Goal: Task Accomplishment & Management: Manage account settings

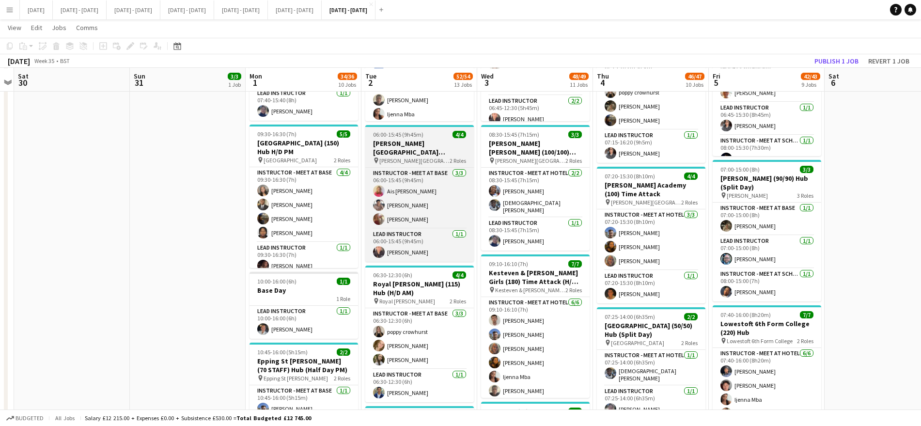
scroll to position [535, 0]
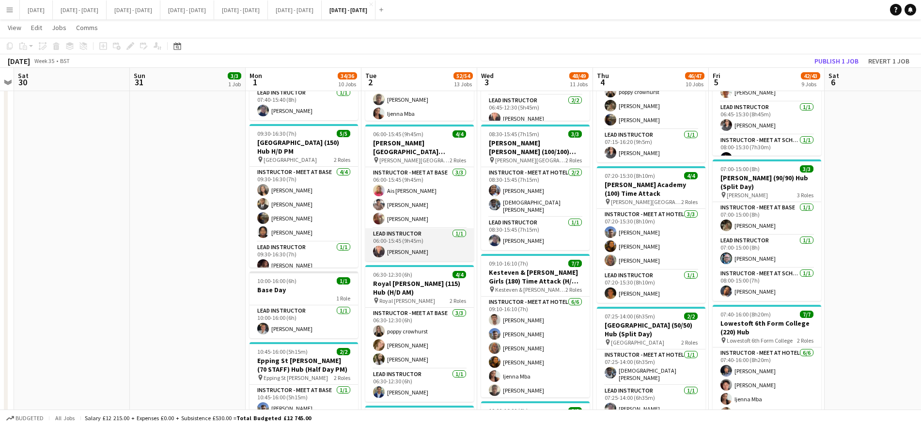
click at [415, 251] on app-card-role "Lead Instructor [DATE] 06:00-15:45 (9h45m) [PERSON_NAME]" at bounding box center [419, 244] width 108 height 33
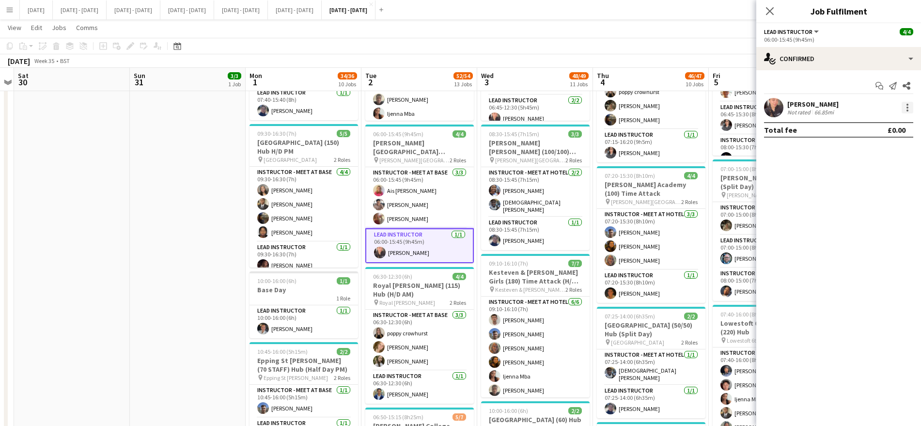
click at [905, 105] on div at bounding box center [907, 108] width 12 height 12
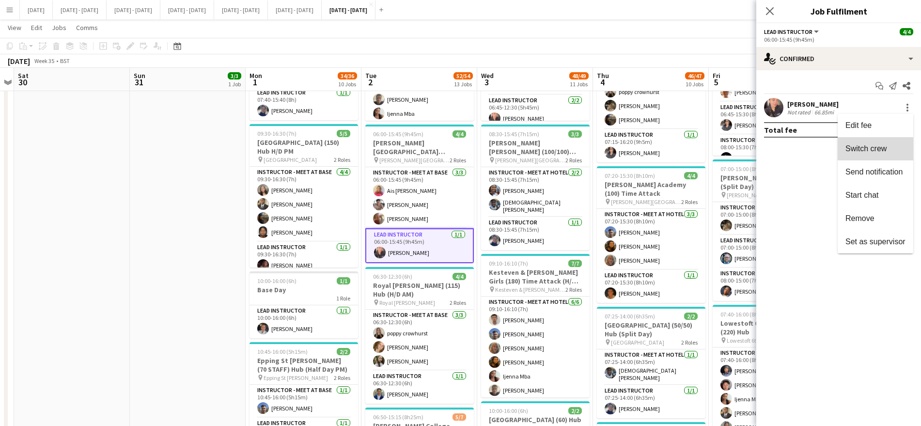
click at [879, 156] on button "Switch crew" at bounding box center [875, 148] width 76 height 23
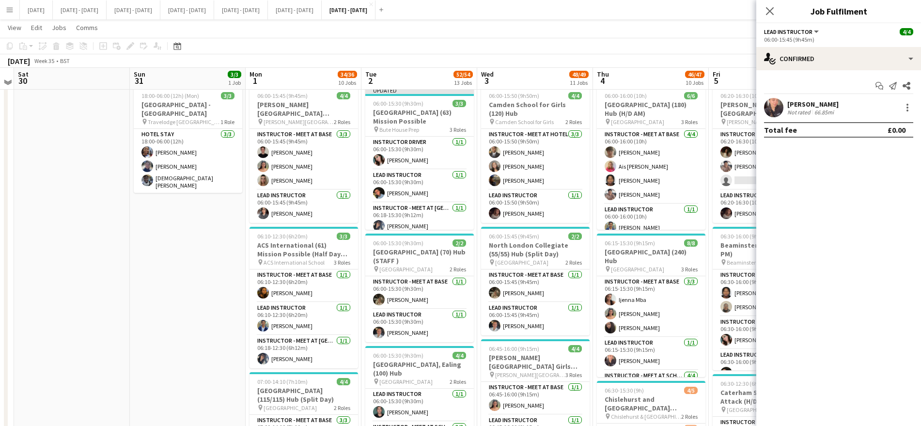
scroll to position [47, 0]
click at [417, 329] on app-card-role "Lead Instructor [DATE] 06:00-15:30 (9h30m) [PERSON_NAME]" at bounding box center [419, 324] width 108 height 33
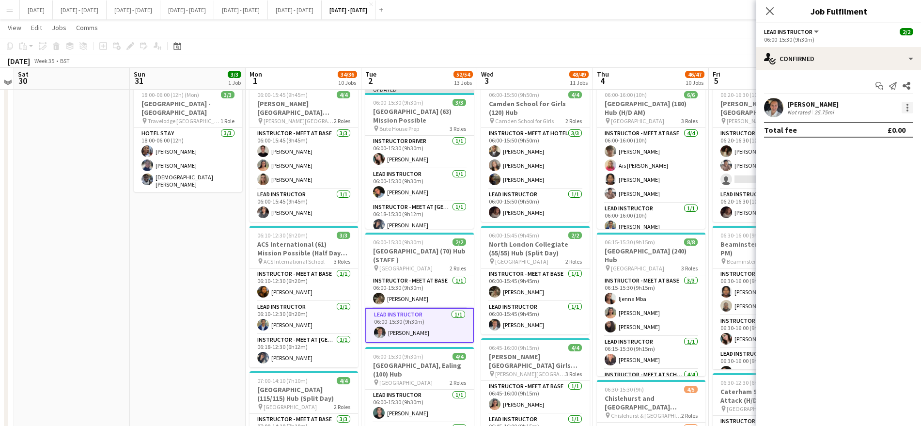
click at [905, 103] on div at bounding box center [907, 108] width 12 height 12
click at [879, 152] on span "Switch with" at bounding box center [864, 148] width 39 height 8
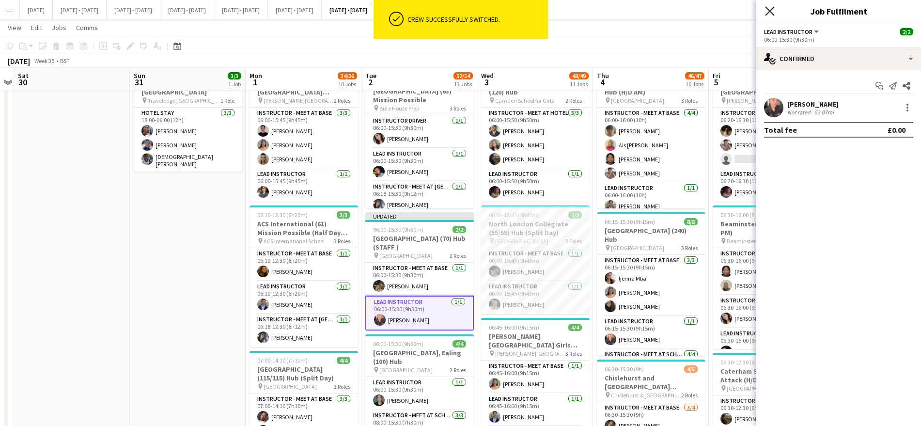
click at [765, 10] on icon "Close pop-in" at bounding box center [769, 10] width 9 height 9
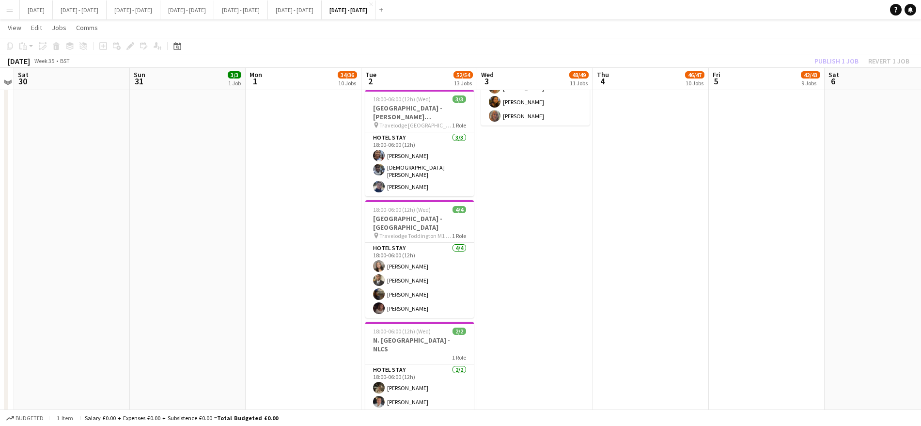
scroll to position [1436, 0]
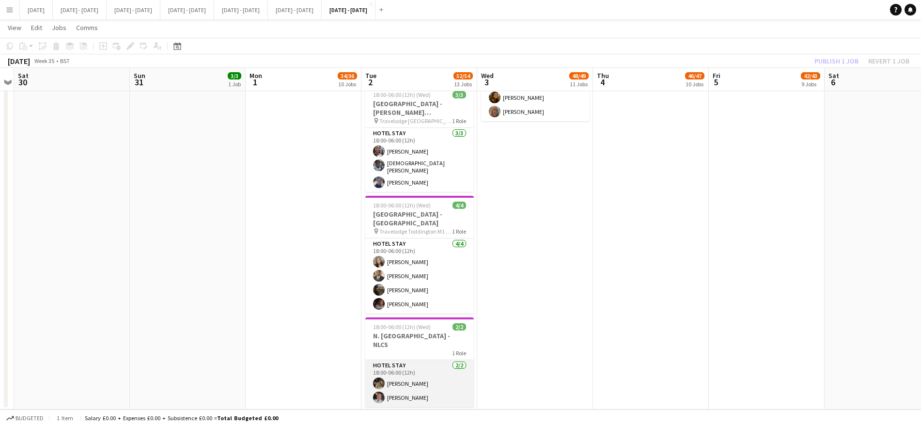
click at [408, 373] on app-card-role "Hotel Stay [DATE] 18:00-06:00 (12h) [PERSON_NAME] [PERSON_NAME]" at bounding box center [419, 383] width 108 height 47
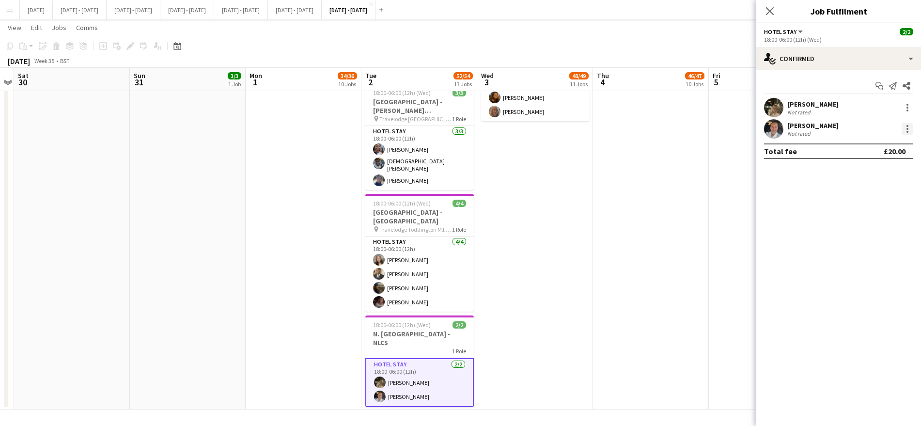
click at [905, 128] on div at bounding box center [907, 129] width 12 height 12
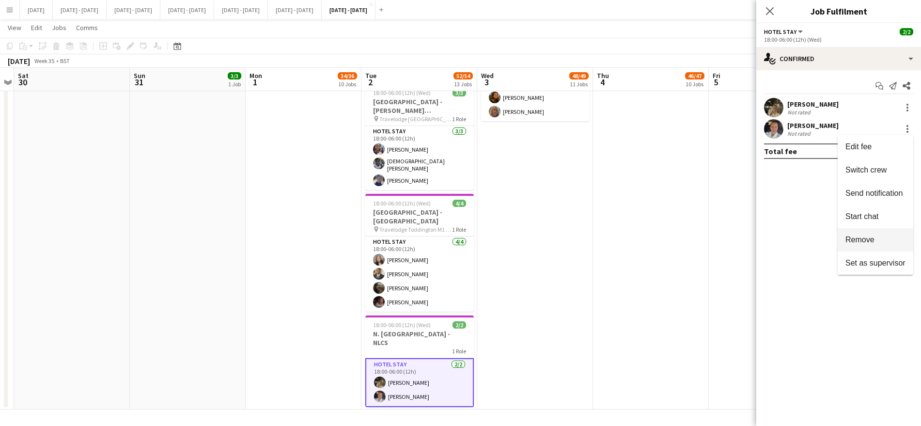
click at [868, 247] on button "Remove" at bounding box center [875, 239] width 76 height 23
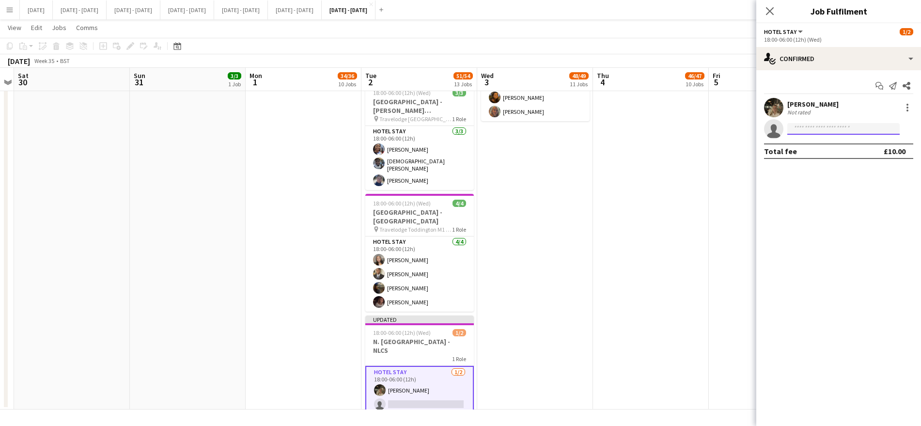
click at [848, 128] on input at bounding box center [843, 129] width 112 height 12
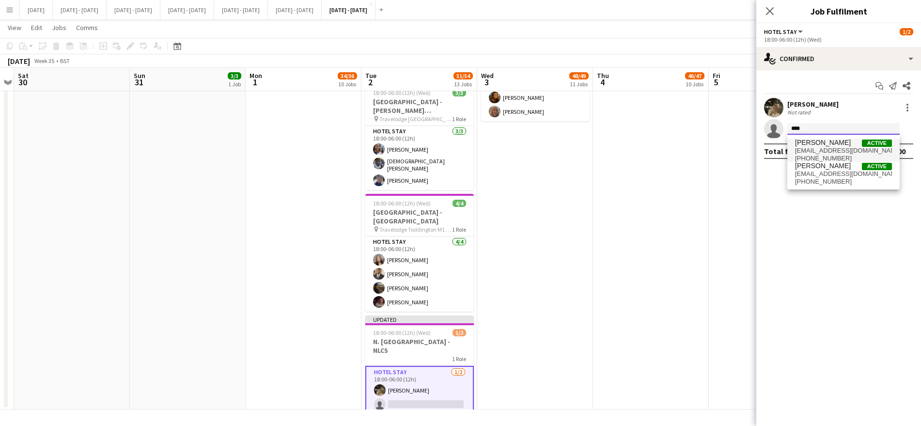
type input "****"
click at [837, 140] on span "[PERSON_NAME]" at bounding box center [823, 143] width 56 height 8
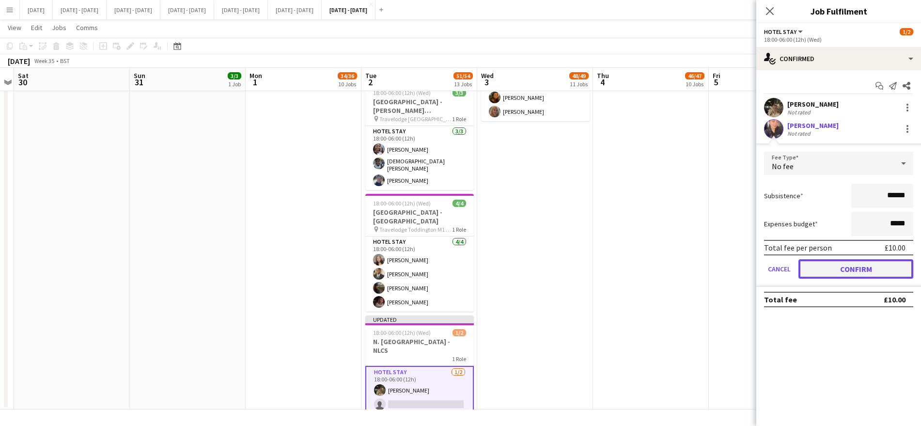
click at [833, 278] on button "Confirm" at bounding box center [855, 268] width 115 height 19
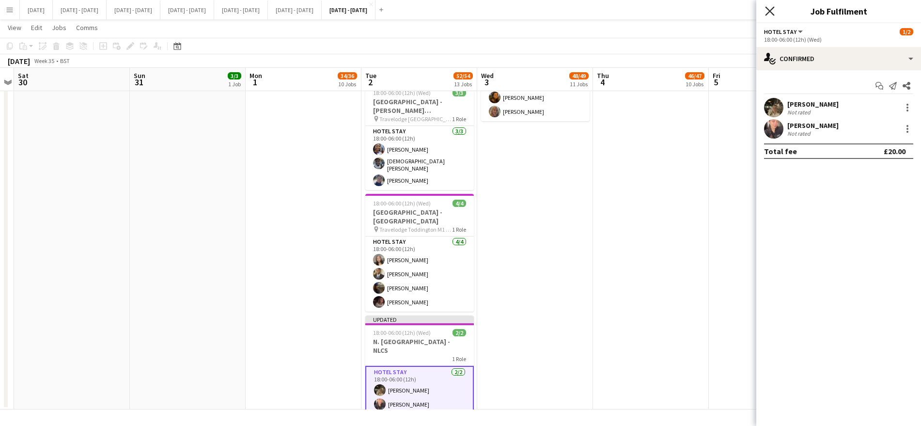
click at [766, 10] on icon "Close pop-in" at bounding box center [769, 10] width 9 height 9
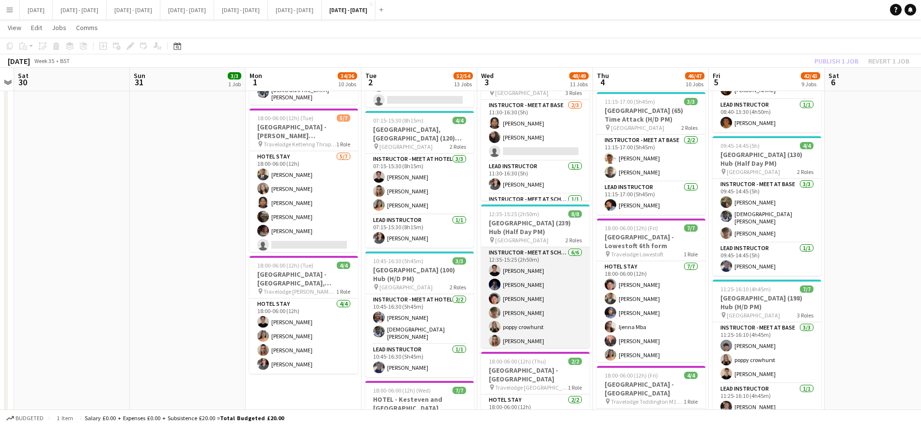
scroll to position [49, 0]
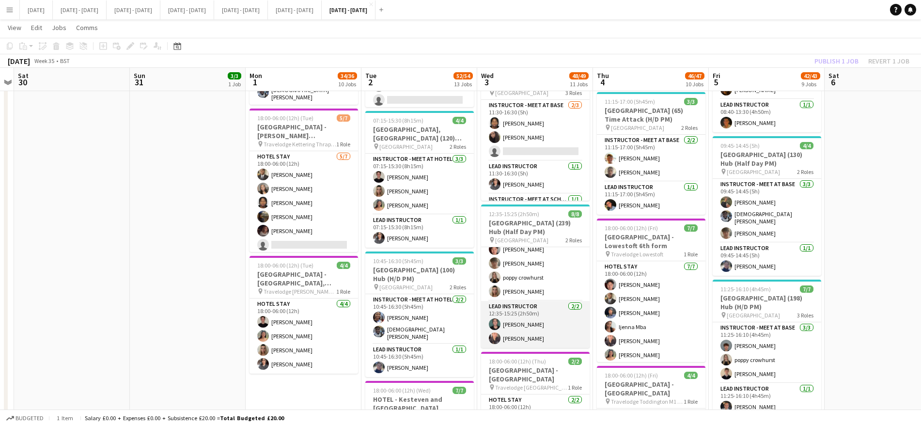
click at [531, 333] on app-card-role "Lead Instructor [DATE] 12:35-15:25 (2h50m) [PERSON_NAME]" at bounding box center [535, 324] width 108 height 47
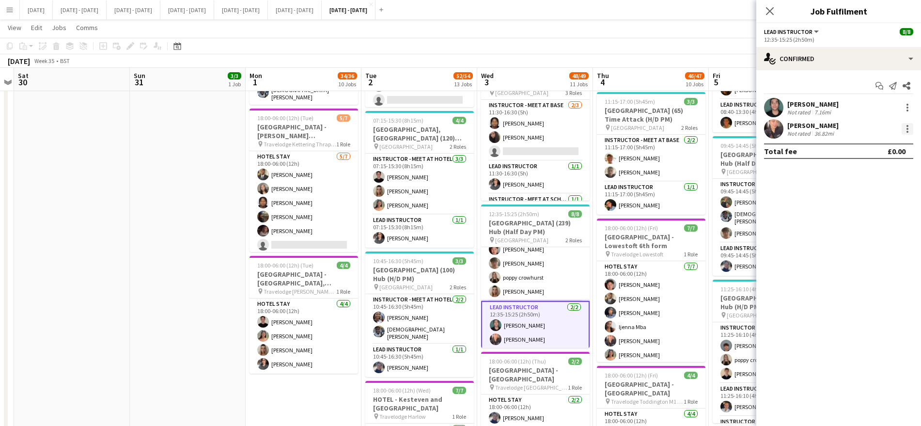
click at [907, 125] on div at bounding box center [907, 126] width 2 height 2
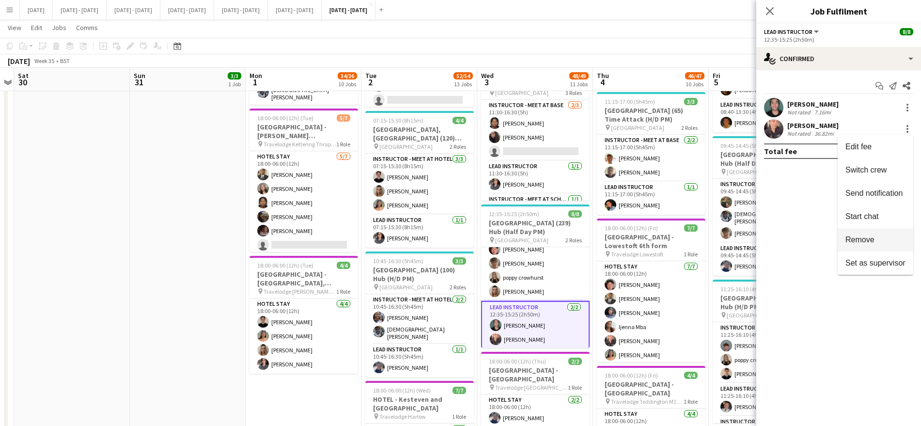
click at [861, 246] on button "Remove" at bounding box center [875, 239] width 76 height 23
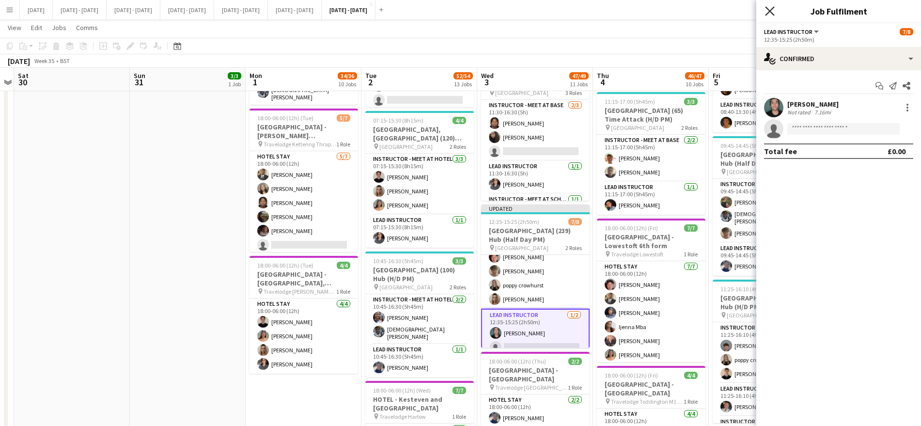
click at [767, 11] on icon "Close pop-in" at bounding box center [769, 10] width 9 height 9
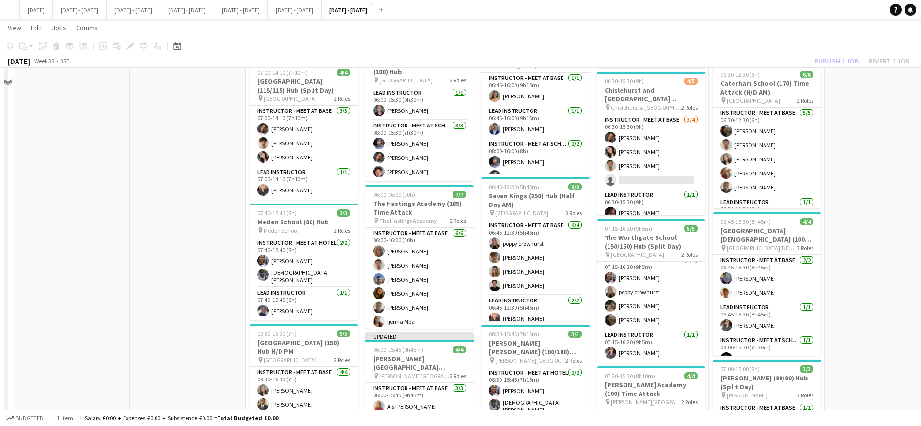
scroll to position [280, 0]
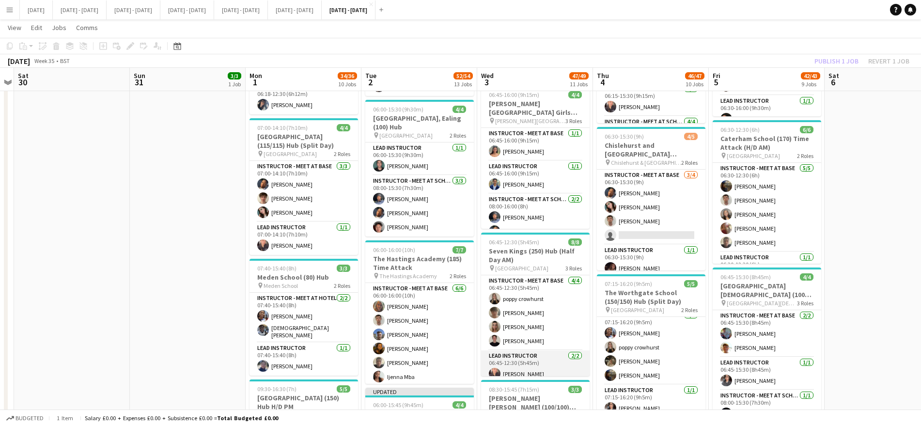
click at [512, 365] on app-card-role "Lead Instructor [DATE] 06:45-12:30 (5h45m) [PERSON_NAME] Bin [PERSON_NAME]" at bounding box center [535, 373] width 108 height 47
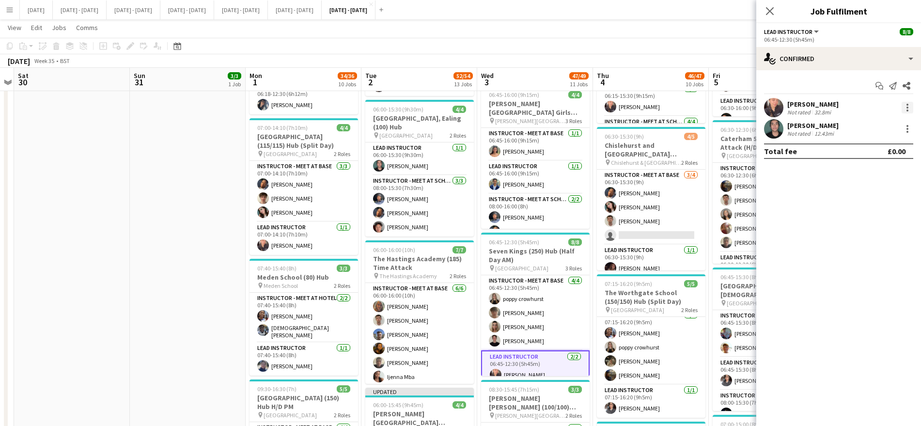
click at [906, 104] on div at bounding box center [907, 108] width 12 height 12
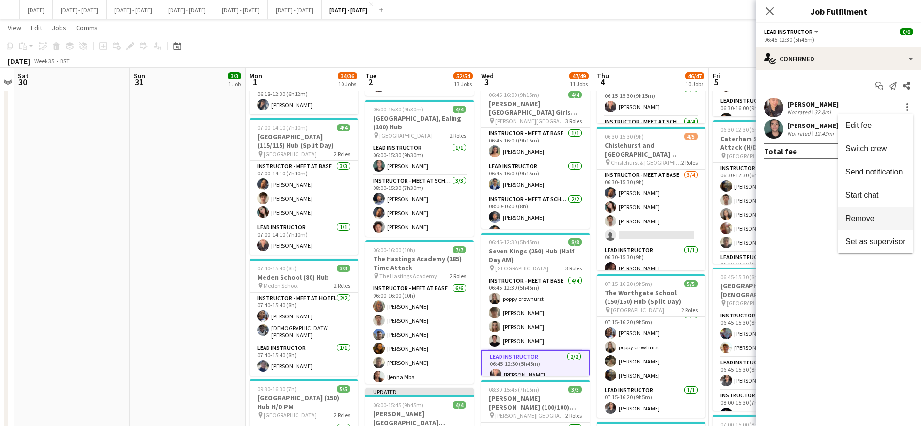
click at [878, 222] on span "Remove" at bounding box center [875, 218] width 60 height 9
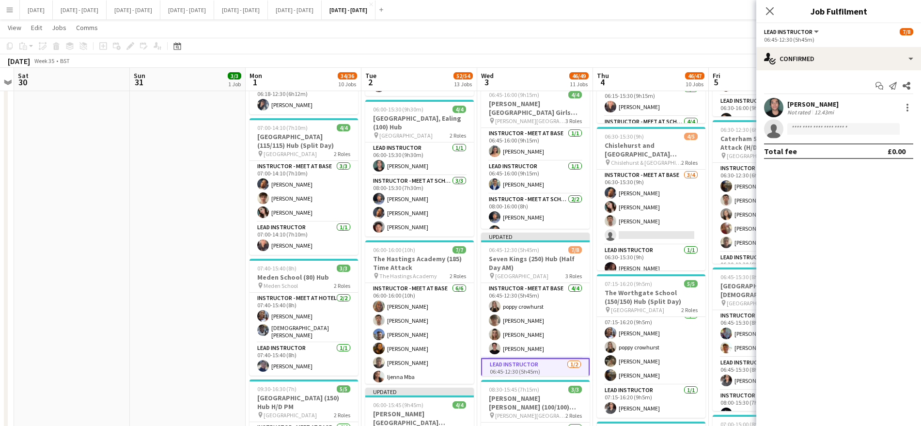
click at [771, 17] on div "Close pop-in" at bounding box center [769, 11] width 27 height 22
click at [769, 6] on icon "Close pop-in" at bounding box center [769, 10] width 9 height 9
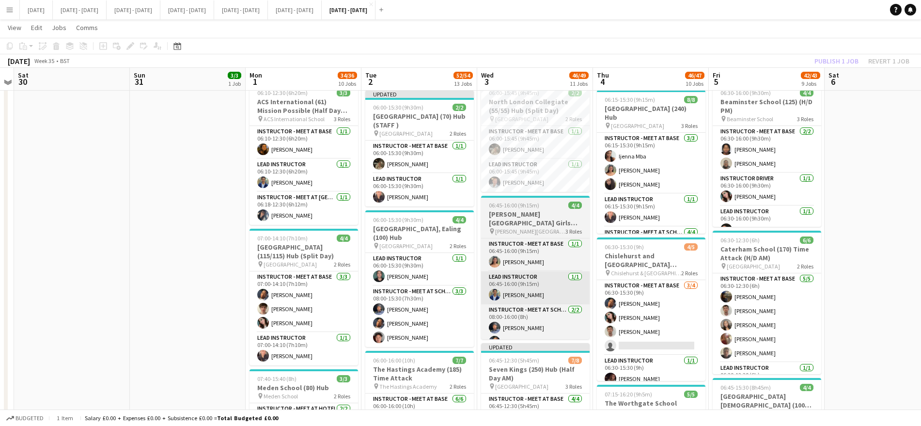
scroll to position [169, 0]
click at [506, 183] on app-card-role "Lead Instructor [DATE] 06:00-15:45 (9h45m) [PERSON_NAME]" at bounding box center [535, 176] width 108 height 33
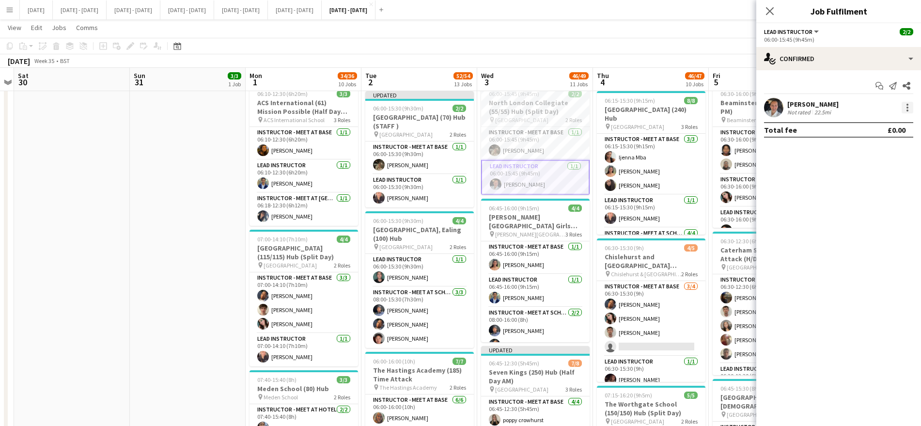
click at [911, 104] on div at bounding box center [907, 108] width 12 height 12
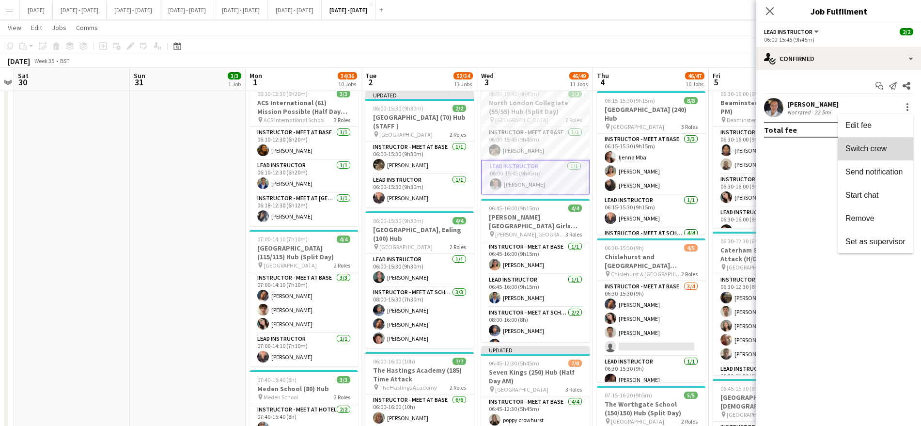
click at [880, 147] on span "Switch crew" at bounding box center [865, 148] width 41 height 8
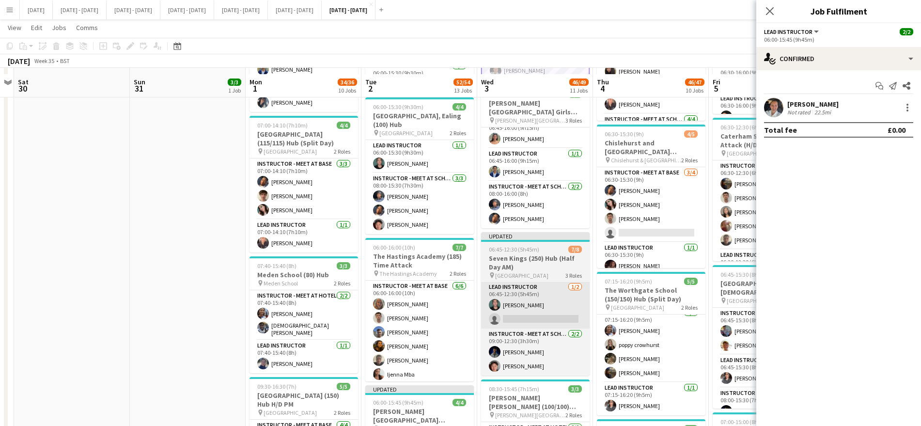
scroll to position [302, 0]
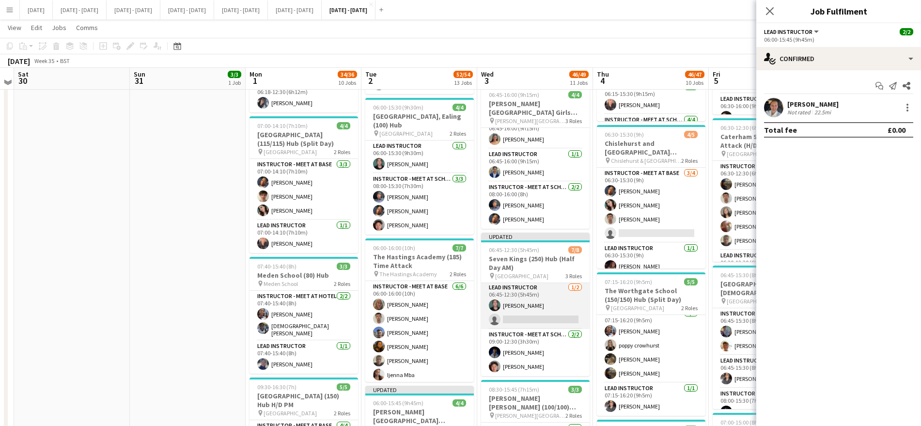
click at [513, 322] on app-card-role "Lead Instructor [DATE] 06:45-12:30 (5h45m) [PERSON_NAME] single-neutral-actions" at bounding box center [535, 305] width 108 height 47
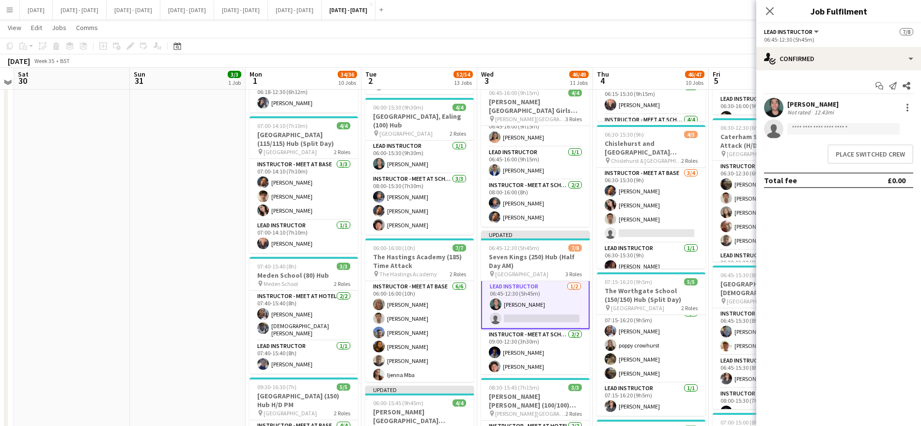
scroll to position [77, 0]
click at [845, 157] on button "Place switched crew" at bounding box center [870, 153] width 86 height 19
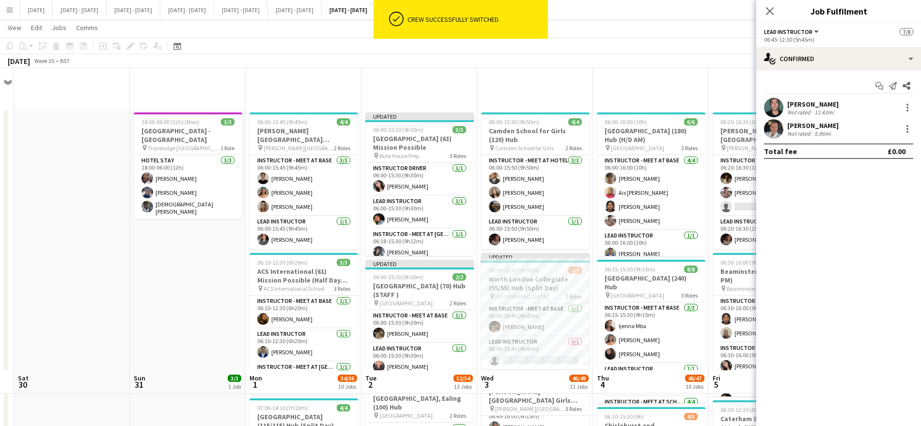
scroll to position [302, 0]
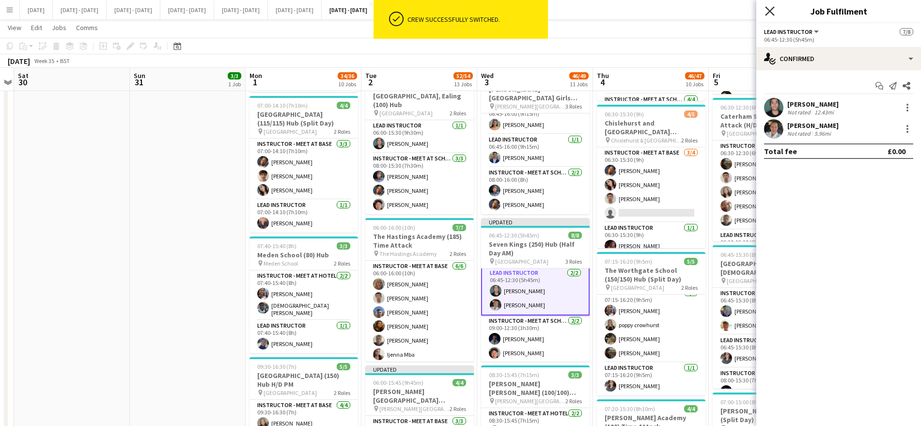
click at [771, 10] on icon at bounding box center [769, 10] width 9 height 9
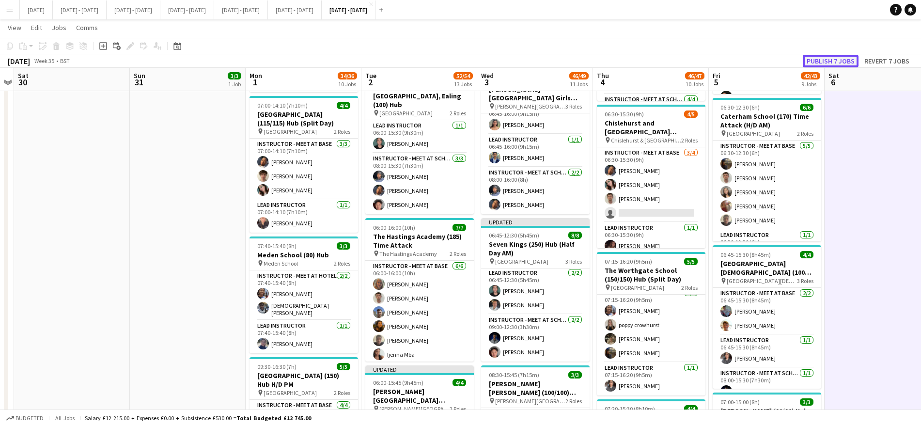
click at [833, 58] on button "Publish 7 jobs" at bounding box center [831, 61] width 56 height 13
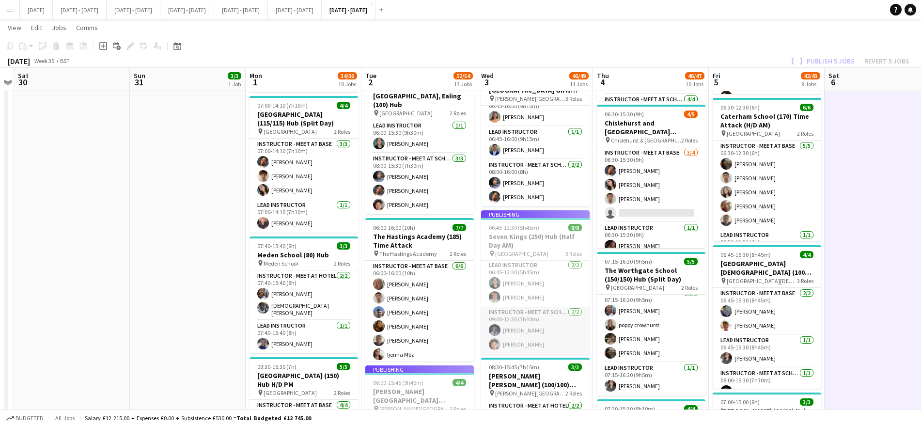
scroll to position [68, 0]
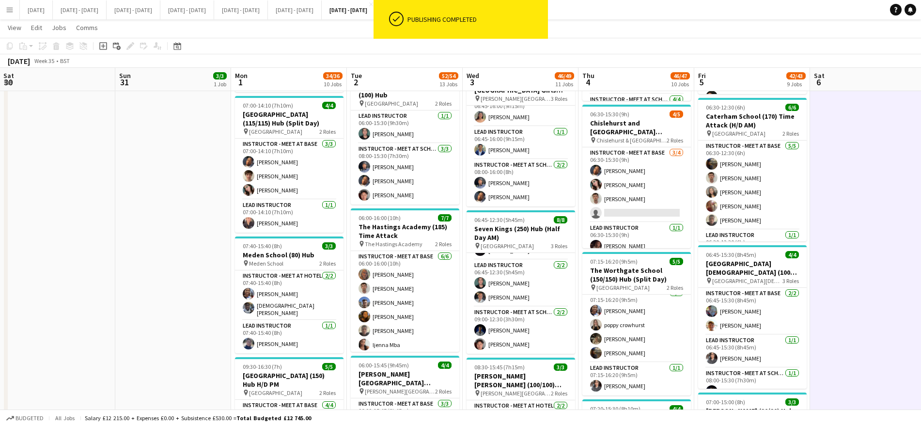
drag, startPoint x: 794, startPoint y: 39, endPoint x: 800, endPoint y: 117, distance: 78.2
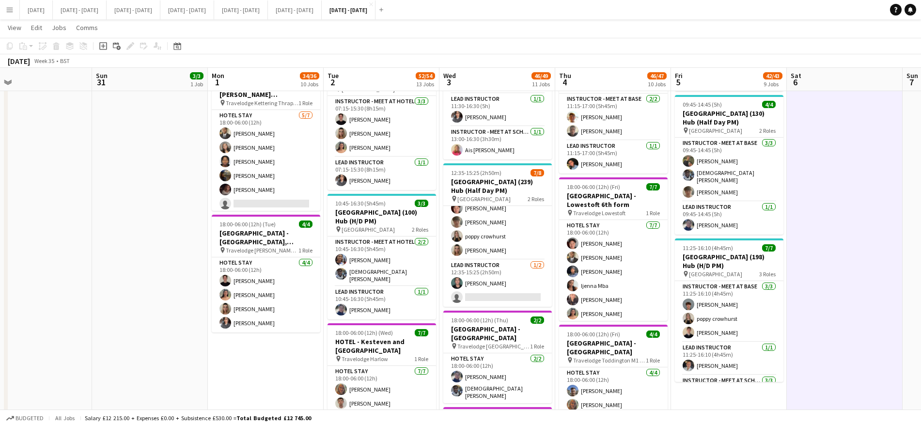
scroll to position [1031, 0]
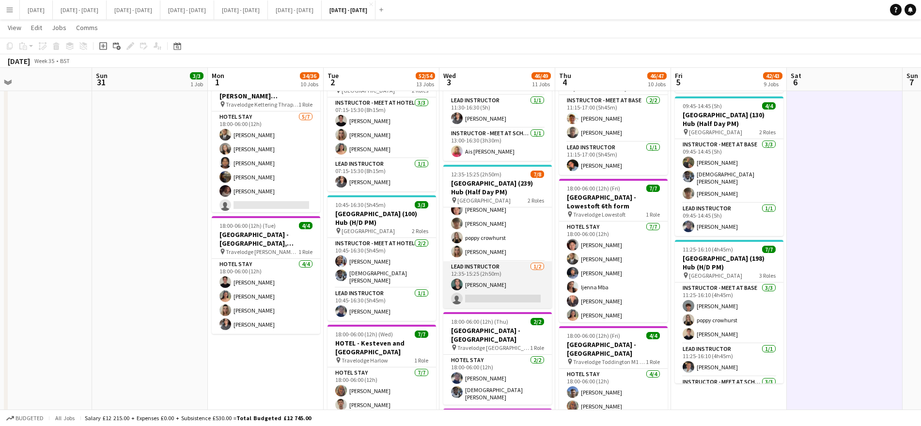
click at [506, 290] on app-card-role "Lead Instructor [DATE] 12:35-15:25 (2h50m) [PERSON_NAME] single-neutral-actions" at bounding box center [497, 284] width 108 height 47
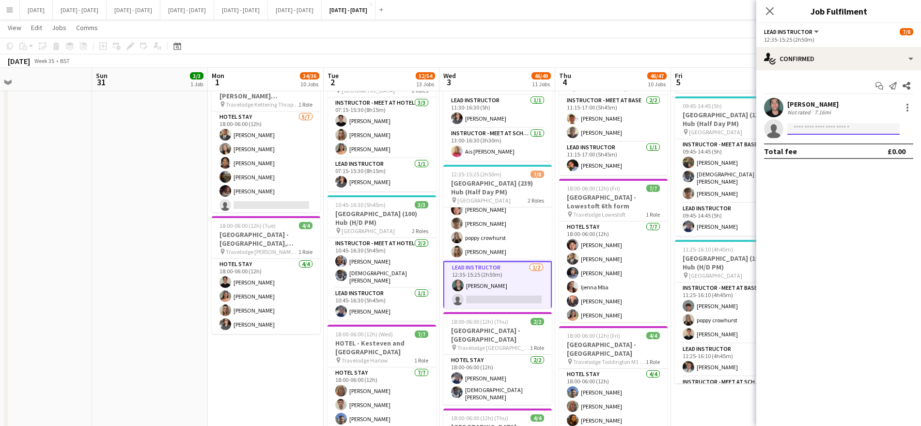
click at [814, 127] on input at bounding box center [843, 129] width 112 height 12
type input "****"
click at [812, 153] on span "[EMAIL_ADDRESS][DOMAIN_NAME]" at bounding box center [843, 151] width 97 height 8
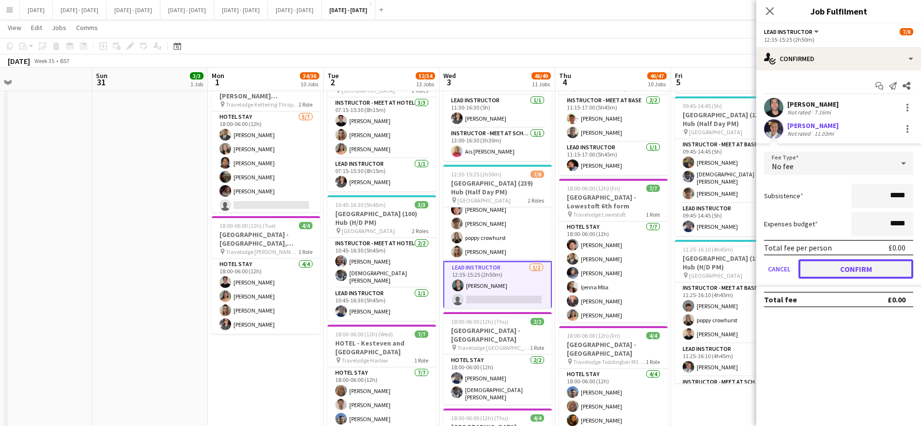
click at [828, 263] on button "Confirm" at bounding box center [855, 268] width 115 height 19
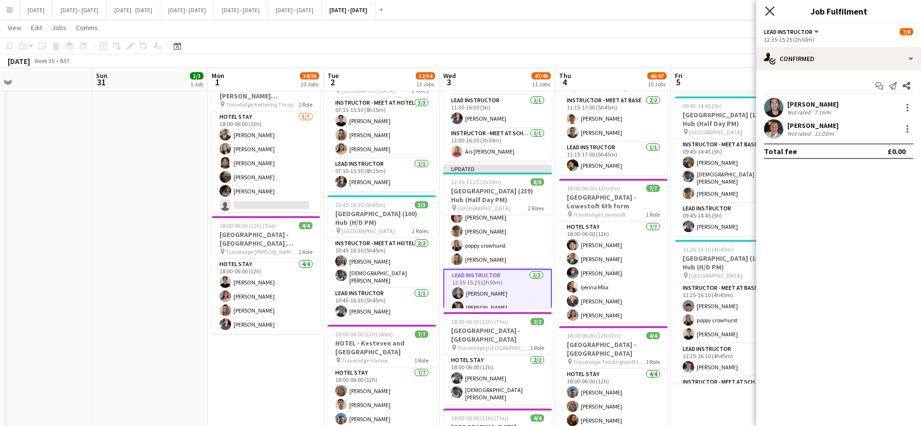
click at [767, 8] on icon at bounding box center [769, 10] width 9 height 9
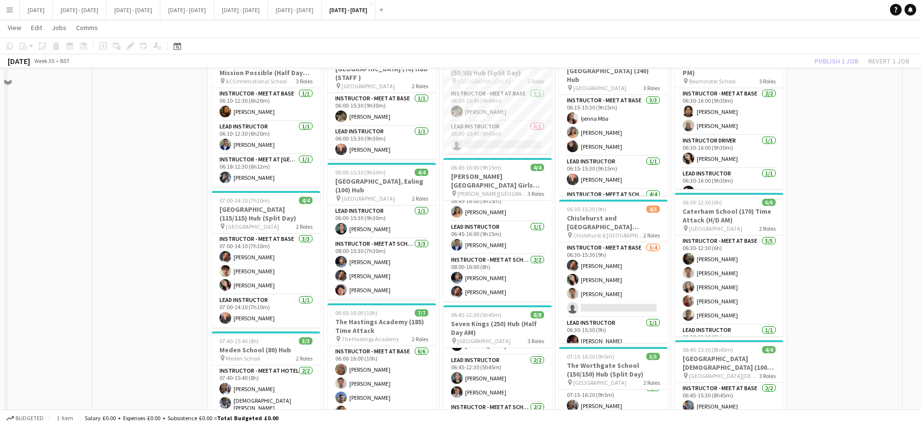
scroll to position [158, 0]
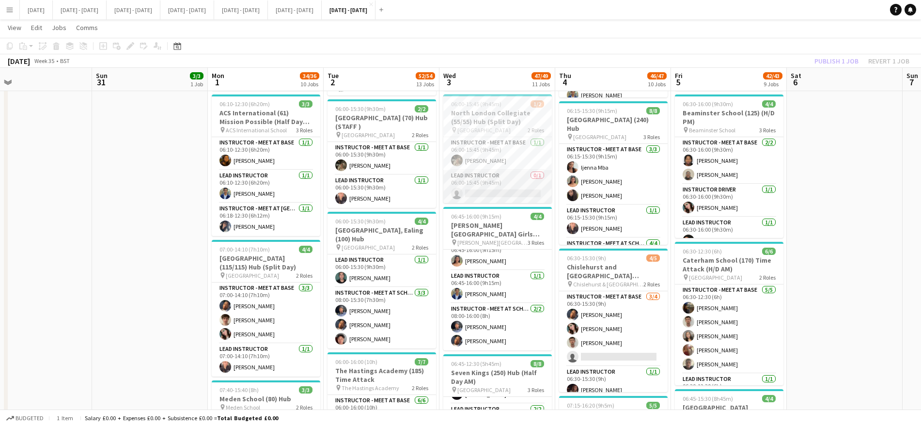
click at [500, 178] on app-card-role "Lead Instructor 0/1 06:00-15:45 (9h45m) single-neutral-actions" at bounding box center [497, 186] width 108 height 33
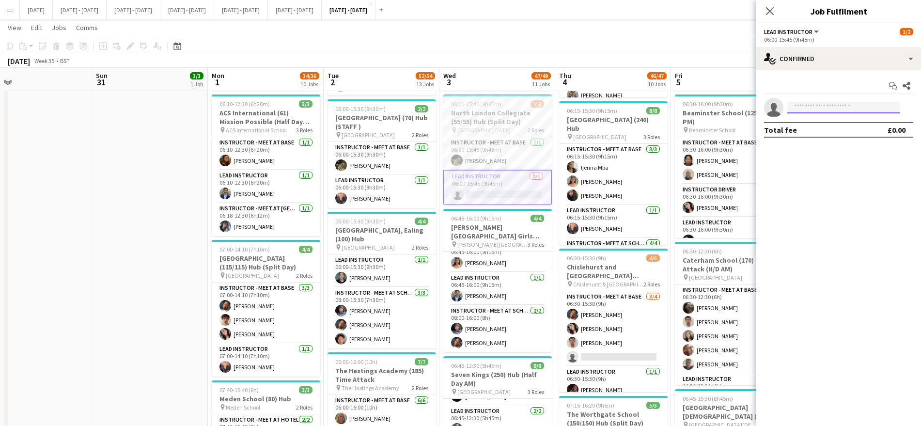
click at [817, 103] on input at bounding box center [843, 108] width 112 height 12
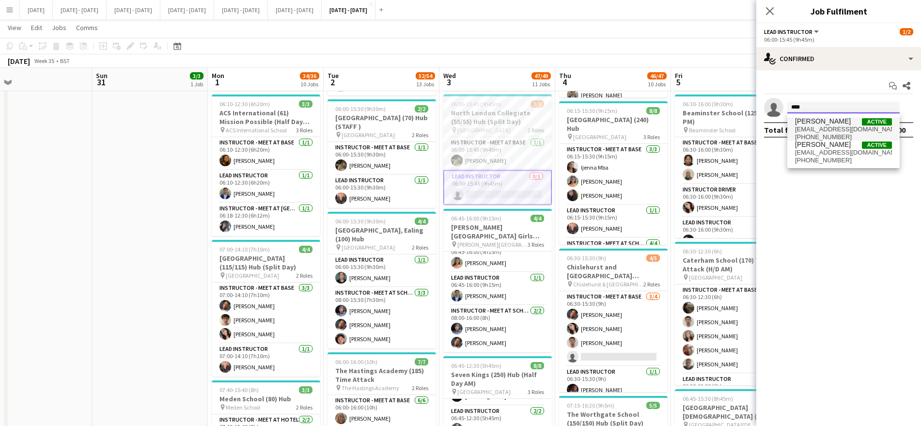
type input "****"
click at [810, 128] on span "[EMAIL_ADDRESS][DOMAIN_NAME]" at bounding box center [843, 129] width 97 height 8
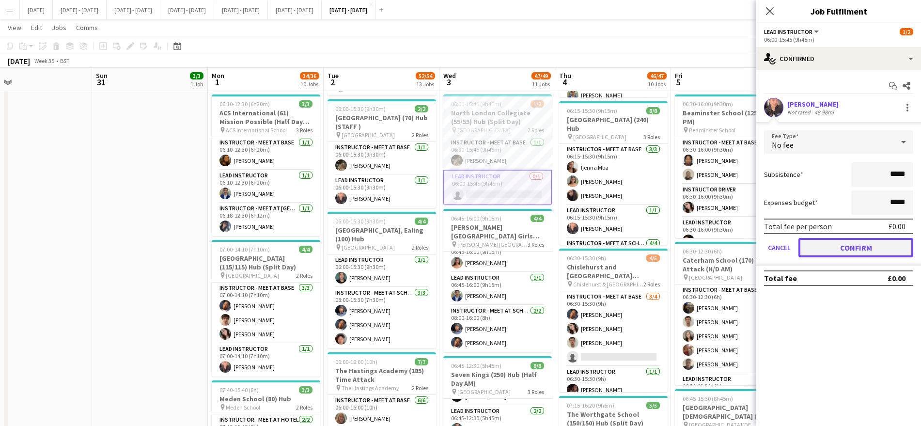
click at [829, 247] on button "Confirm" at bounding box center [855, 247] width 115 height 19
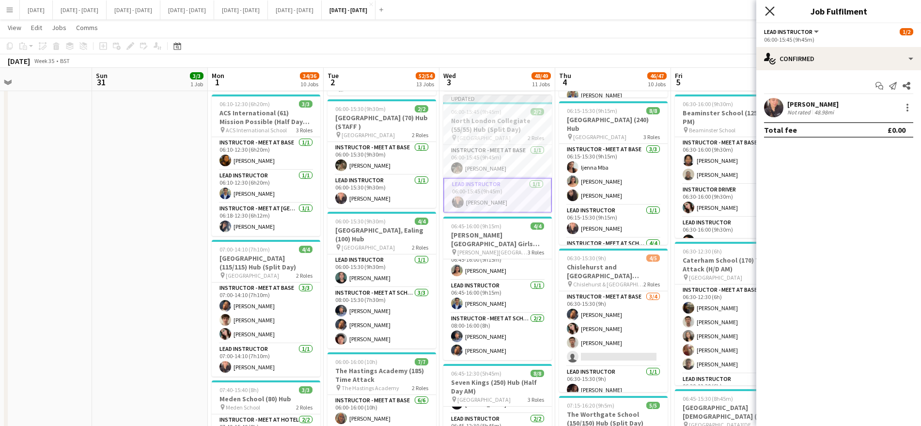
click at [767, 9] on icon "Close pop-in" at bounding box center [769, 10] width 9 height 9
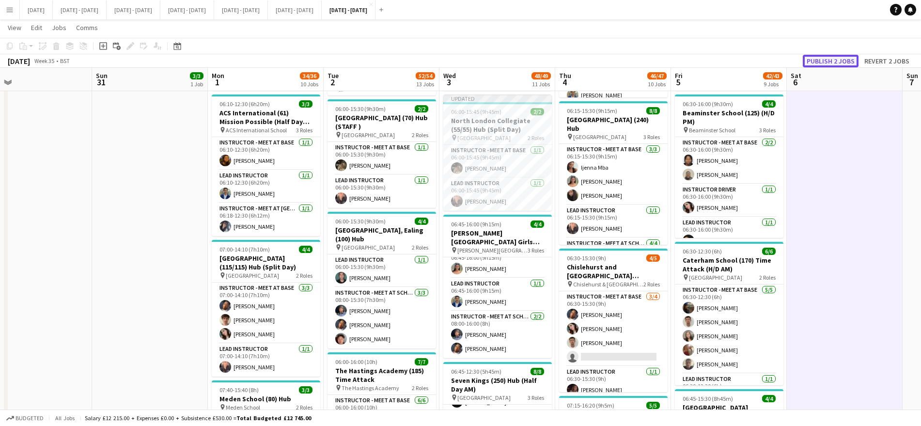
click at [834, 58] on button "Publish 2 jobs" at bounding box center [831, 61] width 56 height 13
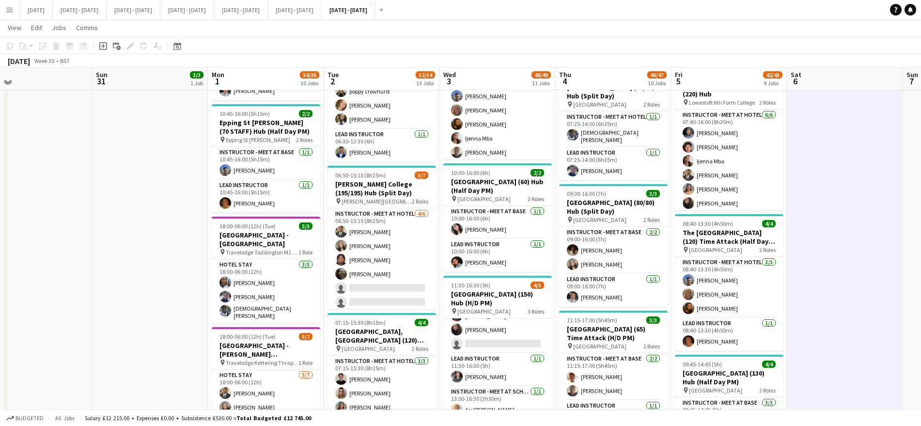
scroll to position [776, 0]
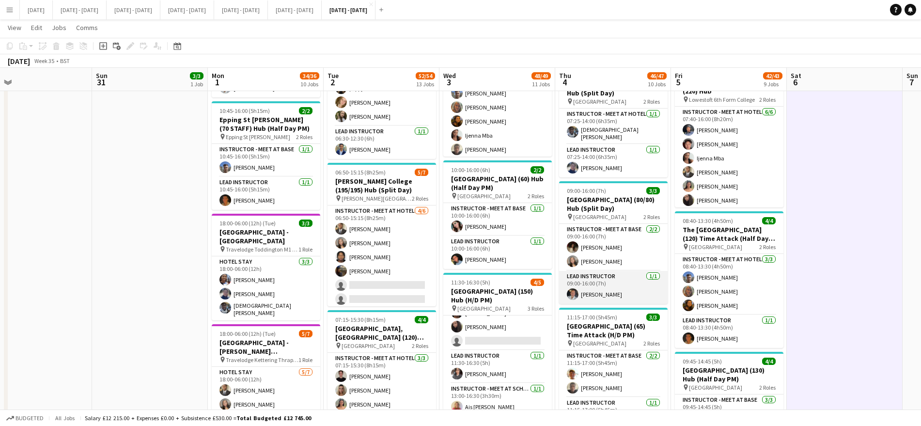
click at [588, 287] on app-card-role "Lead Instructor [DATE] 09:00-16:00 (7h) [PERSON_NAME]" at bounding box center [613, 287] width 108 height 33
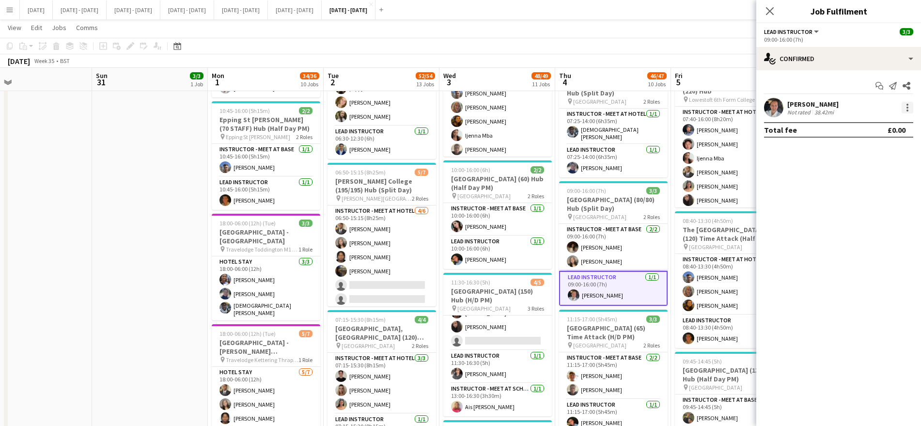
click at [904, 106] on div at bounding box center [907, 108] width 12 height 12
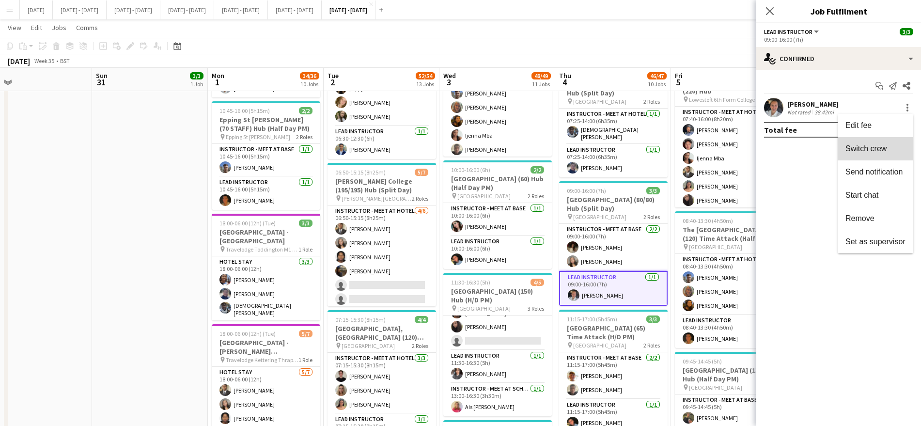
click at [881, 149] on span "Switch crew" at bounding box center [865, 148] width 41 height 8
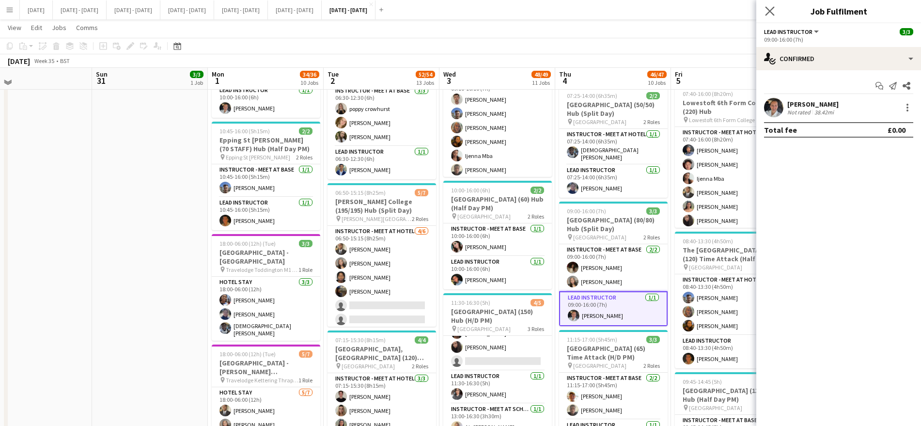
click at [764, 10] on app-icon "Close pop-in" at bounding box center [770, 11] width 14 height 14
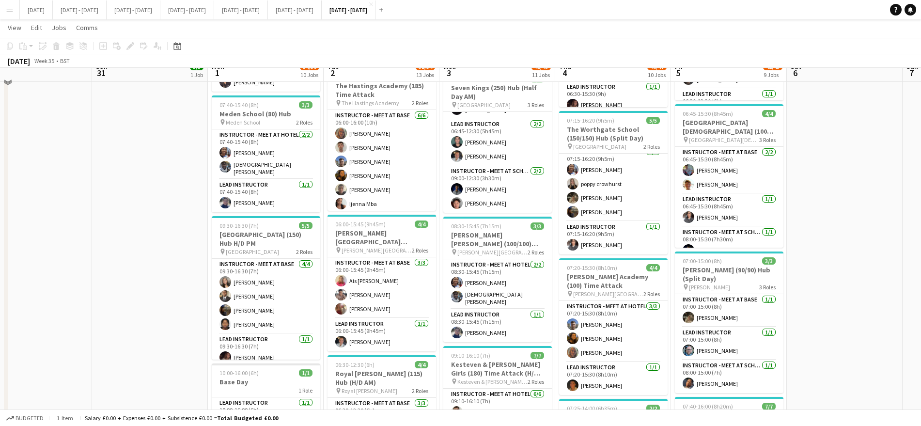
scroll to position [469, 0]
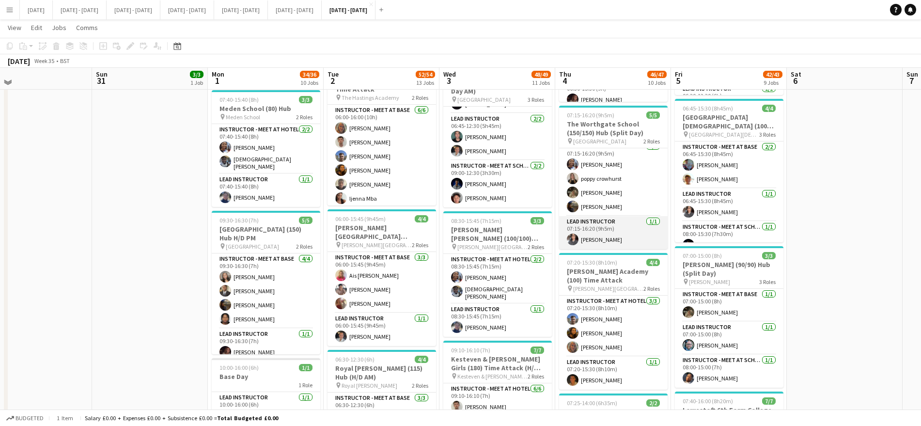
click at [609, 226] on app-card-role "Lead Instructor [DATE] 07:15-16:20 (9h5m) [PERSON_NAME]" at bounding box center [613, 232] width 108 height 33
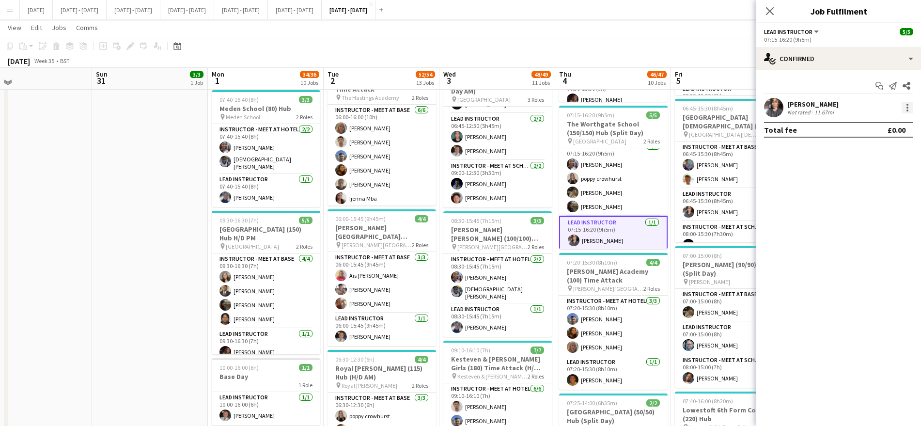
click at [911, 102] on div at bounding box center [907, 108] width 12 height 12
click at [886, 142] on button "Switch with" at bounding box center [875, 148] width 76 height 23
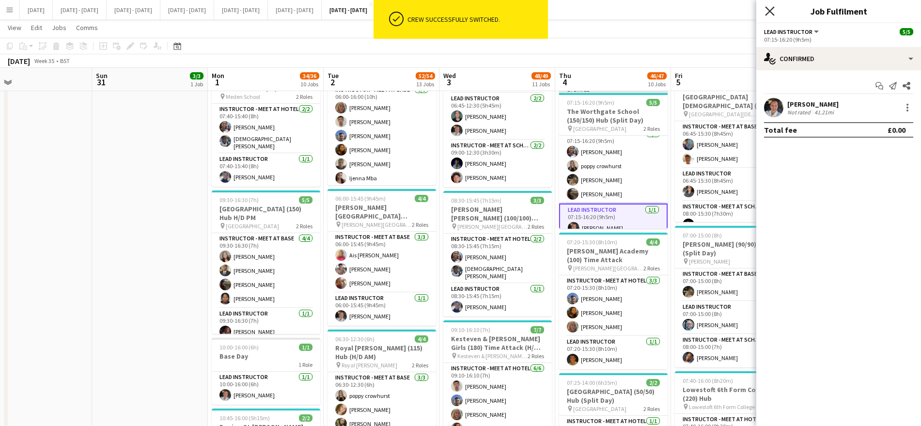
click at [772, 13] on icon at bounding box center [769, 10] width 9 height 9
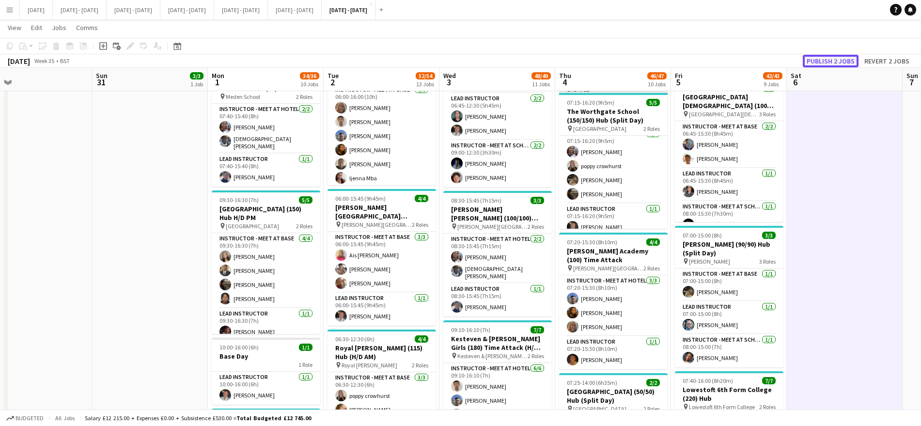
click at [834, 61] on button "Publish 2 jobs" at bounding box center [831, 61] width 56 height 13
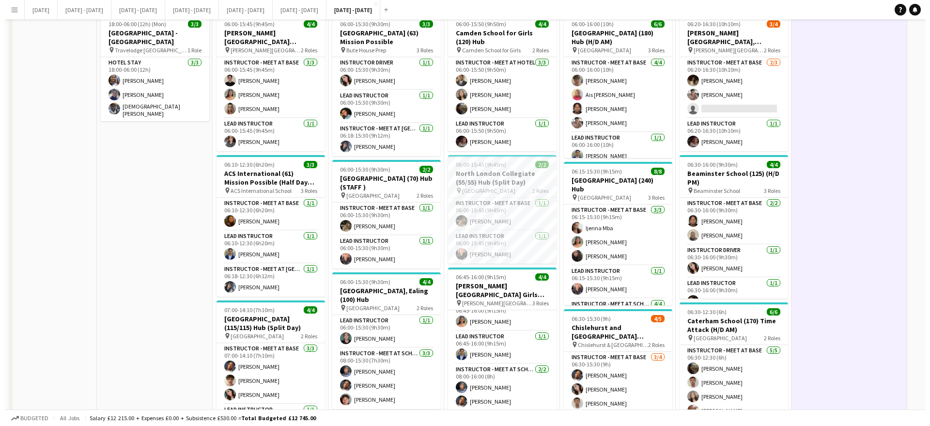
scroll to position [0, 0]
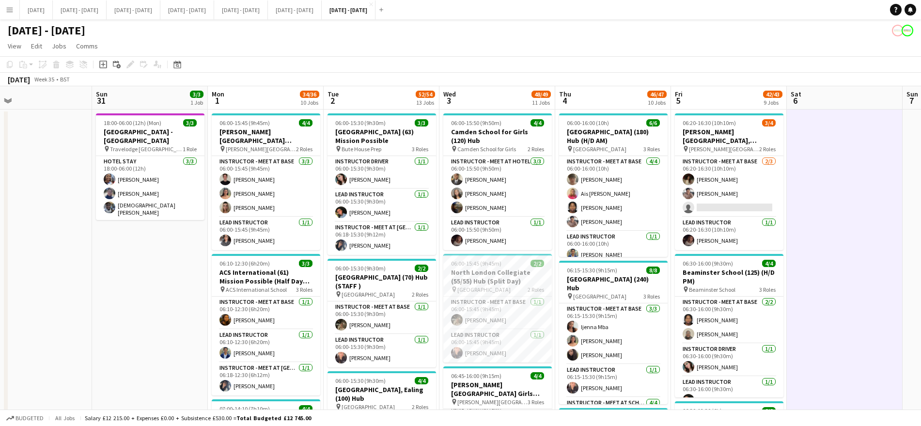
click at [6, 9] on app-icon "Menu" at bounding box center [10, 10] width 8 height 8
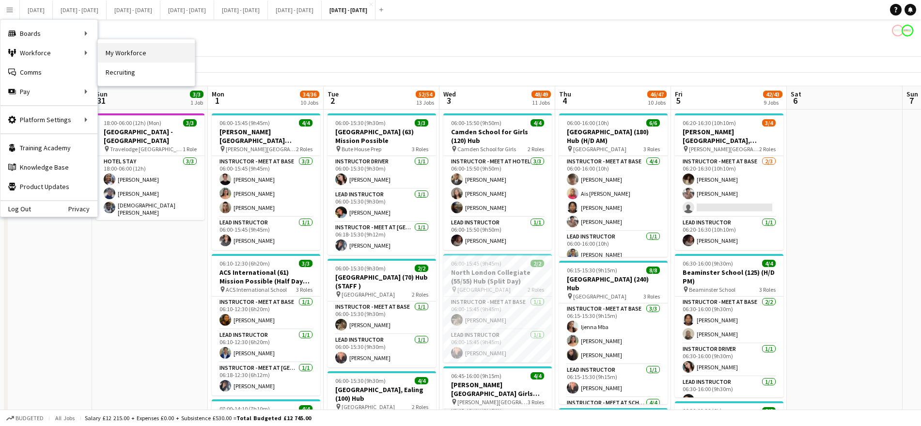
click at [120, 52] on link "My Workforce" at bounding box center [146, 52] width 97 height 19
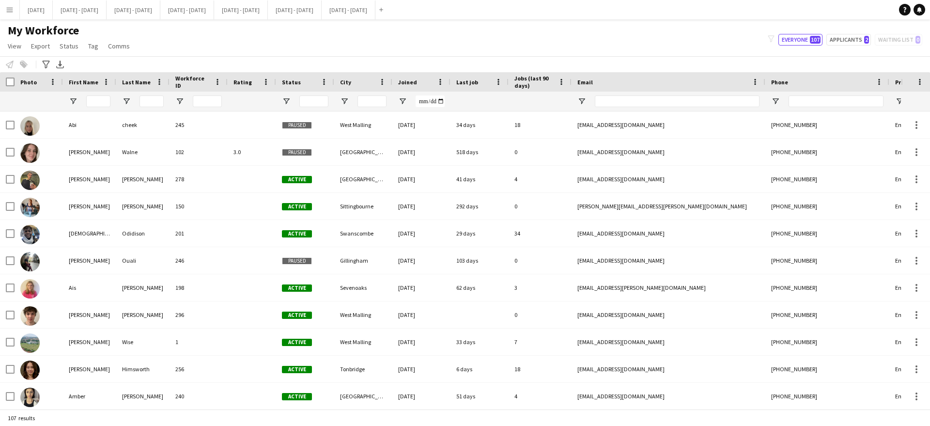
type input "**********"
click at [96, 98] on input "First Name Filter Input" at bounding box center [98, 101] width 24 height 12
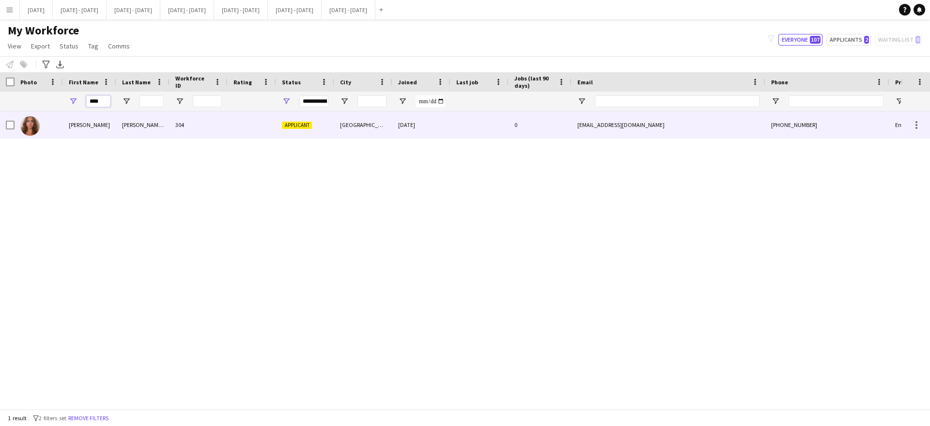
type input "****"
click at [199, 126] on div "304" at bounding box center [199, 124] width 58 height 27
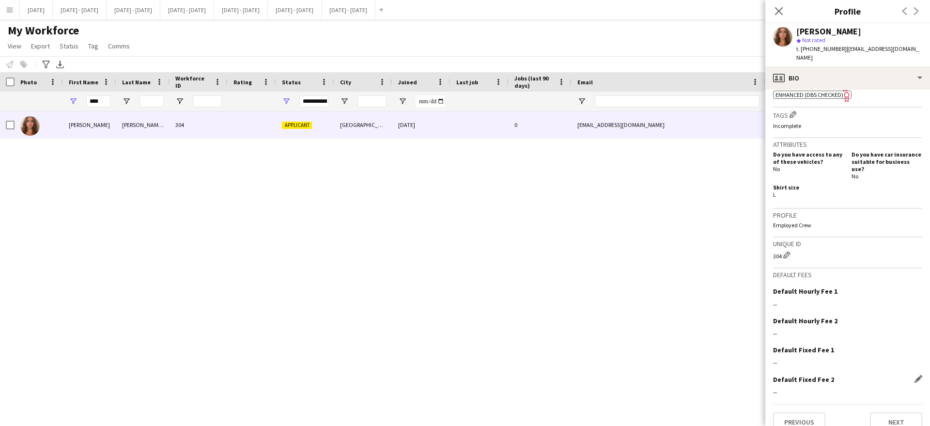
scroll to position [368, 0]
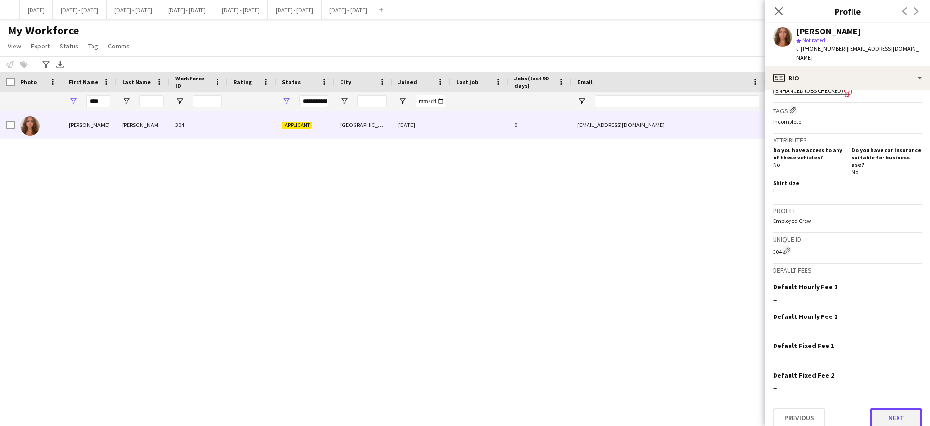
click at [893, 413] on button "Next" at bounding box center [896, 417] width 52 height 19
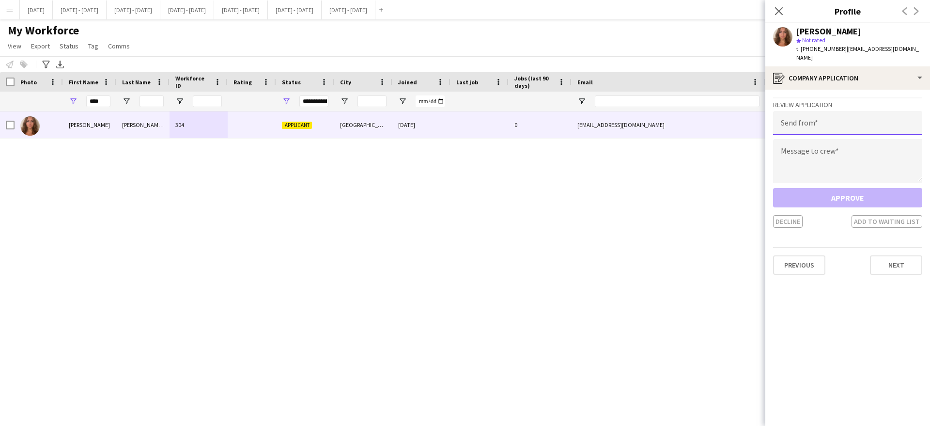
click at [847, 111] on input "email" at bounding box center [847, 123] width 149 height 24
type input "**********"
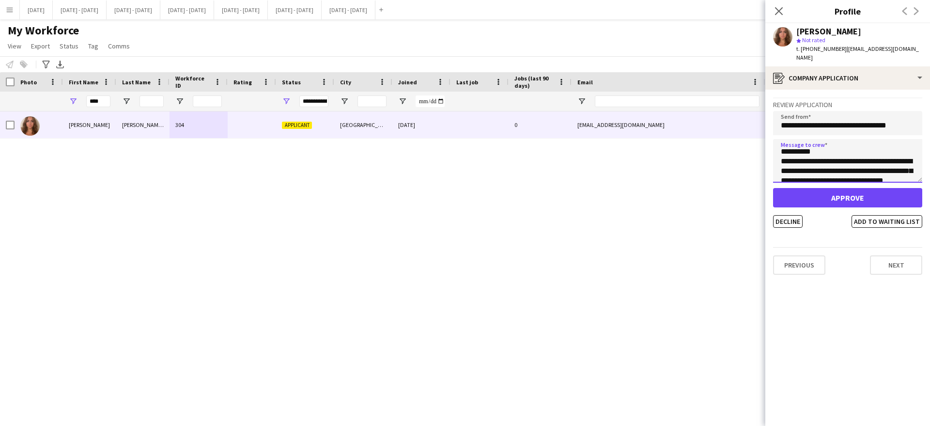
scroll to position [0, 0]
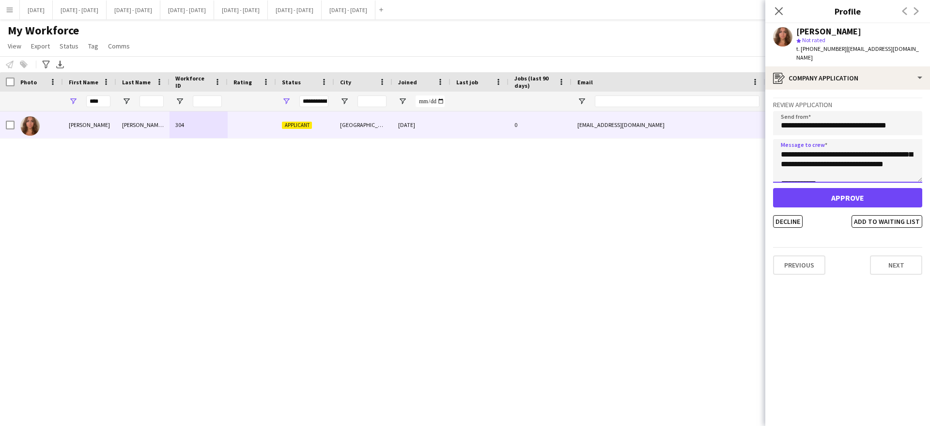
click at [875, 161] on textarea "**********" at bounding box center [847, 161] width 149 height 44
type textarea "**********"
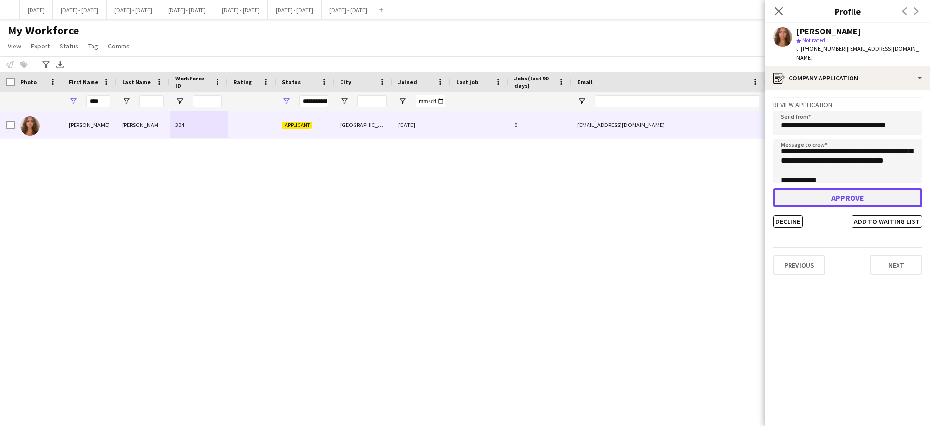
click at [873, 188] on button "Approve" at bounding box center [847, 197] width 149 height 19
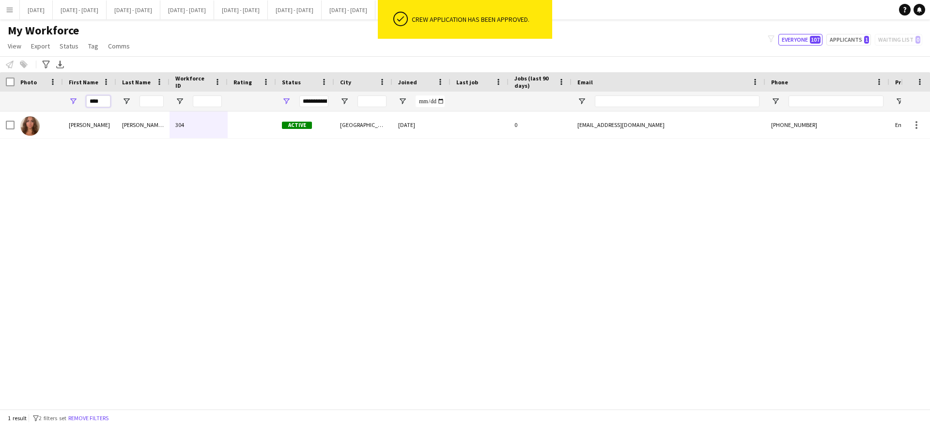
click at [104, 100] on input "****" at bounding box center [98, 101] width 24 height 12
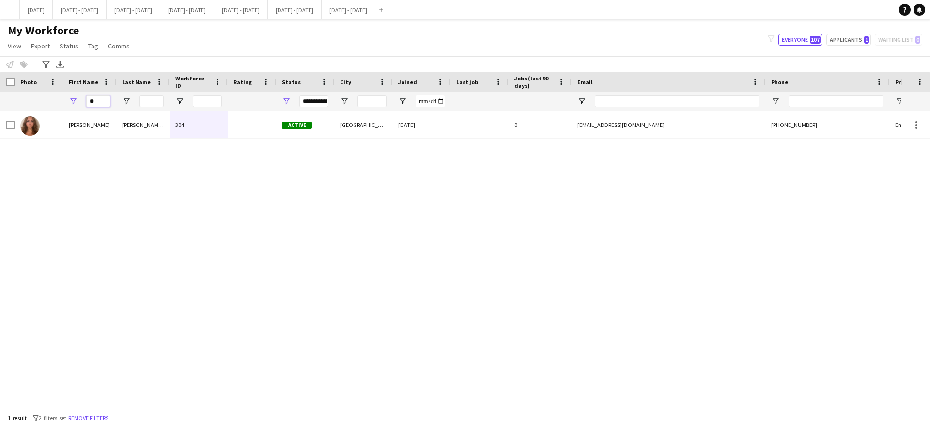
type input "*"
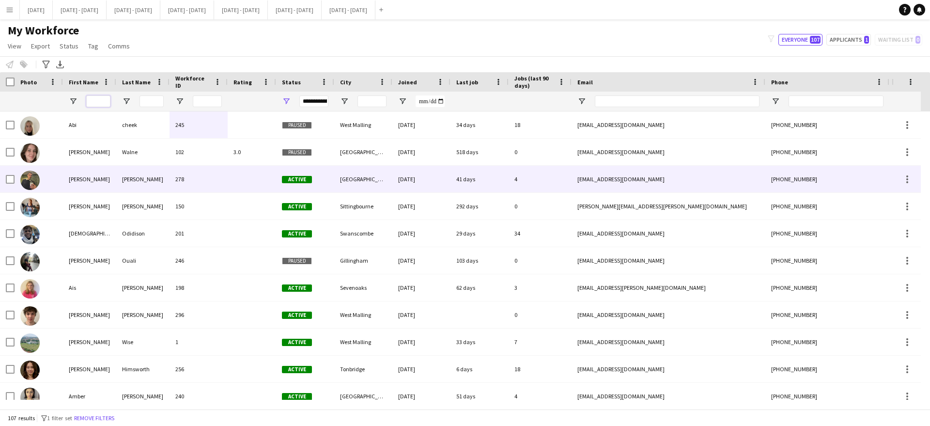
scroll to position [0, 0]
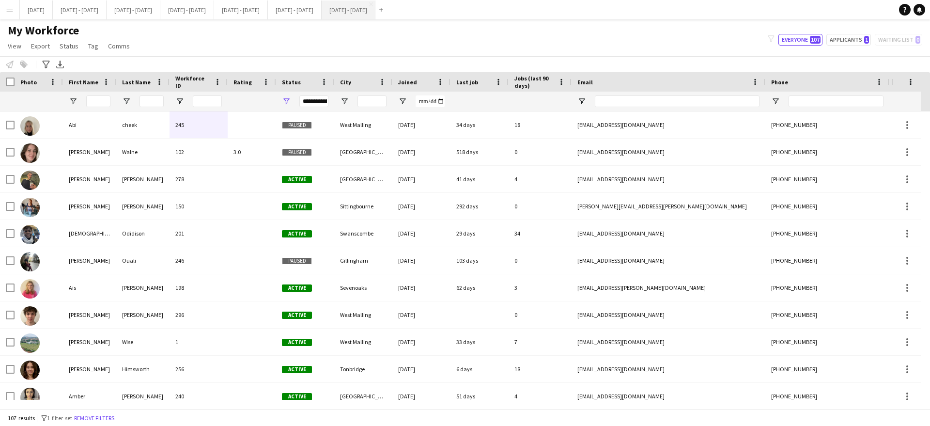
click at [375, 14] on button "[DATE] - [DATE] Close" at bounding box center [349, 9] width 54 height 19
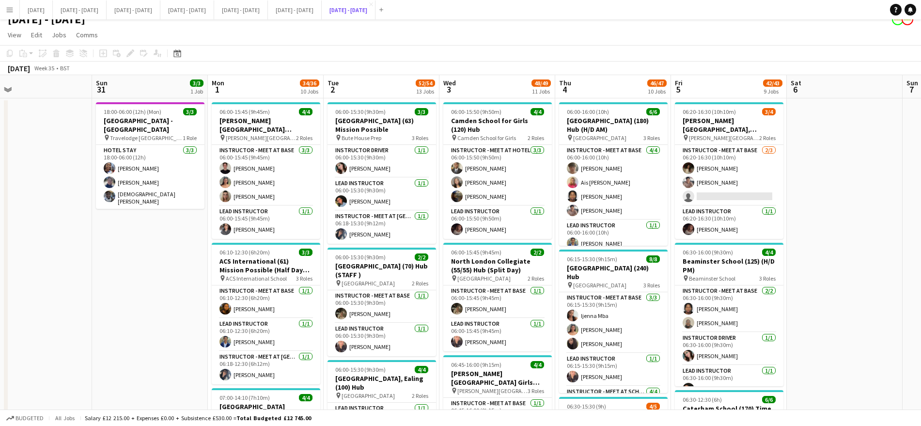
scroll to position [10, 0]
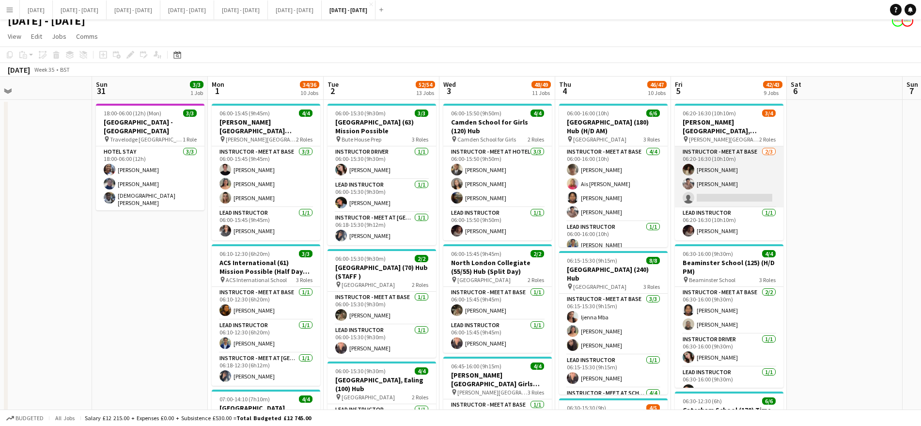
click at [721, 196] on app-card-role "Instructor - Meet at Base [DATE] 06:20-16:30 (10h10m) [PERSON_NAME] [PERSON_NAM…" at bounding box center [729, 176] width 108 height 61
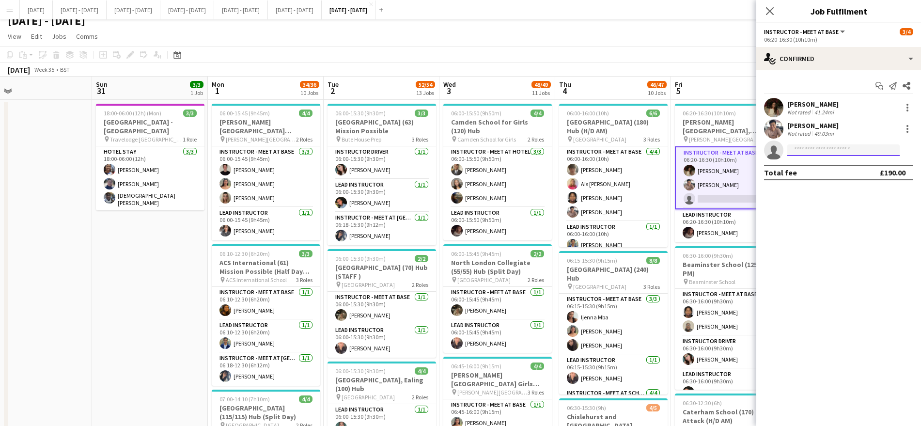
click at [822, 148] on input at bounding box center [843, 150] width 112 height 12
type input "****"
click at [822, 163] on span "[PERSON_NAME]" at bounding box center [823, 164] width 56 height 8
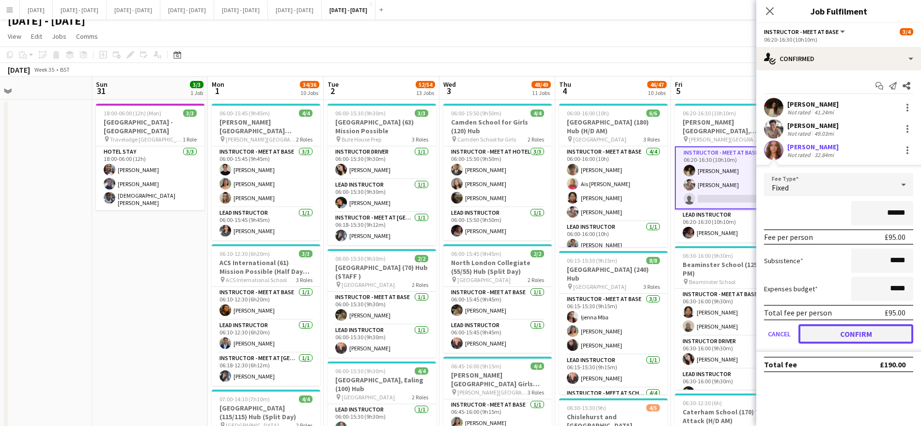
click at [854, 332] on button "Confirm" at bounding box center [855, 333] width 115 height 19
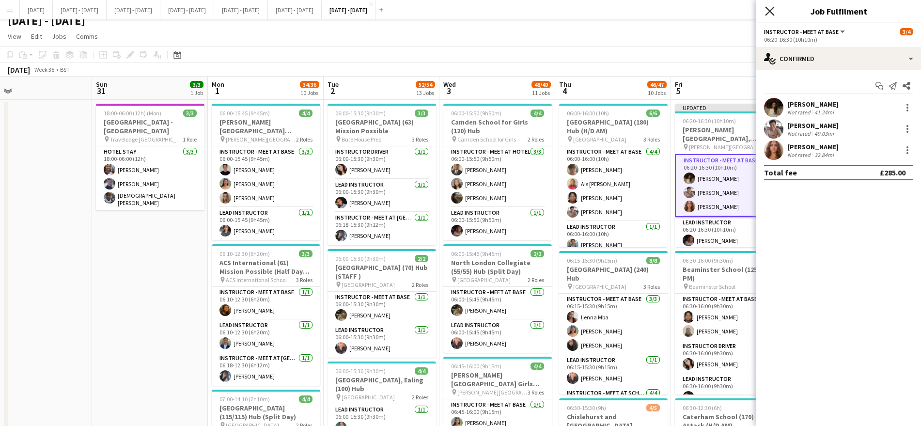
click at [773, 9] on icon "Close pop-in" at bounding box center [769, 10] width 9 height 9
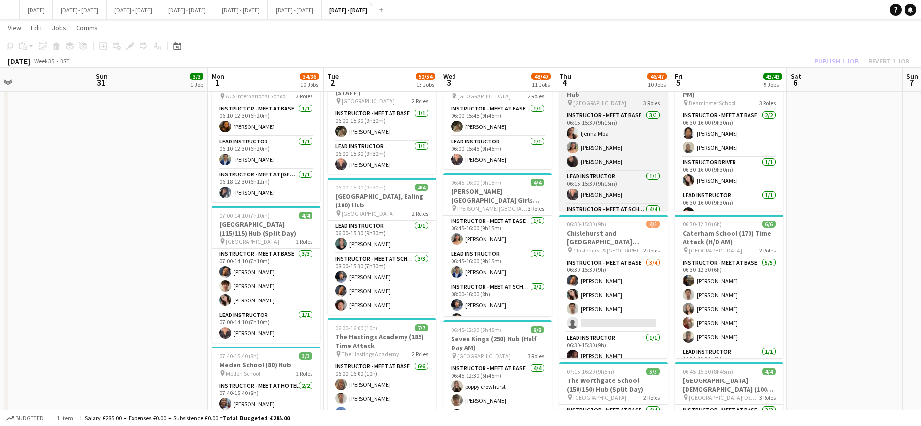
scroll to position [193, 0]
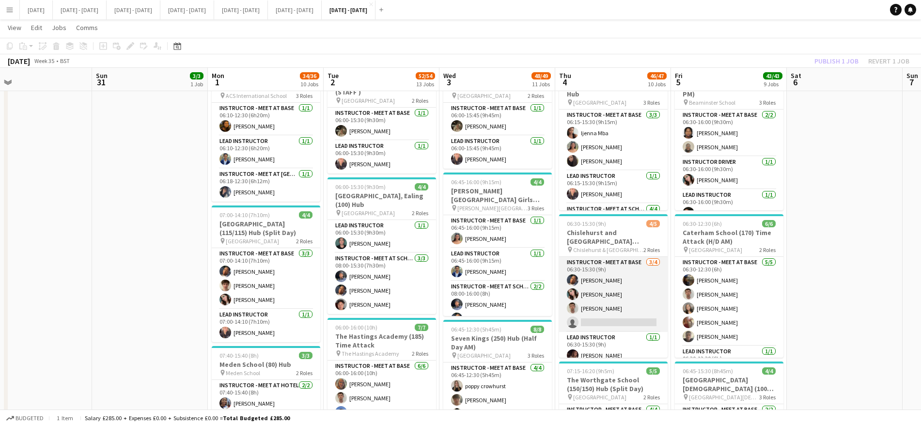
click at [605, 322] on app-card-role "Instructor - Meet at Base [DATE] 06:30-15:30 (9h) [PERSON_NAME] [PERSON_NAME] s…" at bounding box center [613, 294] width 108 height 75
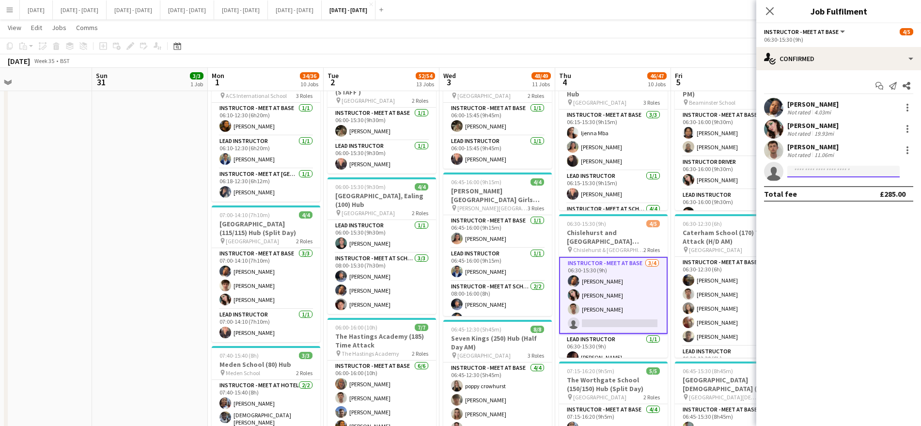
click at [823, 169] on input at bounding box center [843, 172] width 112 height 12
type input "****"
click at [820, 184] on span "[PERSON_NAME]" at bounding box center [823, 185] width 56 height 8
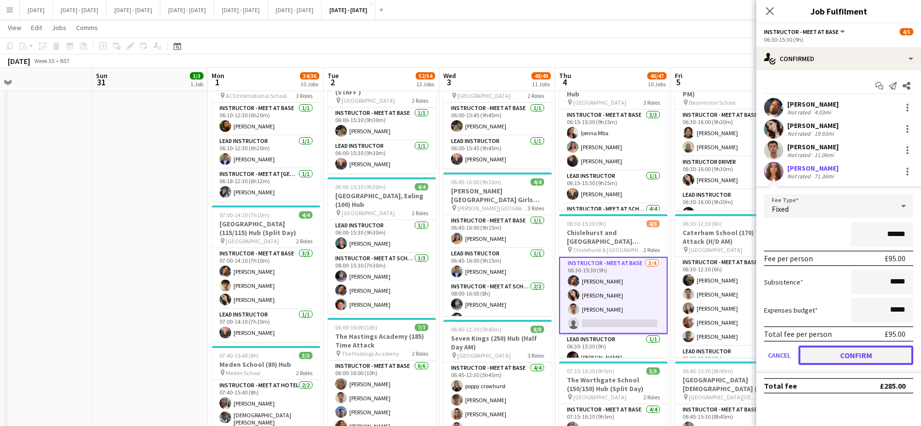
click at [875, 361] on button "Confirm" at bounding box center [855, 354] width 115 height 19
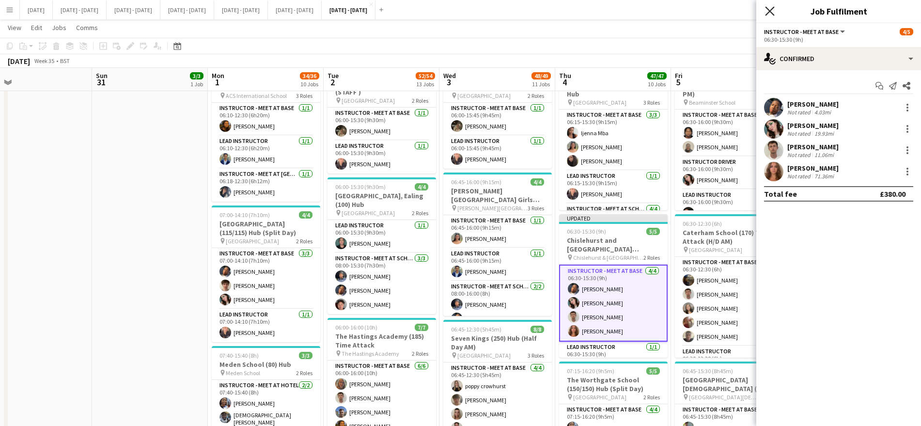
click at [767, 8] on icon at bounding box center [769, 10] width 9 height 9
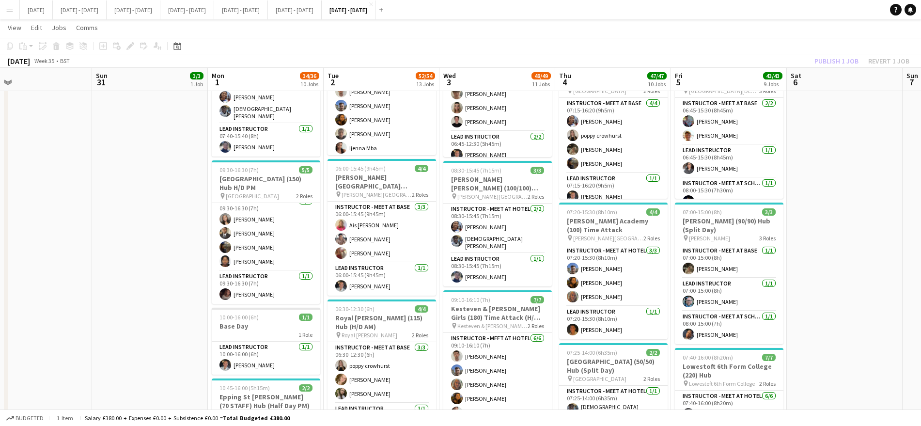
scroll to position [498, 0]
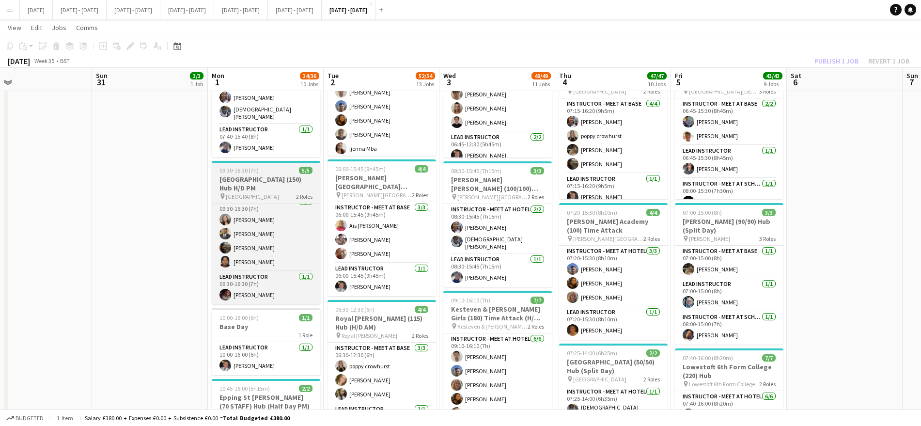
click at [280, 175] on h3 "[GEOGRAPHIC_DATA] (150) Hub H/D PM" at bounding box center [266, 183] width 108 height 17
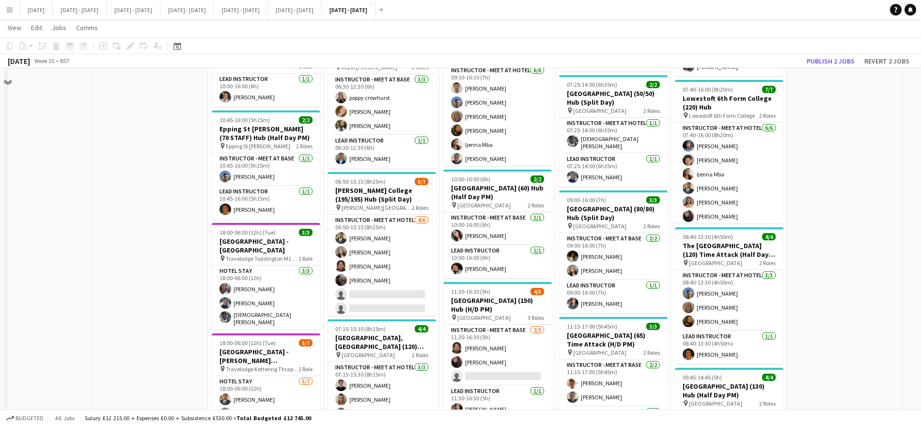
scroll to position [526, 0]
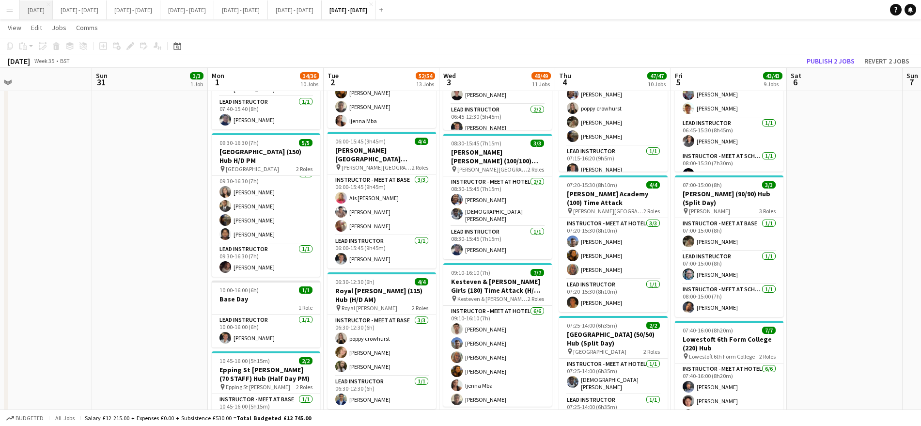
click at [53, 7] on button "[DATE] Close" at bounding box center [36, 9] width 33 height 19
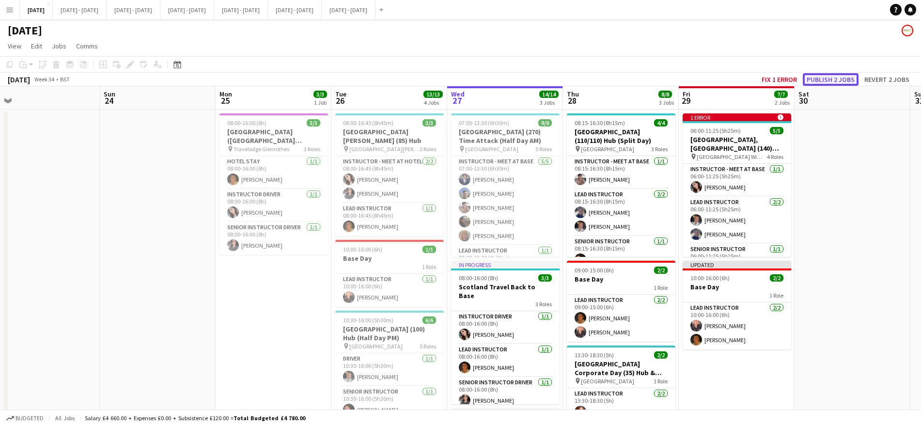
click at [841, 80] on button "Publish 2 jobs" at bounding box center [831, 79] width 56 height 13
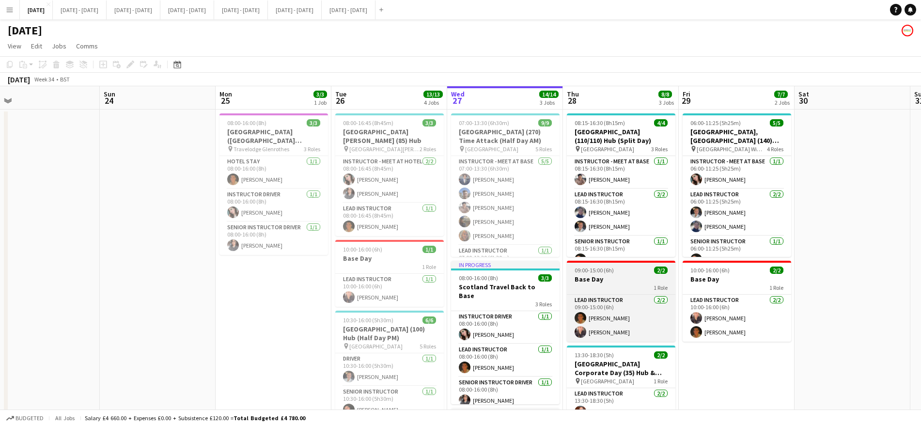
click at [617, 277] on h3 "Base Day" at bounding box center [621, 279] width 108 height 9
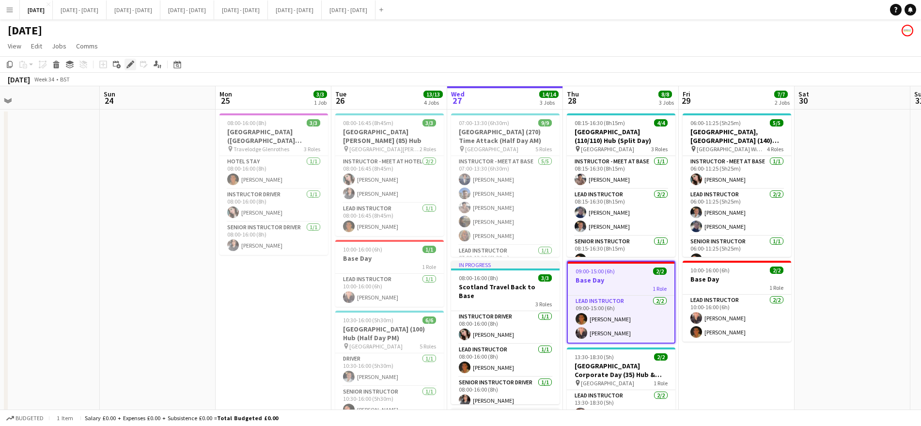
click at [127, 65] on icon "Edit" at bounding box center [130, 65] width 8 height 8
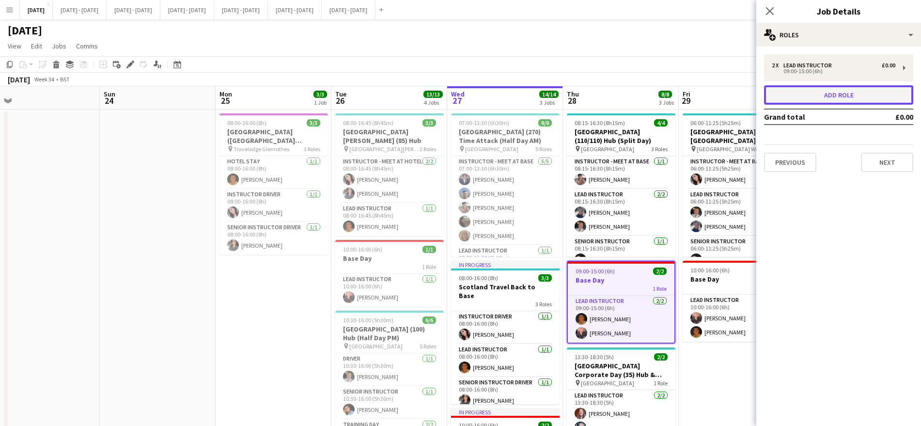
click at [815, 98] on button "Add role" at bounding box center [838, 94] width 149 height 19
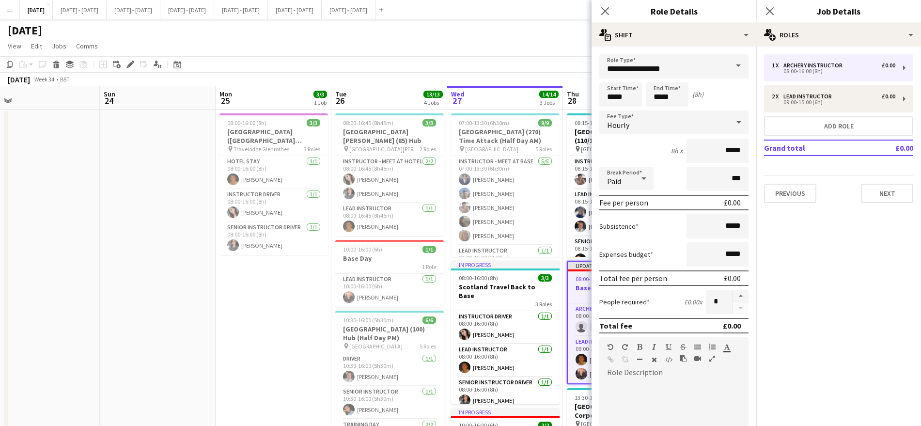
click at [729, 69] on span at bounding box center [738, 65] width 20 height 23
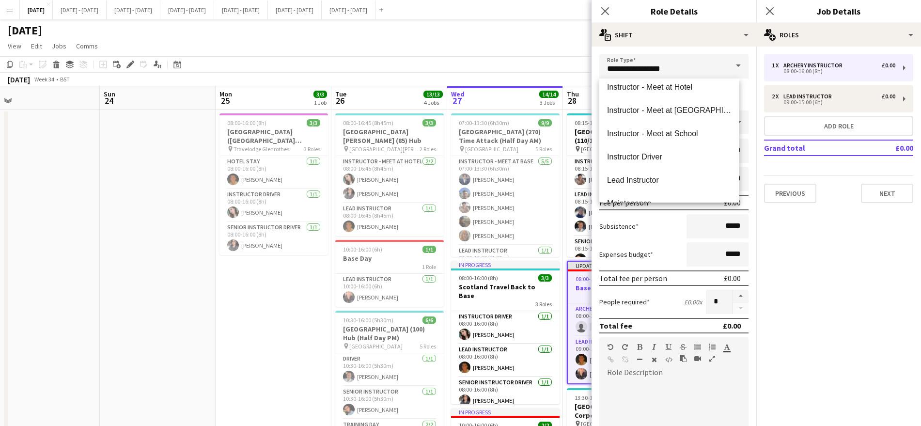
scroll to position [240, 0]
click at [631, 192] on mat-option "Maintenance" at bounding box center [669, 202] width 140 height 23
type input "**********"
type input "******"
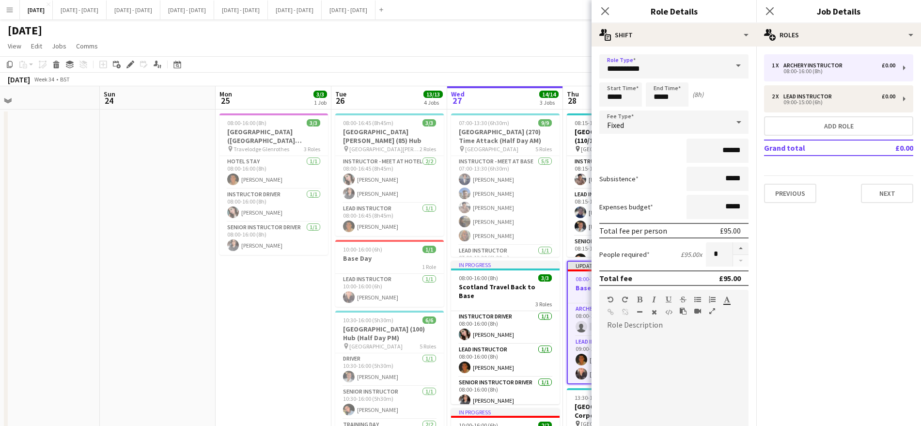
click at [728, 67] on span at bounding box center [738, 65] width 20 height 23
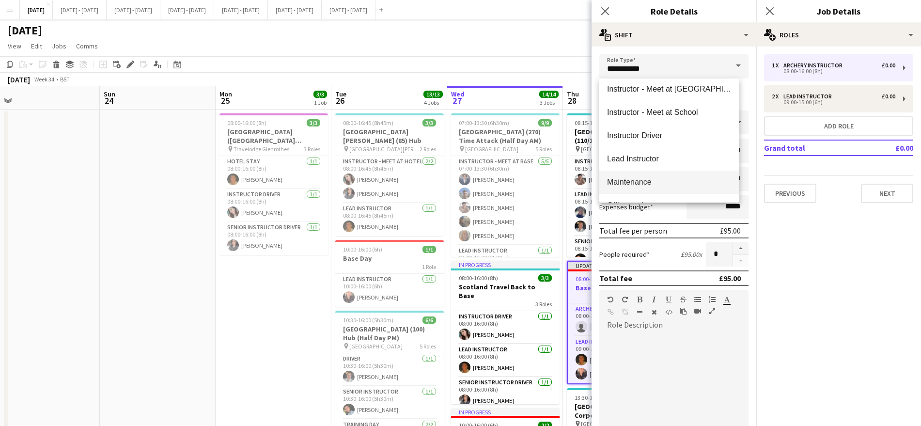
scroll to position [276, 0]
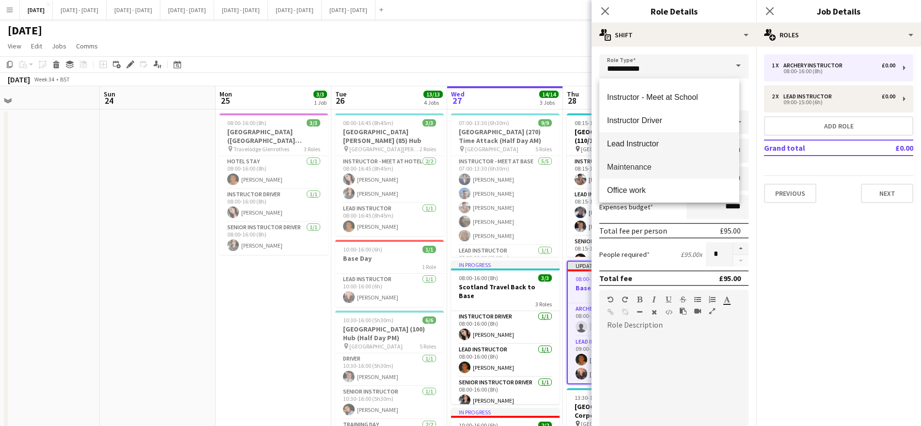
click at [644, 139] on span "Lead Instructor" at bounding box center [669, 143] width 124 height 9
type input "**********"
type input "*******"
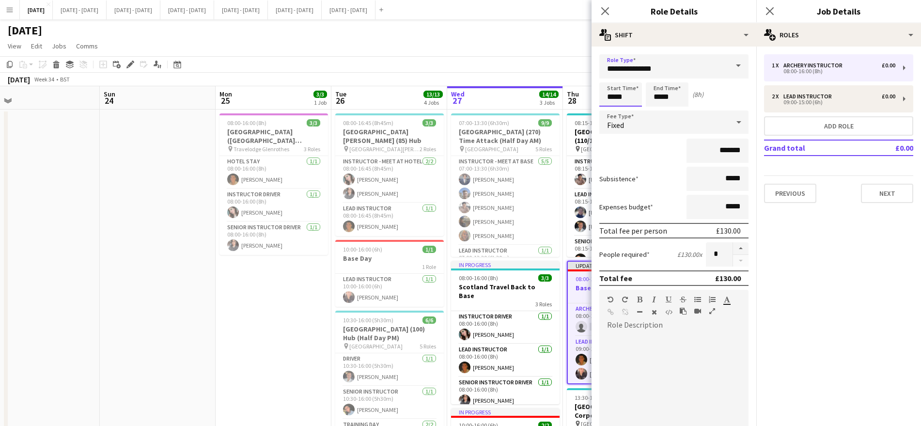
click at [623, 97] on input "*****" at bounding box center [620, 94] width 43 height 24
type input "*****"
click at [733, 123] on icon at bounding box center [739, 121] width 12 height 19
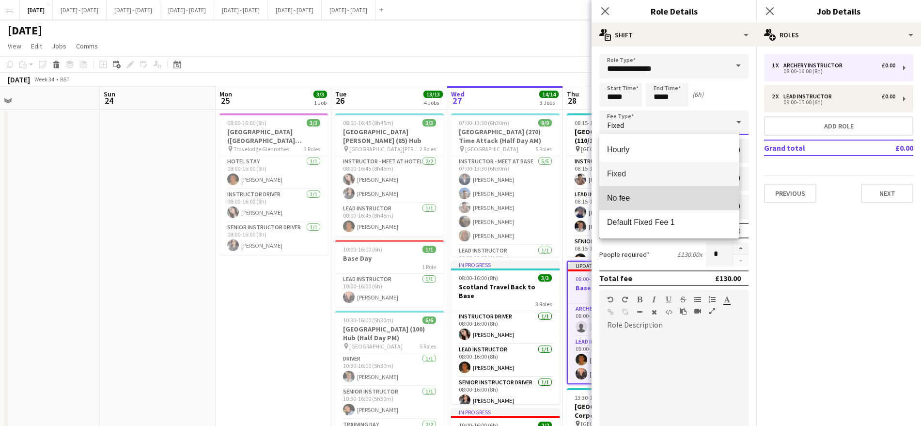
click at [672, 204] on mat-option "No fee" at bounding box center [669, 198] width 140 height 24
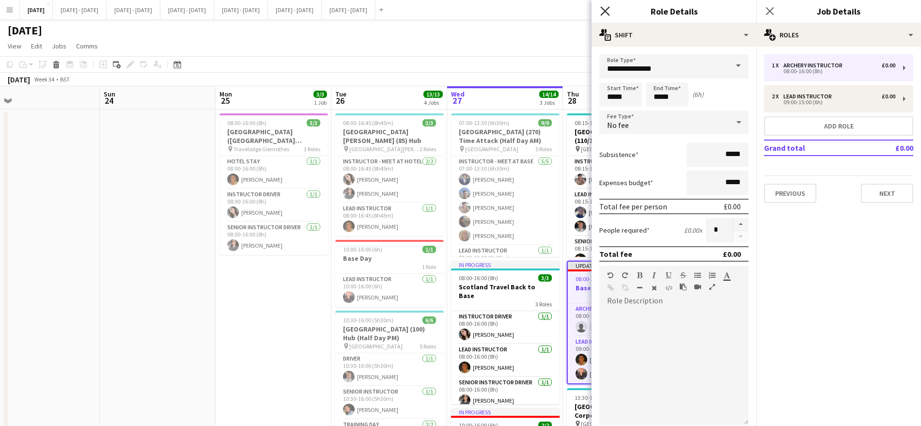
click at [602, 8] on icon "Close pop-in" at bounding box center [604, 10] width 9 height 9
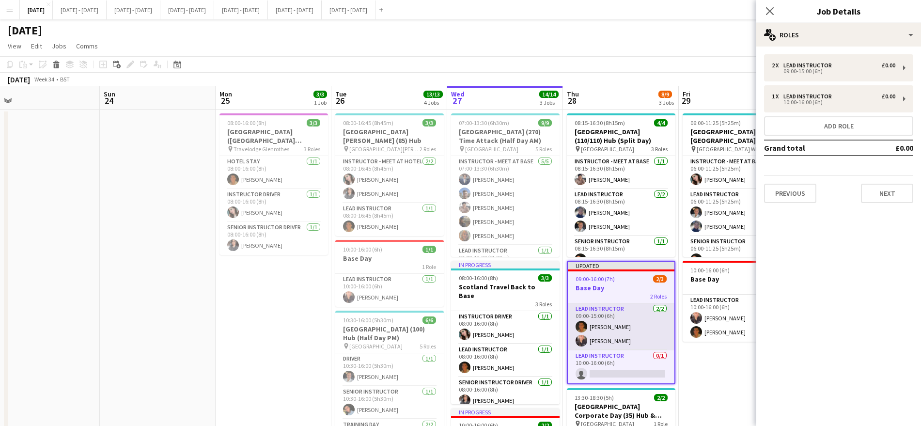
click at [622, 336] on app-card-role "Lead Instructor [DATE] 09:00-15:00 (6h) [PERSON_NAME] [PERSON_NAME]" at bounding box center [621, 326] width 107 height 47
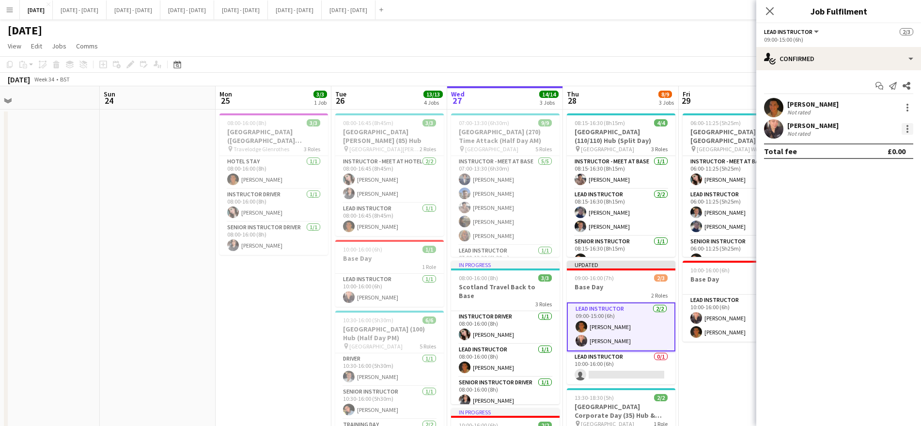
click at [907, 128] on div at bounding box center [907, 129] width 2 height 2
click at [887, 180] on button "Switch crew" at bounding box center [875, 169] width 76 height 23
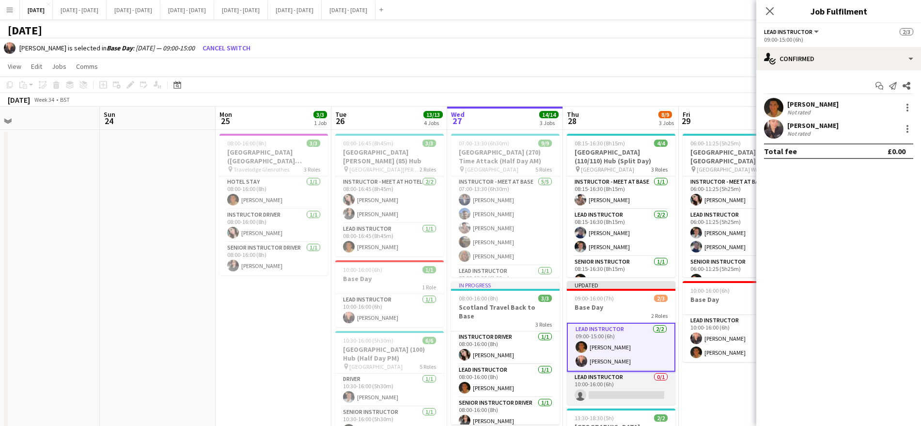
click at [629, 382] on app-card-role "Lead Instructor 0/1 10:00-16:00 (6h) single-neutral-actions" at bounding box center [621, 387] width 108 height 33
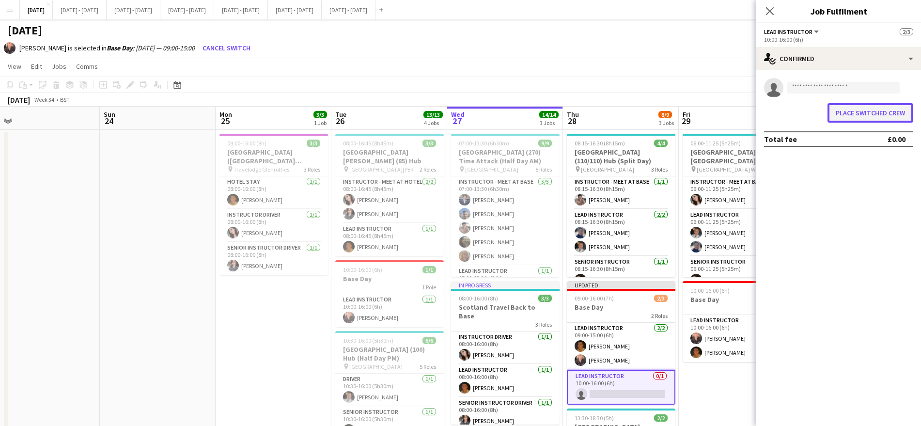
click at [860, 116] on button "Place switched crew" at bounding box center [870, 112] width 86 height 19
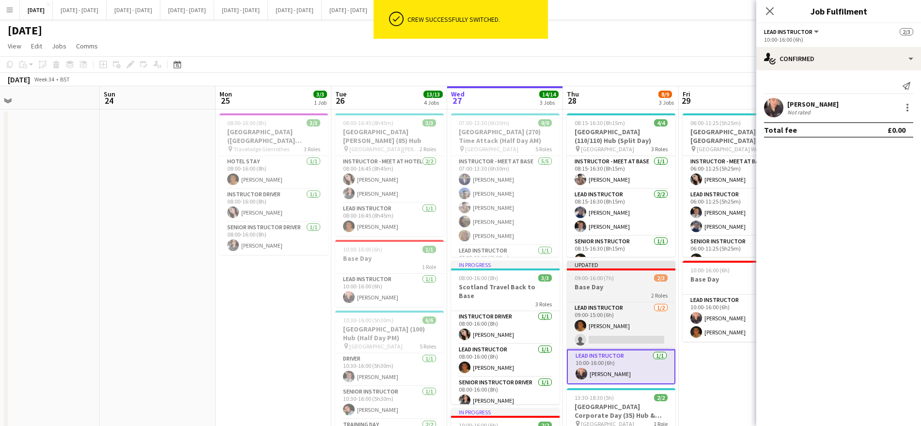
click at [642, 278] on div "09:00-16:00 (7h) 2/3" at bounding box center [621, 277] width 108 height 7
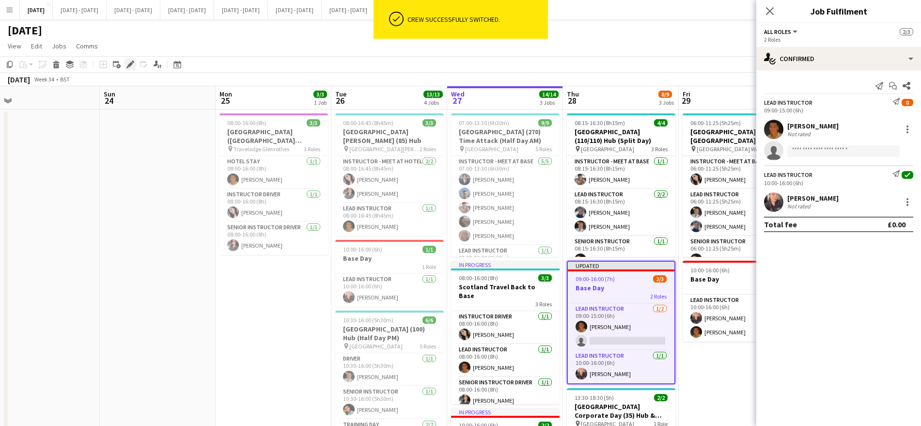
click at [126, 67] on icon "Edit" at bounding box center [130, 65] width 8 height 8
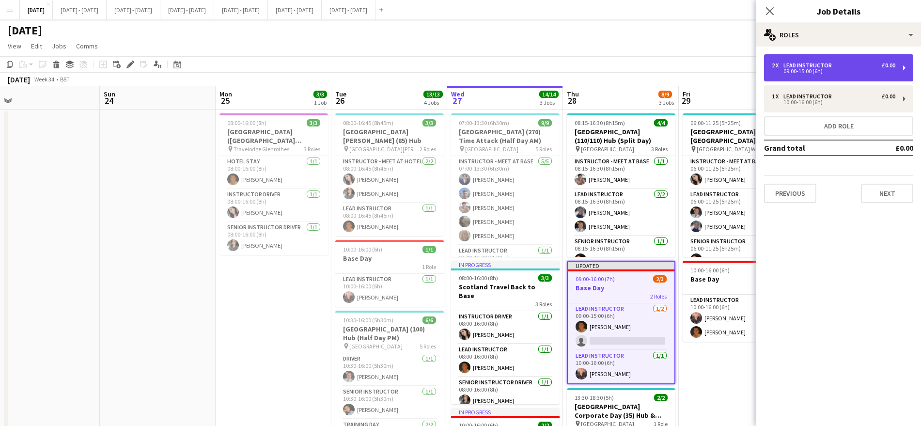
click at [814, 59] on div "2 x Lead Instructor £0.00 09:00-15:00 (6h)" at bounding box center [838, 67] width 149 height 27
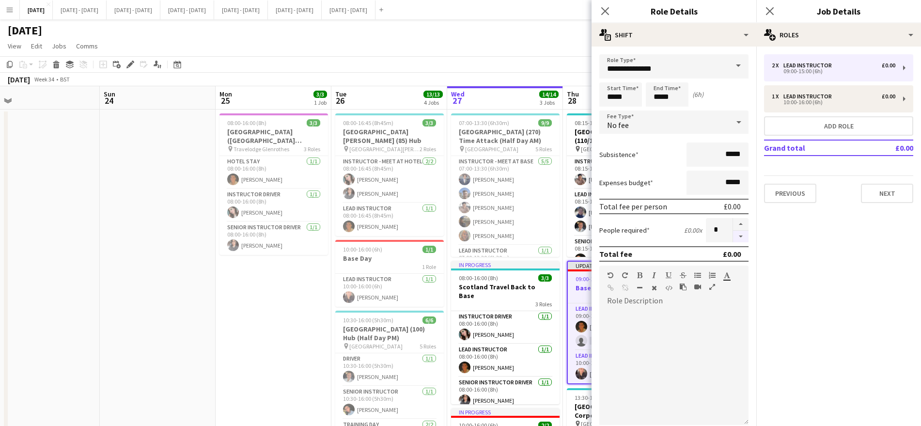
click at [737, 239] on button "button" at bounding box center [740, 237] width 15 height 12
type input "*"
click at [600, 13] on icon "Close pop-in" at bounding box center [604, 10] width 9 height 9
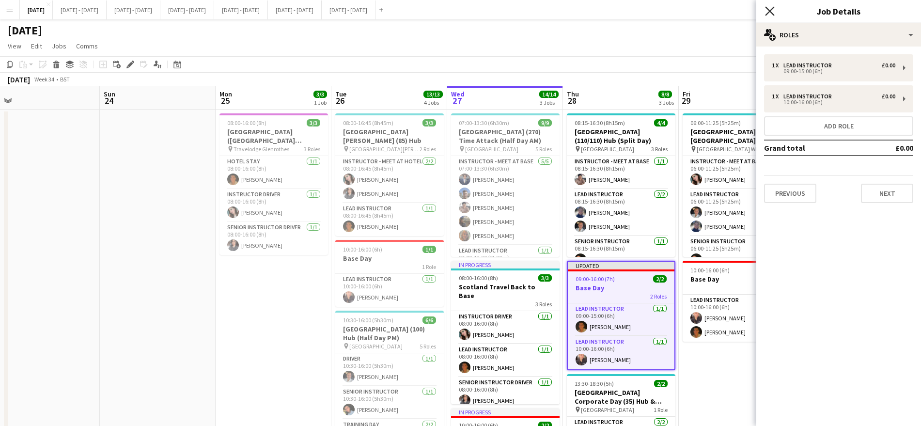
click at [770, 12] on icon at bounding box center [769, 10] width 9 height 9
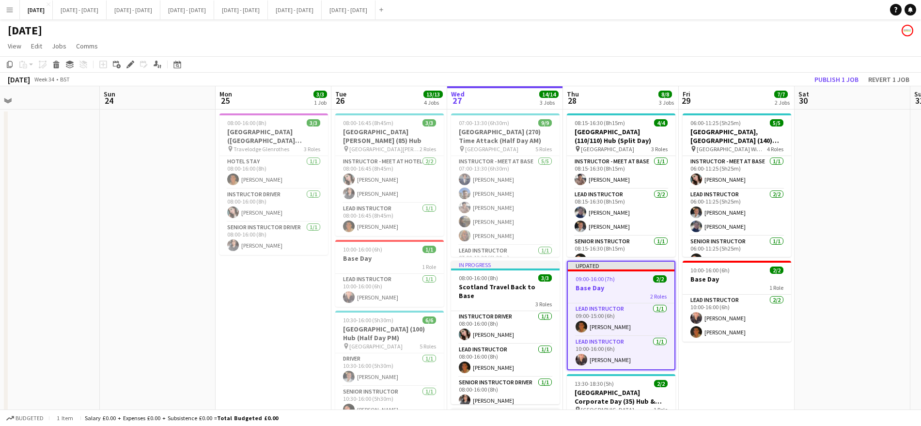
click at [708, 390] on app-date-cell "06:00-11:25 (5h25m) 5/5 [GEOGRAPHIC_DATA], [GEOGRAPHIC_DATA] (140) Hub (Half Da…" at bounding box center [737, 346] width 116 height 474
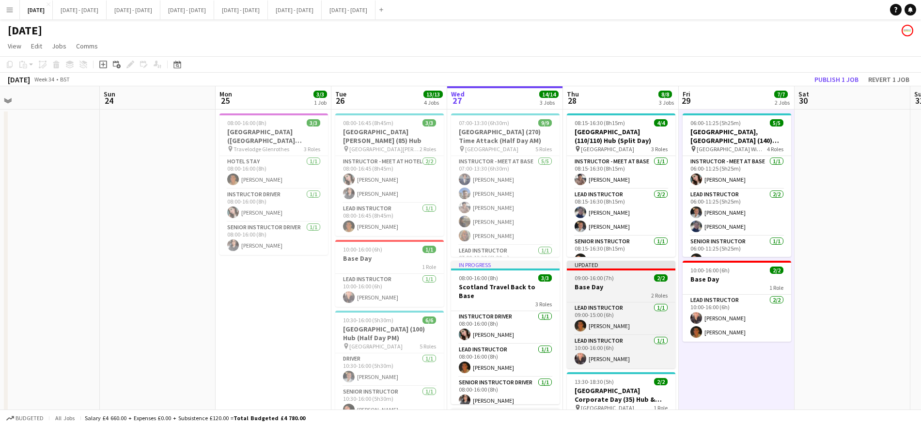
click at [605, 295] on div "2 Roles" at bounding box center [621, 295] width 108 height 8
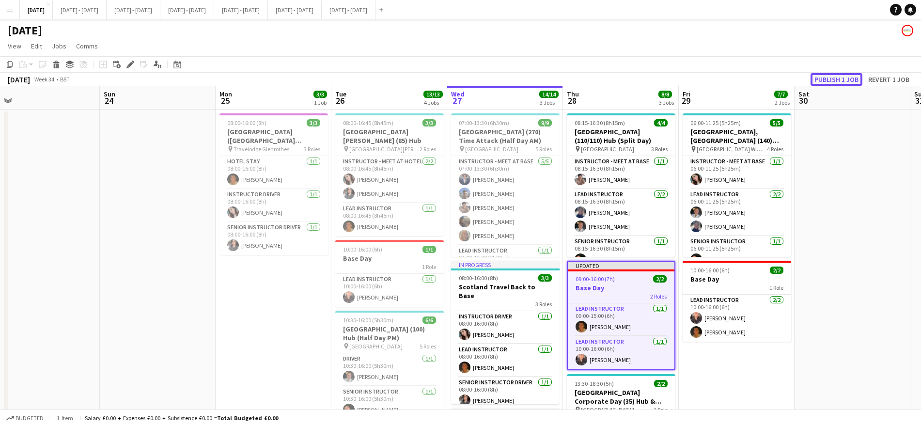
click at [839, 82] on button "Publish 1 job" at bounding box center [836, 79] width 52 height 13
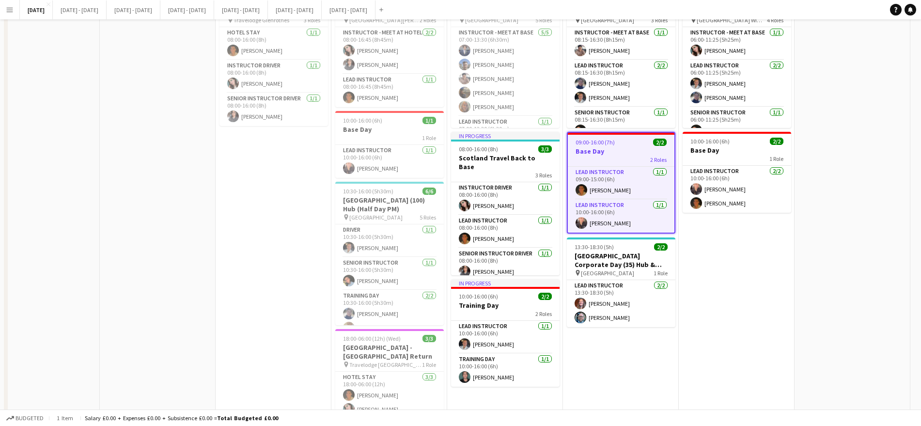
scroll to position [0, 0]
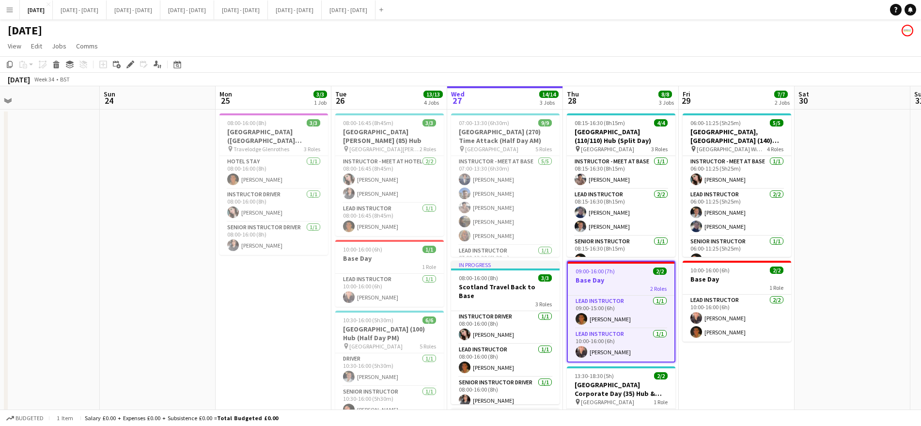
click at [771, 388] on app-date-cell "06:00-11:25 (5h25m) 5/5 [GEOGRAPHIC_DATA], [GEOGRAPHIC_DATA] (140) Hub (Half Da…" at bounding box center [737, 346] width 116 height 474
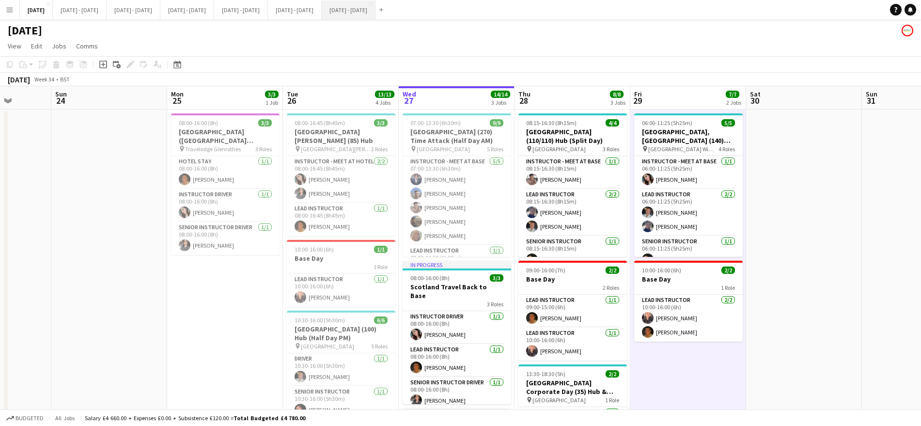
click at [375, 2] on button "[DATE] - [DATE] Close" at bounding box center [349, 9] width 54 height 19
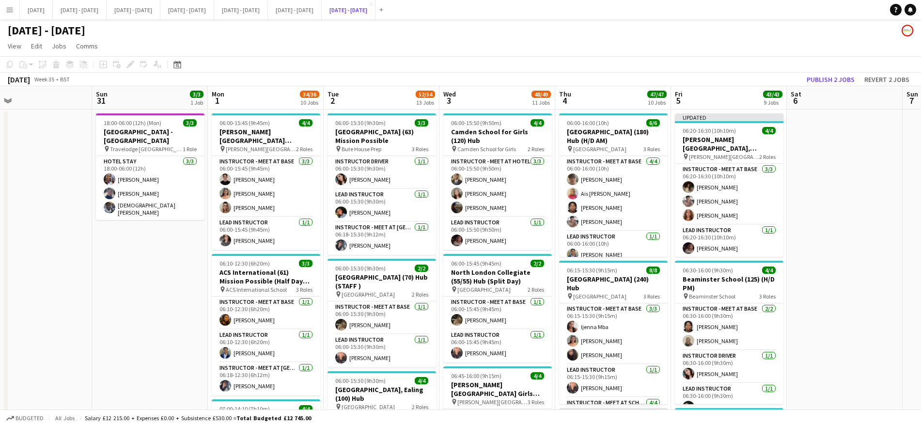
scroll to position [0, 0]
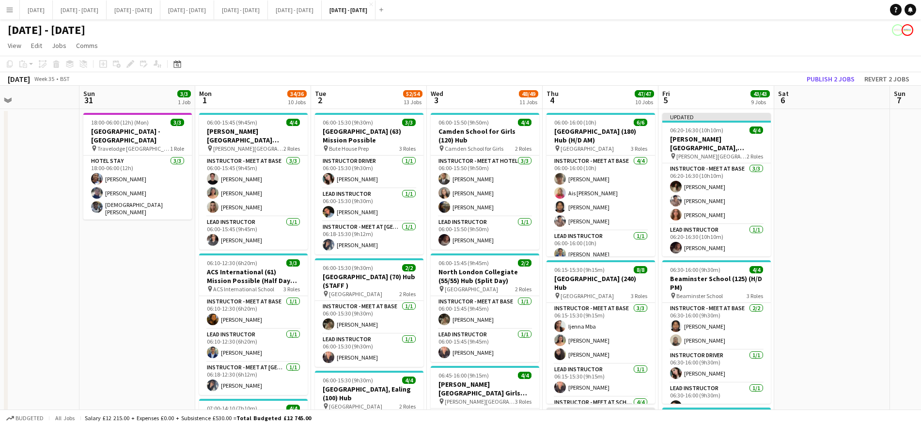
drag, startPoint x: 851, startPoint y: 335, endPoint x: 843, endPoint y: 290, distance: 45.9
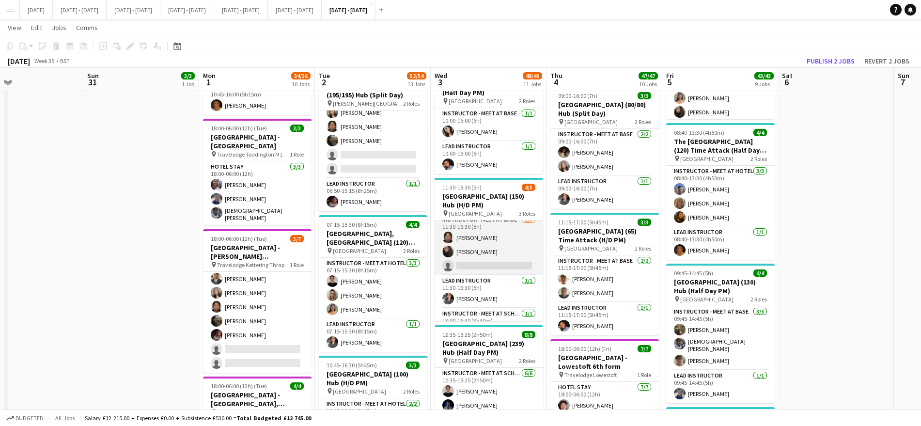
scroll to position [0, 0]
click at [486, 270] on app-card-role "Instructor - Meet at Base [DATE] 11:30-16:30 (5h) [PERSON_NAME] [PERSON_NAME] s…" at bounding box center [488, 250] width 108 height 61
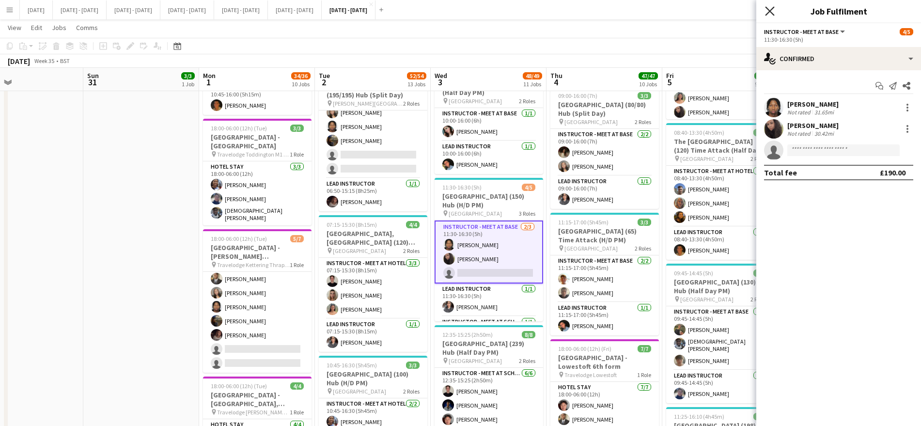
click at [773, 12] on icon "Close pop-in" at bounding box center [769, 10] width 9 height 9
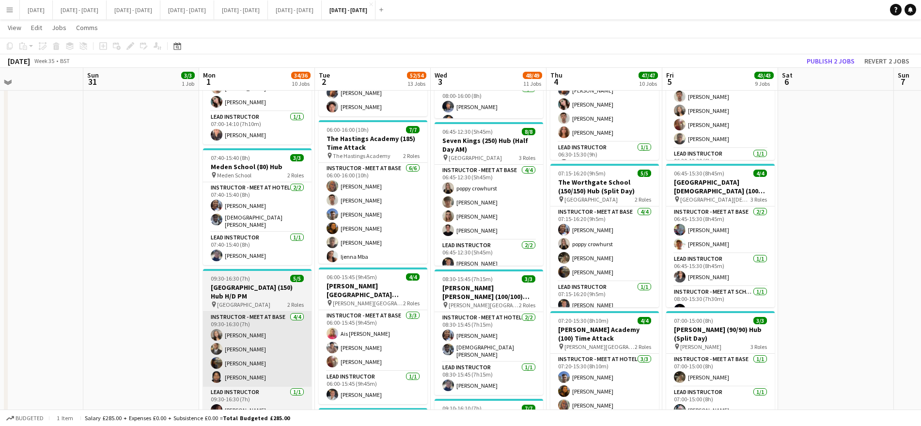
scroll to position [390, 0]
click at [261, 275] on div "09:30-16:30 (7h) 5/5" at bounding box center [257, 278] width 108 height 7
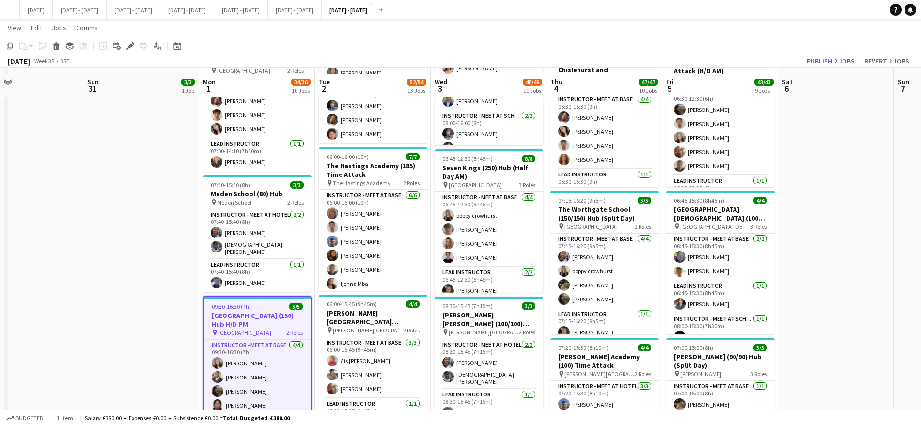
scroll to position [374, 0]
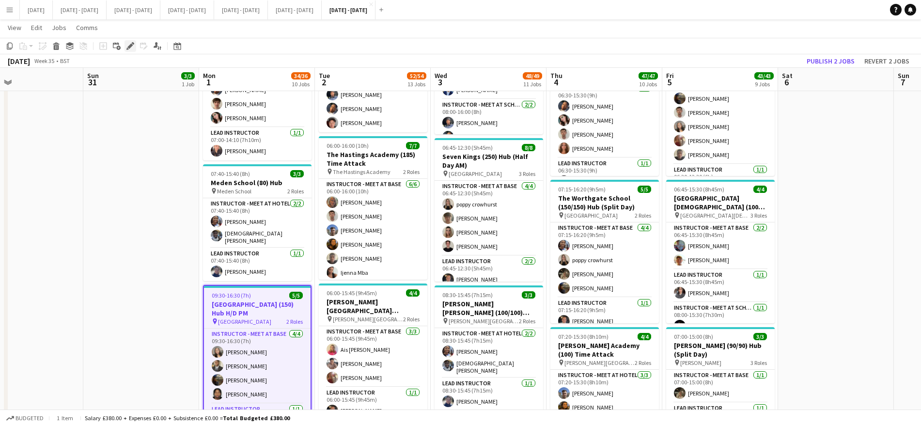
click at [130, 47] on icon at bounding box center [129, 46] width 5 height 5
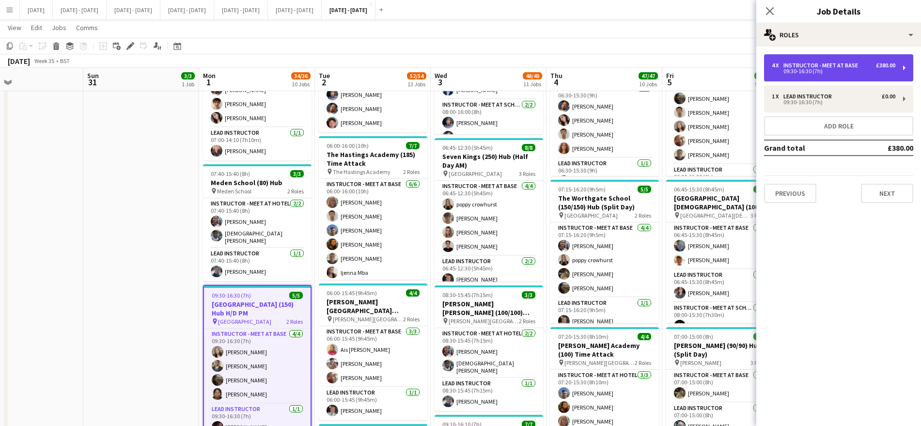
click at [842, 64] on div "Instructor - Meet at Base" at bounding box center [822, 65] width 78 height 7
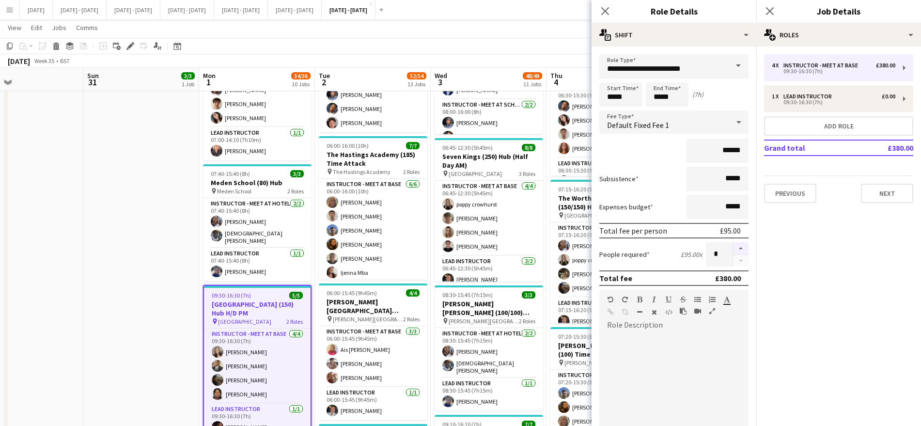
click at [735, 247] on button "button" at bounding box center [740, 248] width 15 height 13
type input "*"
click at [605, 12] on icon "Close pop-in" at bounding box center [604, 10] width 9 height 9
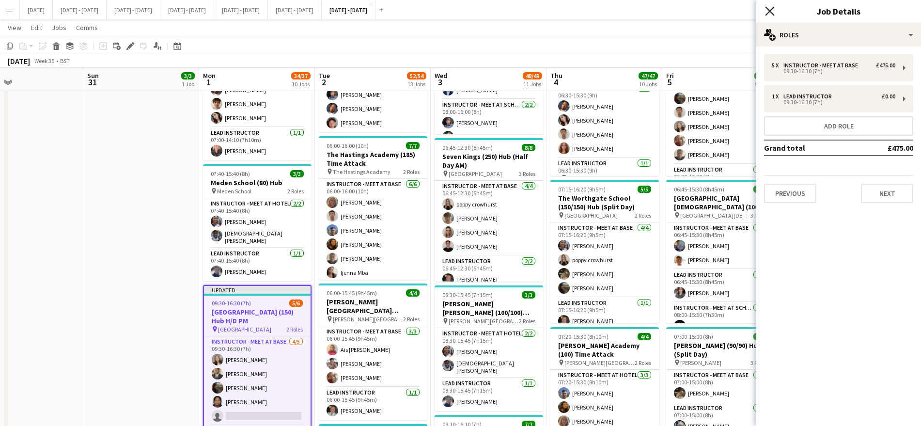
click at [766, 10] on icon "Close pop-in" at bounding box center [769, 10] width 9 height 9
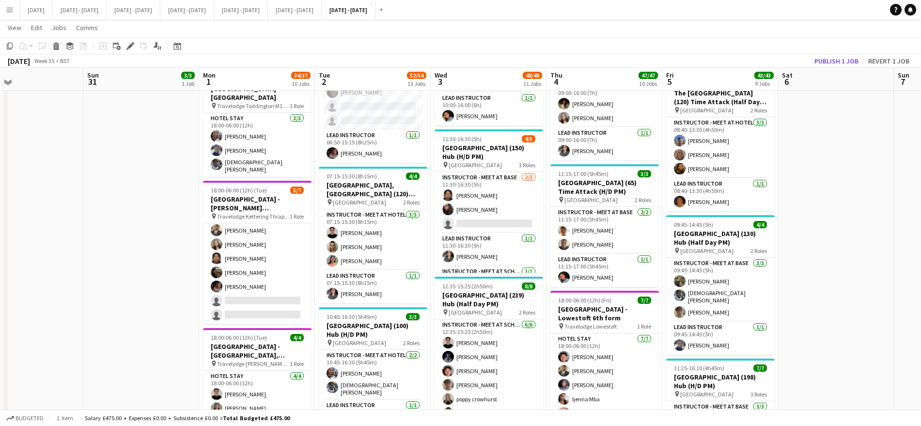
scroll to position [920, 0]
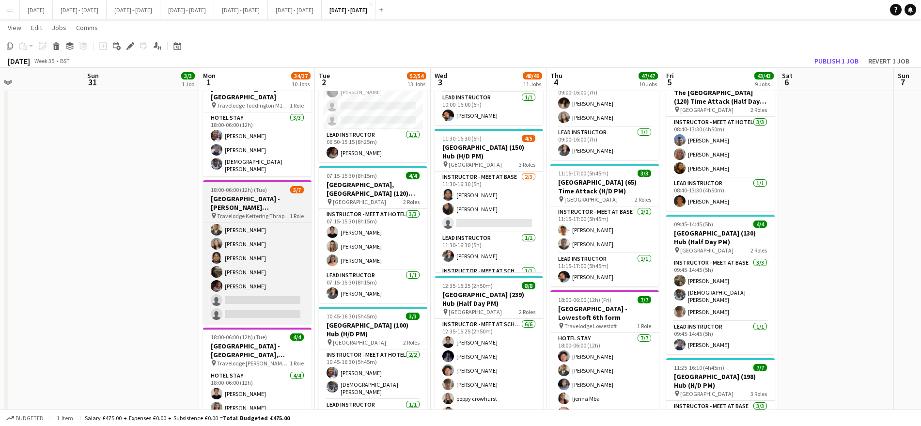
click at [227, 194] on h3 "[GEOGRAPHIC_DATA] - [PERSON_NAME][GEOGRAPHIC_DATA]" at bounding box center [257, 202] width 108 height 17
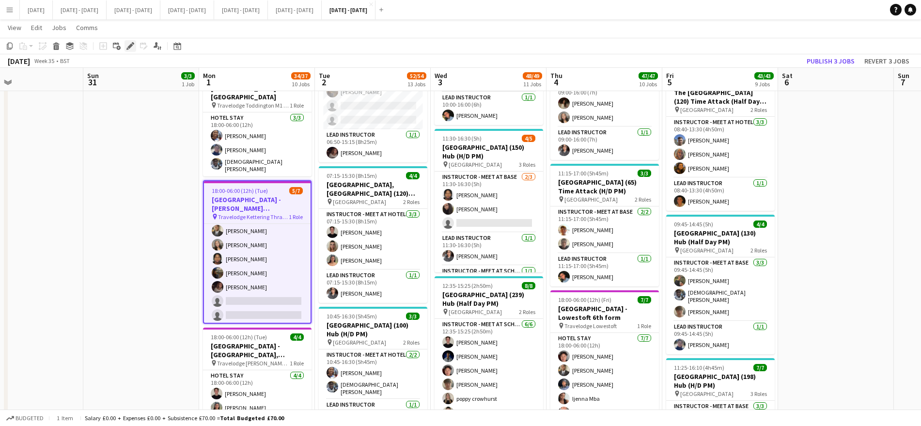
click at [129, 43] on icon "Edit" at bounding box center [130, 46] width 8 height 8
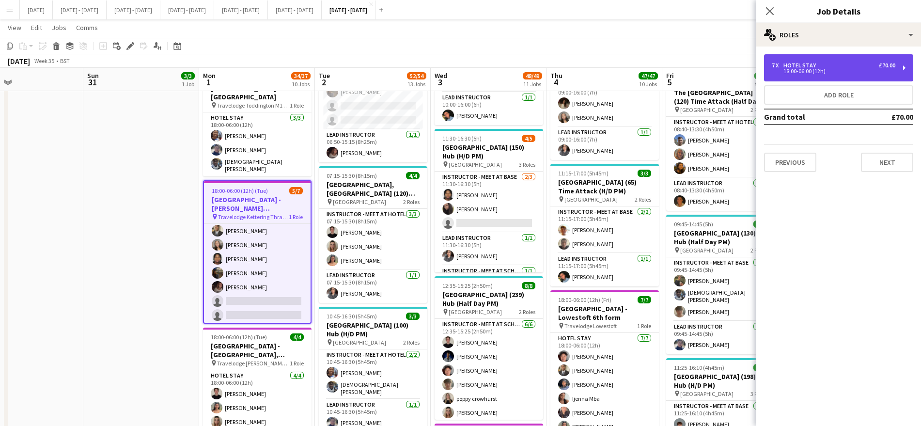
click at [803, 59] on div "7 x Hotel Stay £70.00 18:00-06:00 (12h)" at bounding box center [838, 67] width 149 height 27
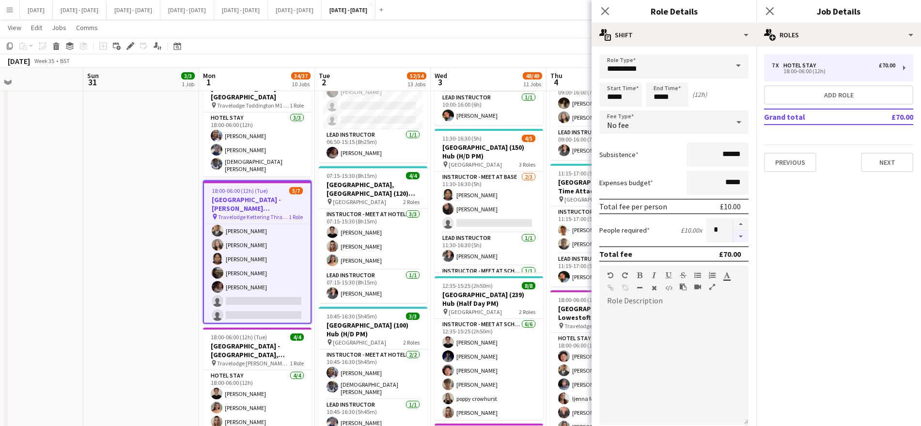
click at [733, 235] on button "button" at bounding box center [740, 237] width 15 height 12
type input "*"
click at [601, 13] on icon "Close pop-in" at bounding box center [604, 10] width 9 height 9
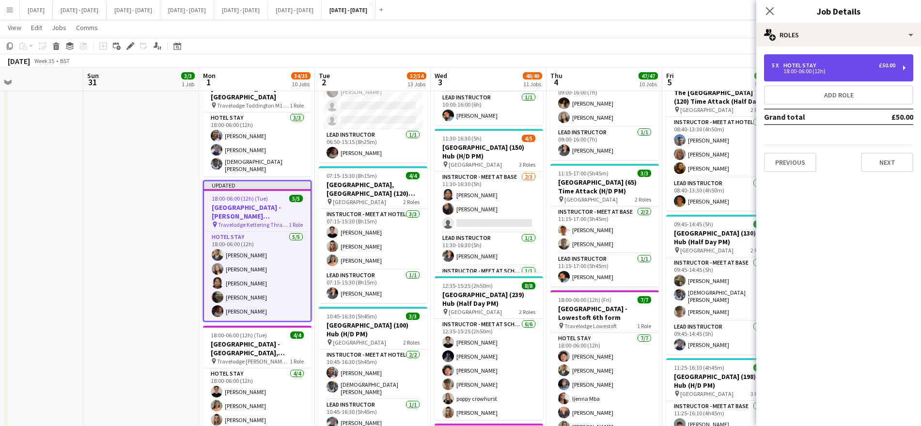
click at [786, 70] on div "18:00-06:00 (12h)" at bounding box center [834, 71] width 124 height 5
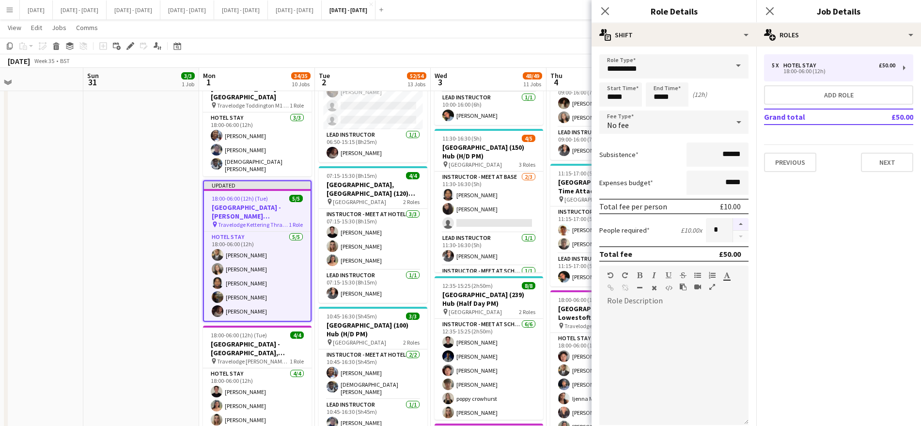
click at [733, 219] on button "button" at bounding box center [740, 224] width 15 height 13
type input "*"
click at [602, 15] on icon "Close pop-in" at bounding box center [604, 10] width 9 height 9
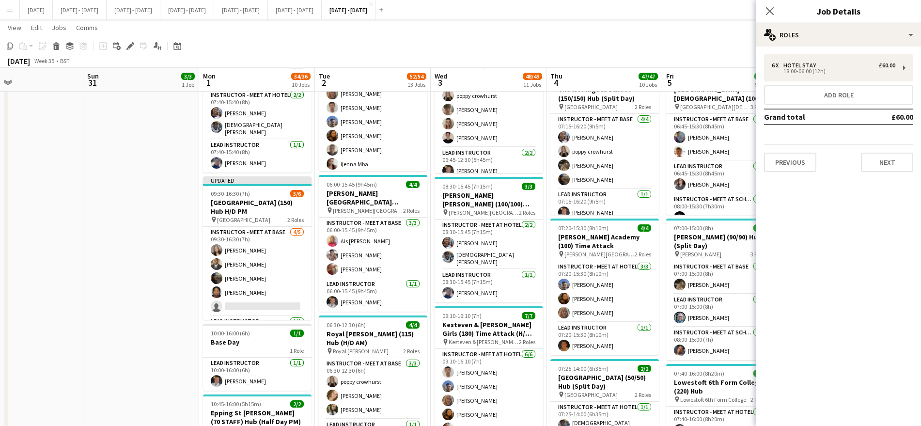
scroll to position [484, 0]
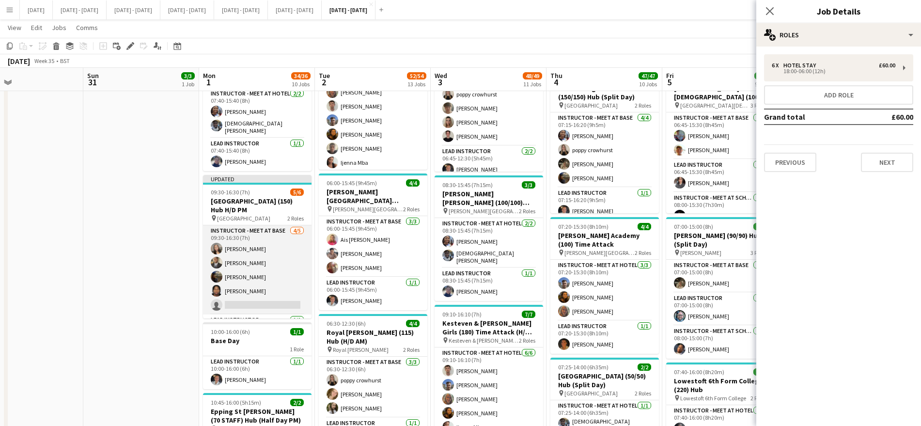
click at [234, 295] on app-card-role "Instructor - Meet at Base [DATE] 09:30-16:30 (7h) [PERSON_NAME] [PERSON_NAME] A…" at bounding box center [257, 269] width 108 height 89
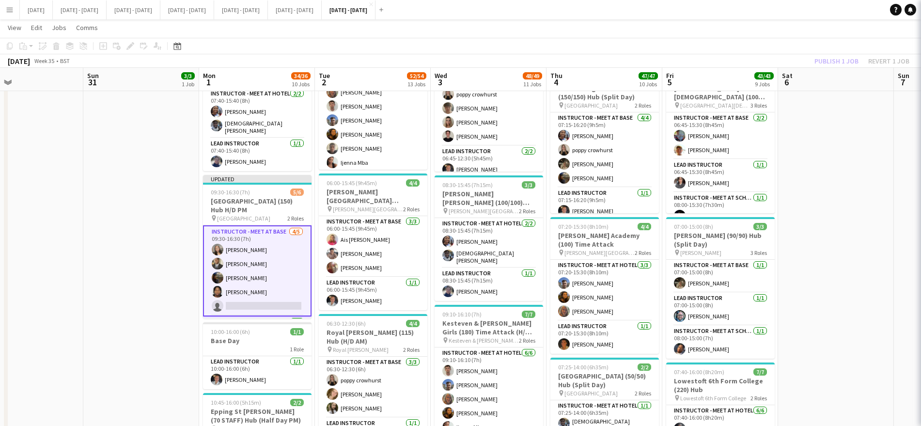
scroll to position [10, 0]
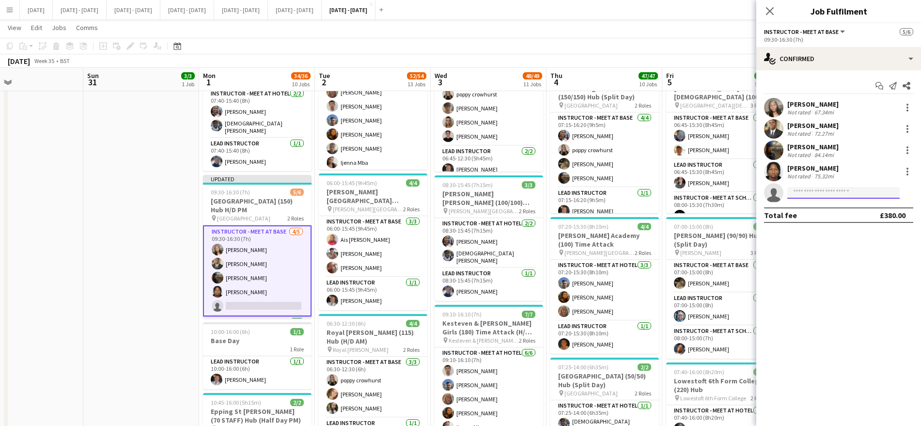
click at [819, 193] on input at bounding box center [843, 193] width 112 height 12
type input "****"
click at [818, 207] on span "[PERSON_NAME]" at bounding box center [823, 206] width 56 height 8
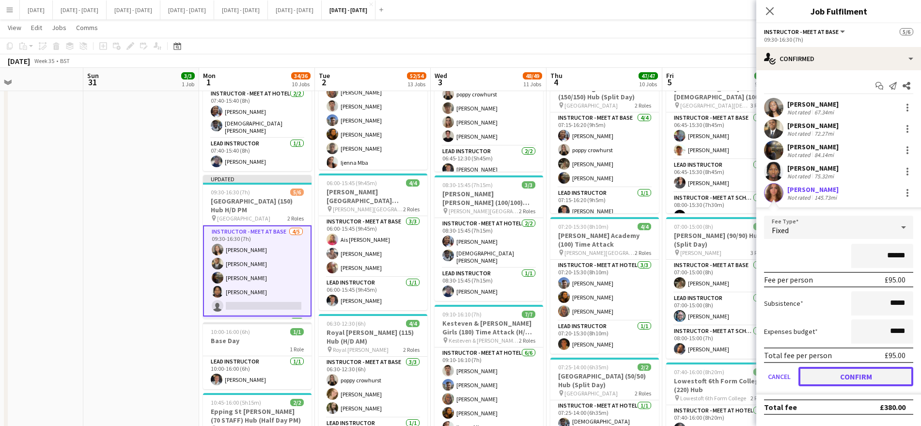
click at [836, 378] on button "Confirm" at bounding box center [855, 376] width 115 height 19
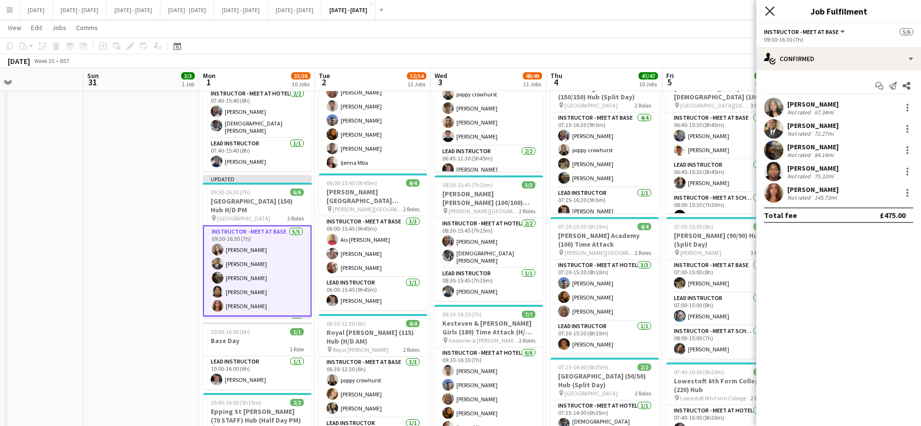
click at [770, 15] on icon "Close pop-in" at bounding box center [769, 10] width 9 height 9
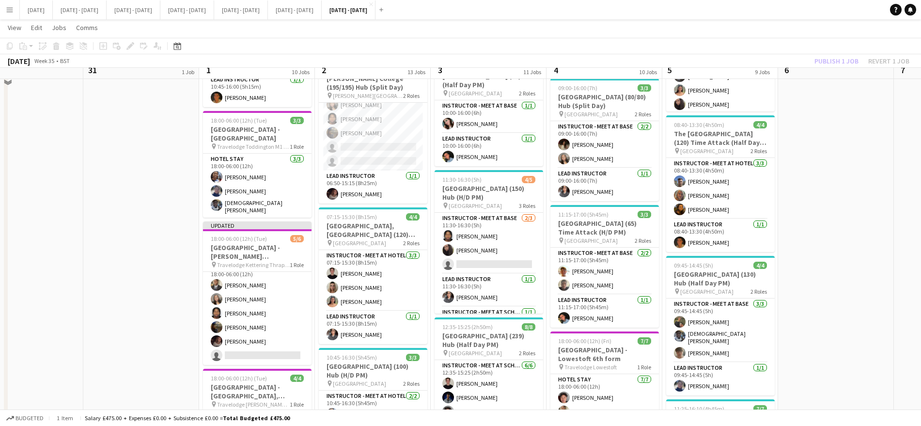
scroll to position [883, 0]
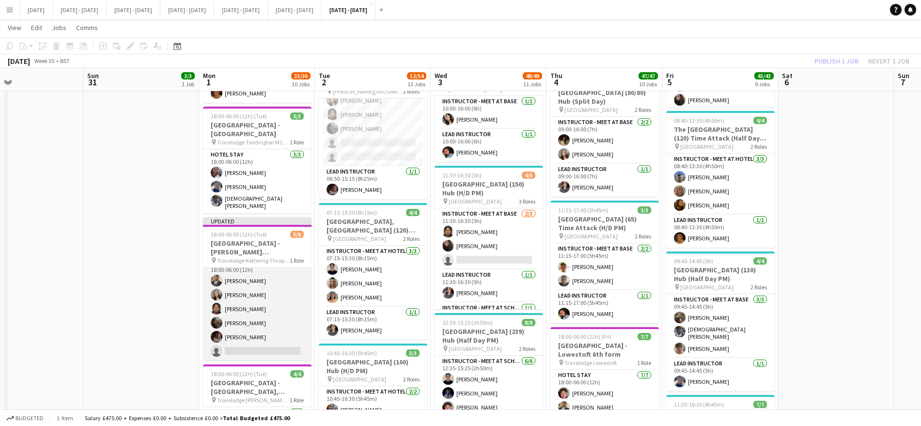
click at [230, 331] on app-card-role "Hotel Stay [DATE] 18:00-06:00 (12h) [PERSON_NAME] Adio [PERSON_NAME] [PERSON_NA…" at bounding box center [257, 308] width 108 height 103
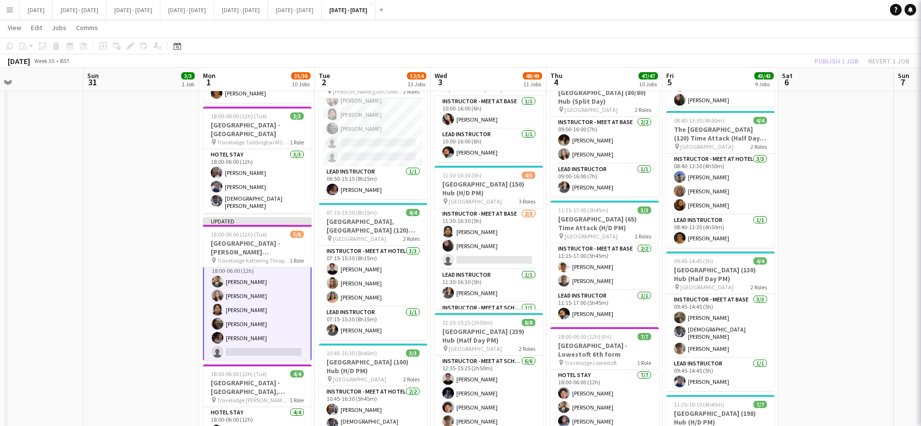
scroll to position [11, 0]
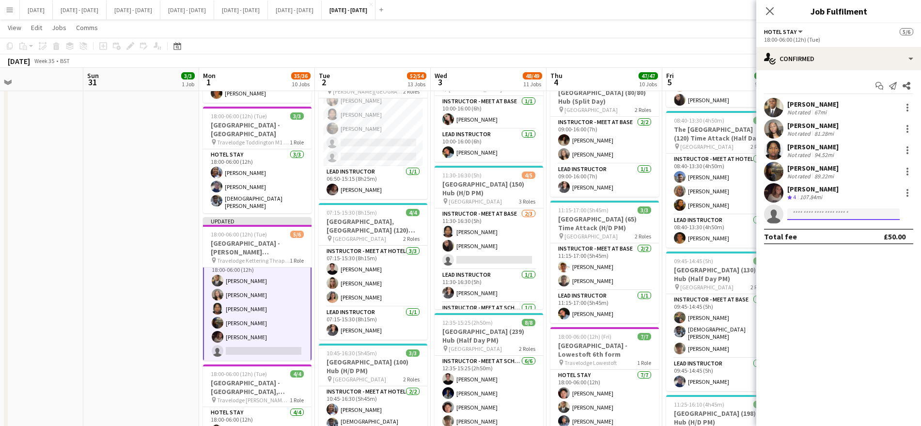
click at [816, 211] on input at bounding box center [843, 214] width 112 height 12
type input "****"
click at [819, 228] on span "[PERSON_NAME]" at bounding box center [823, 228] width 56 height 8
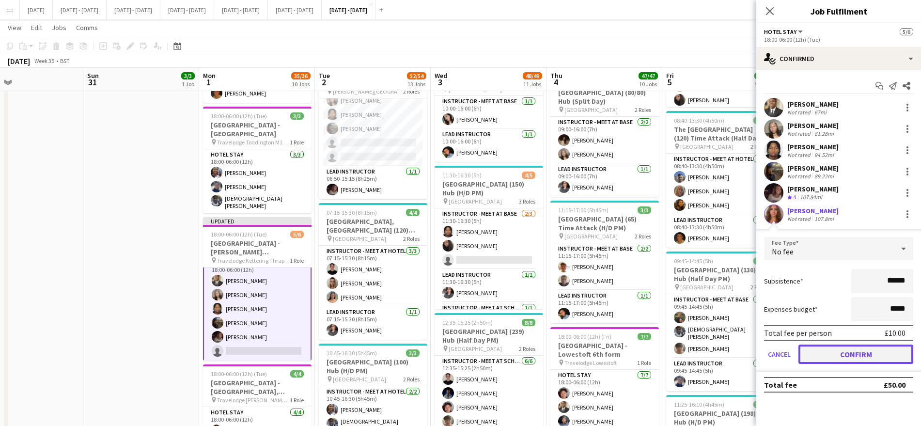
click at [852, 345] on button "Confirm" at bounding box center [855, 353] width 115 height 19
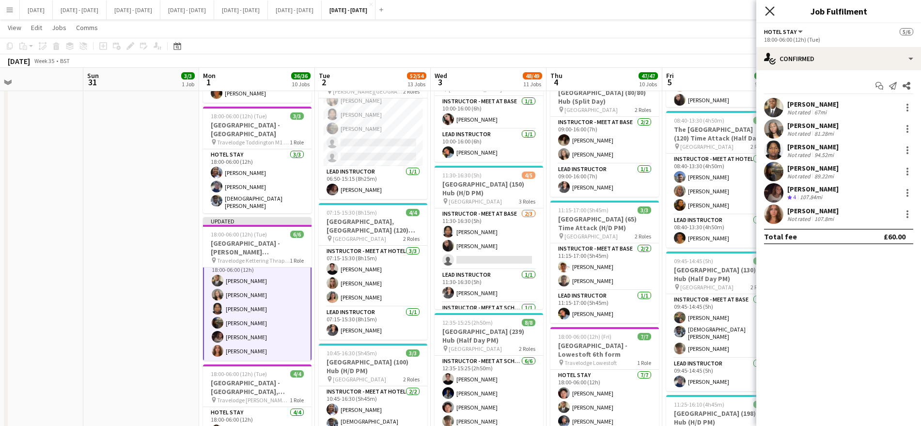
click at [766, 14] on icon at bounding box center [769, 10] width 9 height 9
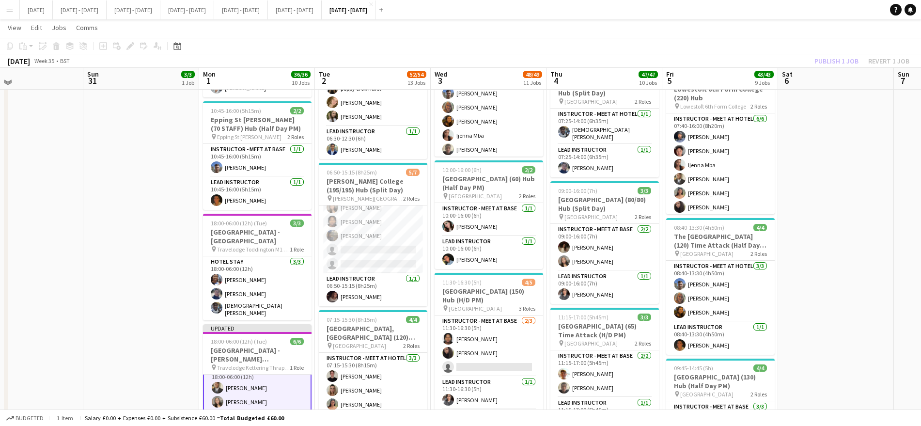
scroll to position [773, 0]
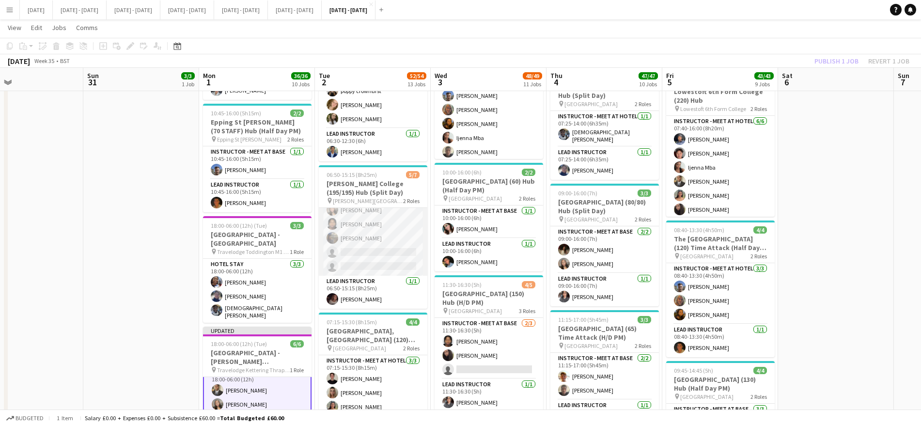
click at [353, 255] on app-card-role "Instructor - Meet at Hotel [DATE] 06:50-15:15 (8h25m) [PERSON_NAME] Adio [PERSO…" at bounding box center [373, 223] width 108 height 103
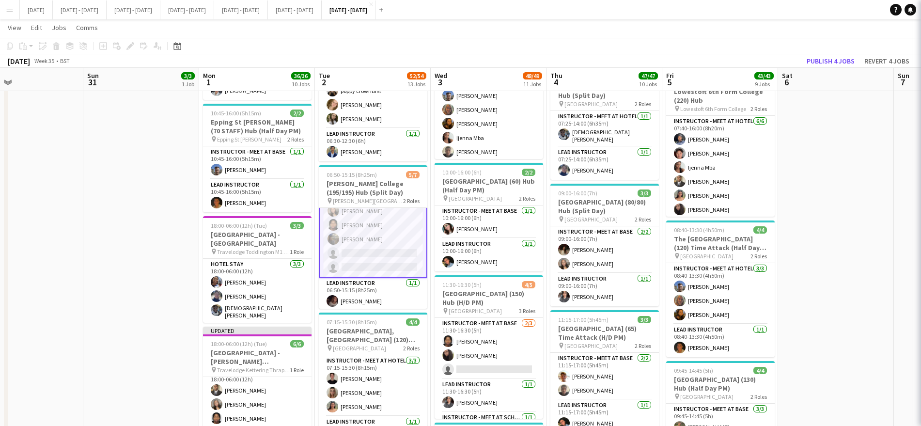
scroll to position [36, 0]
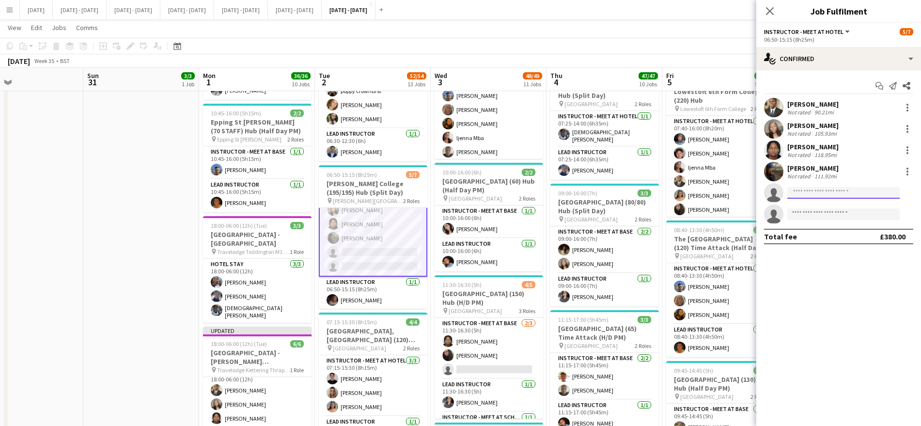
click at [827, 196] on input at bounding box center [843, 193] width 112 height 12
type input "****"
click at [822, 204] on span "[PERSON_NAME]" at bounding box center [823, 206] width 56 height 8
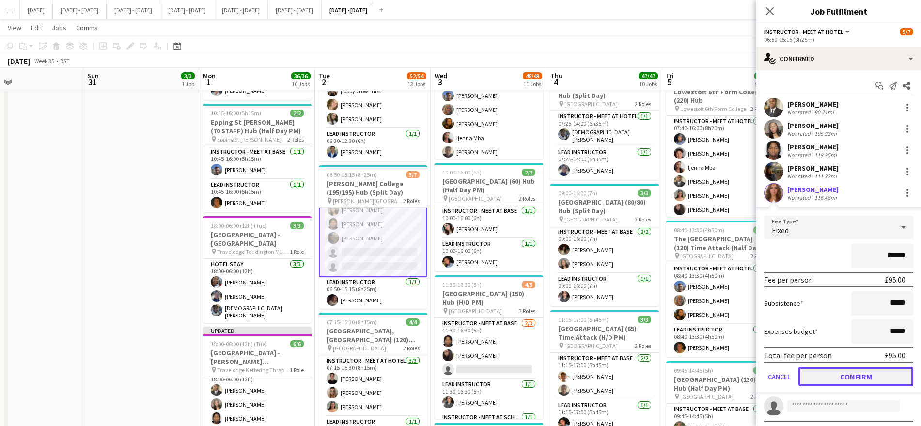
click at [832, 376] on button "Confirm" at bounding box center [855, 376] width 115 height 19
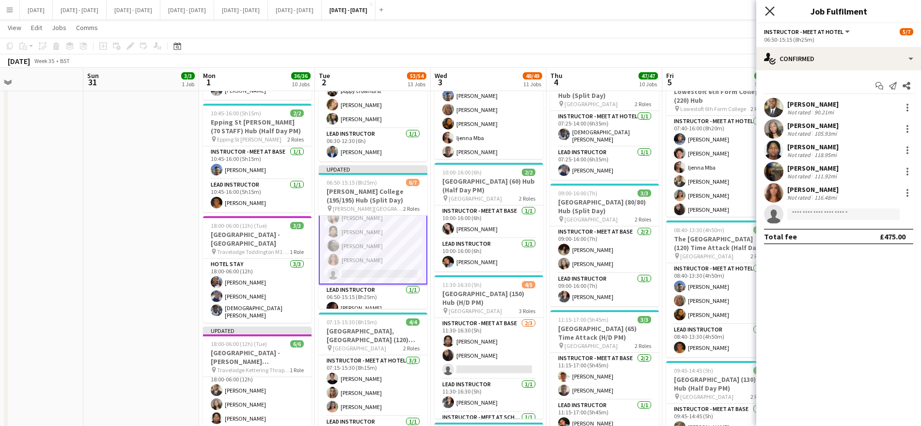
click at [767, 11] on icon "Close pop-in" at bounding box center [769, 10] width 9 height 9
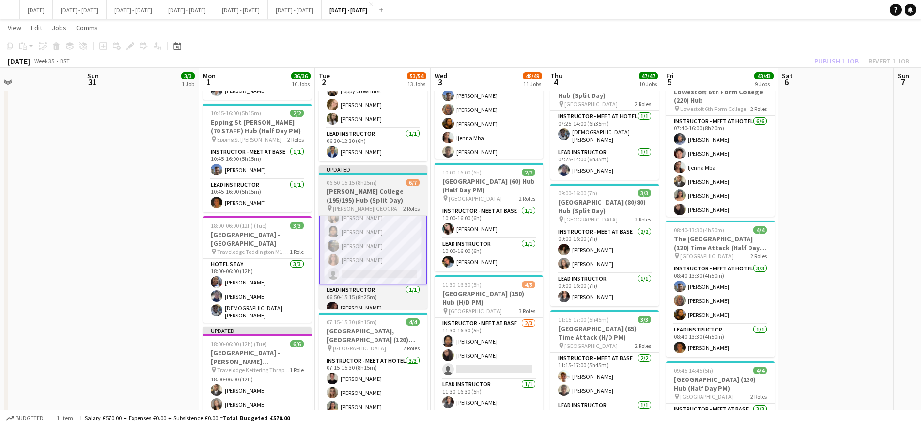
click at [390, 193] on h3 "[PERSON_NAME] College (195/195) Hub (Split Day)" at bounding box center [373, 195] width 108 height 17
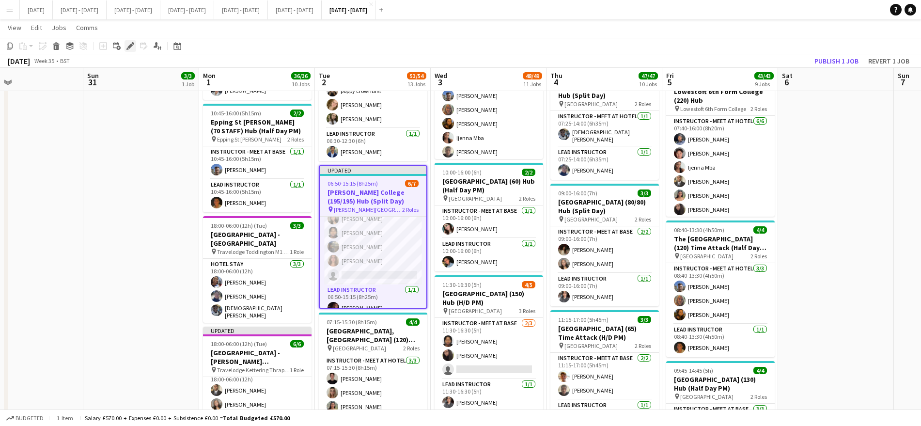
click at [133, 46] on icon "Edit" at bounding box center [130, 46] width 8 height 8
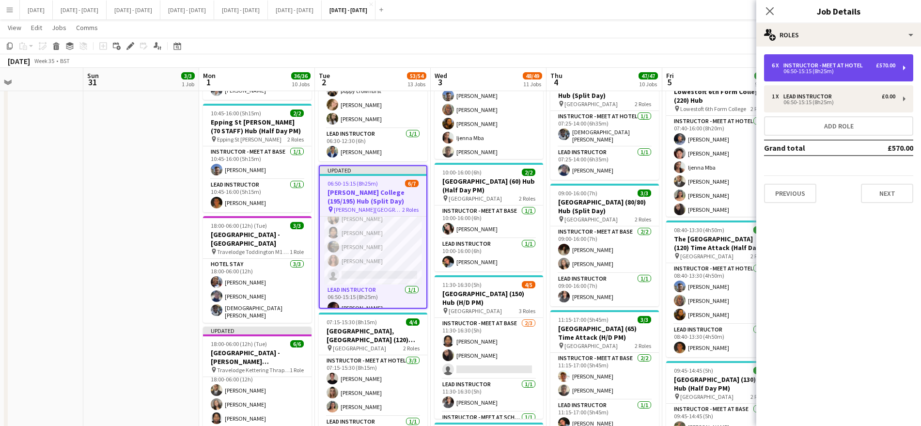
click at [835, 76] on div "6 x Instructor - Meet at Hotel £570.00 06:50-15:15 (8h25m)" at bounding box center [838, 67] width 149 height 27
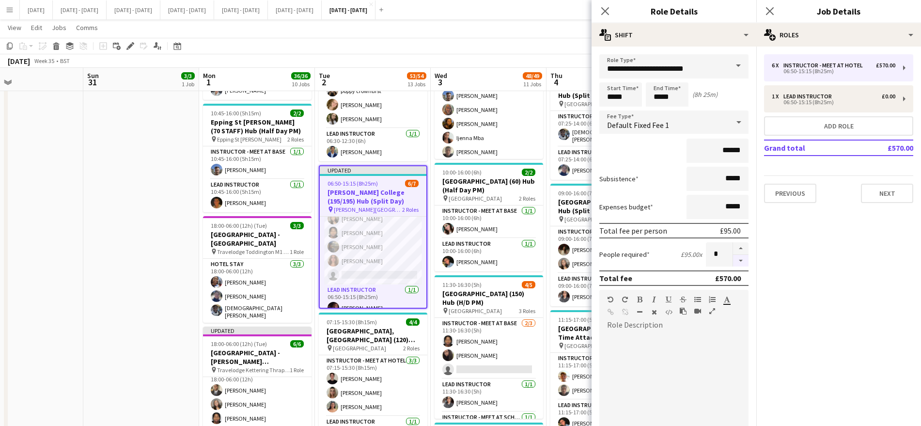
click at [733, 263] on button "button" at bounding box center [740, 261] width 15 height 12
type input "*"
click at [603, 12] on icon at bounding box center [604, 10] width 9 height 9
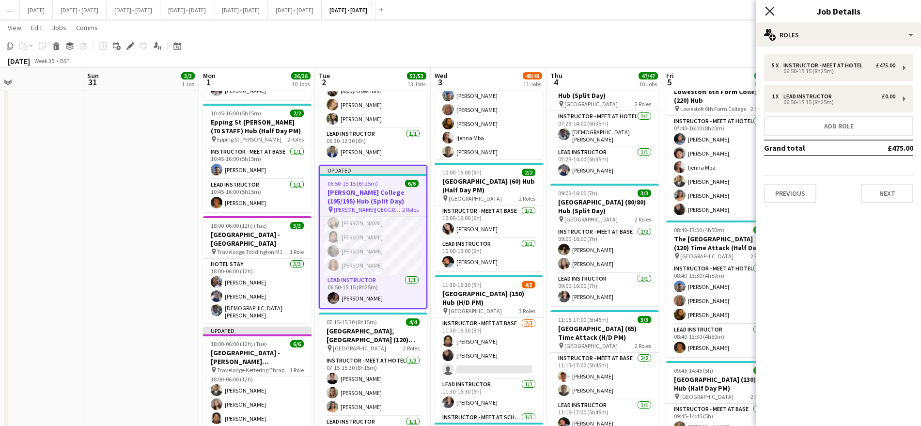
click at [771, 15] on icon "Close pop-in" at bounding box center [769, 10] width 9 height 9
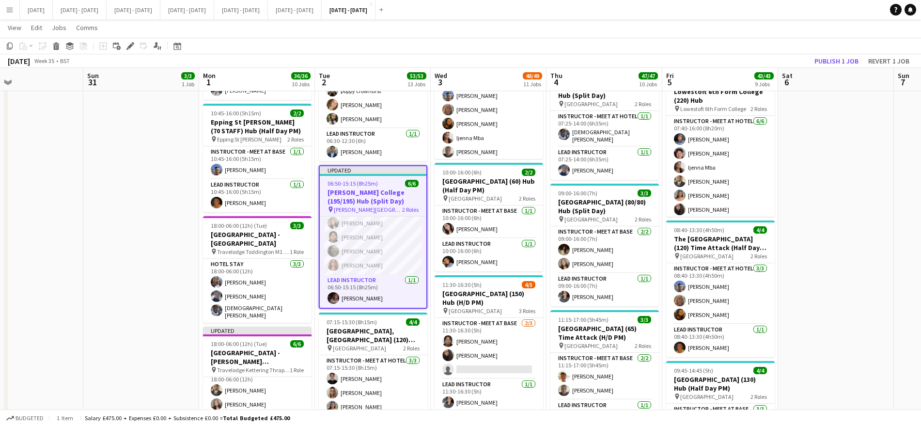
click at [37, 291] on app-calendar-viewport "Wed 27 Thu 28 Fri 29 Sat 30 Sun 31 3/3 1 Job Mon 1 36/36 10 Jobs Tue 2 53/53 13…" at bounding box center [460, 168] width 921 height 1808
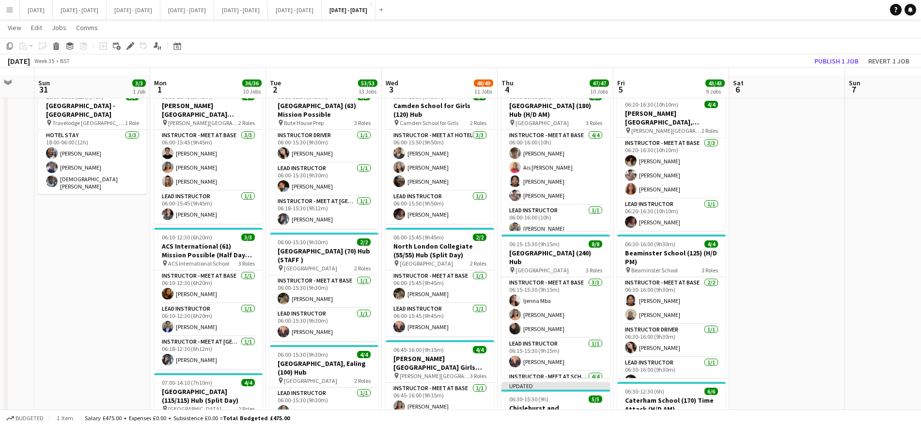
scroll to position [0, 0]
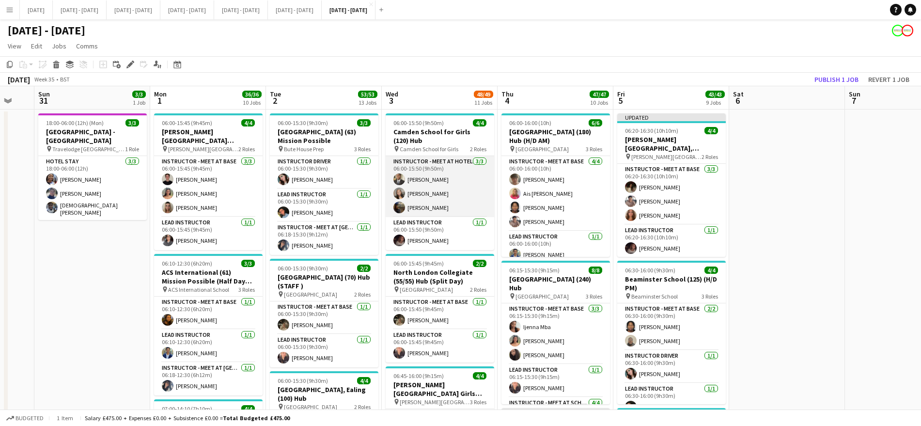
click at [432, 207] on app-card-role "Instructor - Meet at Hotel [DATE] 06:00-15:50 (9h50m) [PERSON_NAME] Adio [PERSO…" at bounding box center [440, 186] width 108 height 61
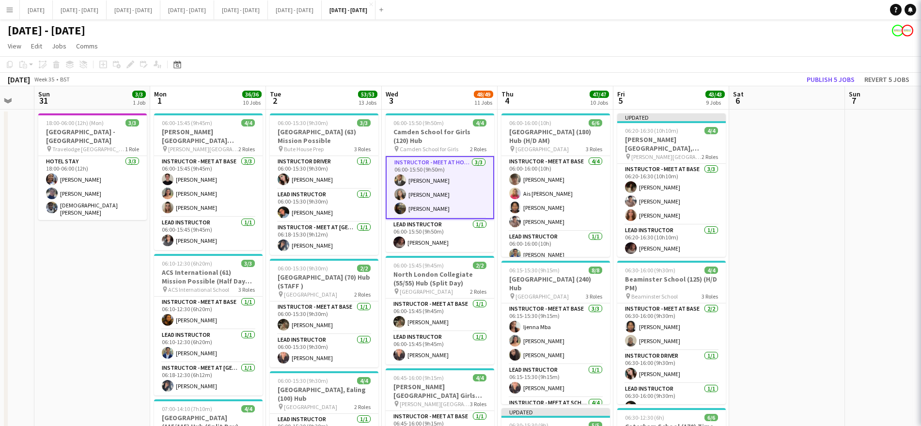
scroll to position [29, 0]
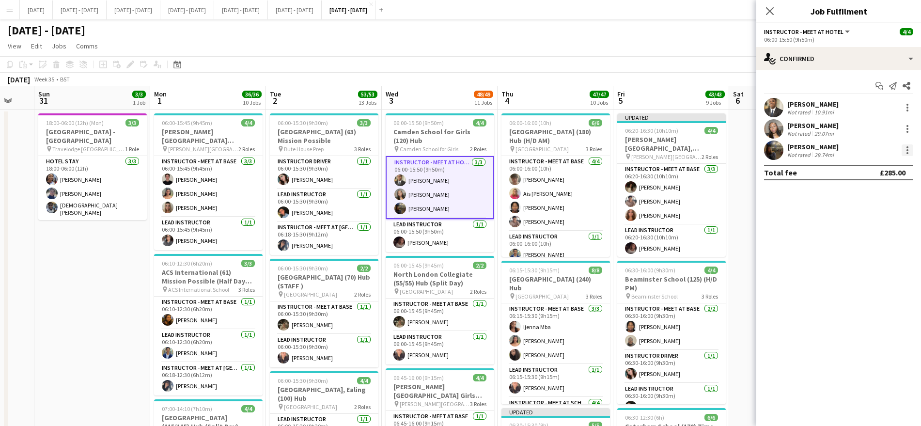
click at [903, 152] on div at bounding box center [907, 150] width 12 height 12
click at [896, 199] on button "Switch crew" at bounding box center [875, 191] width 76 height 23
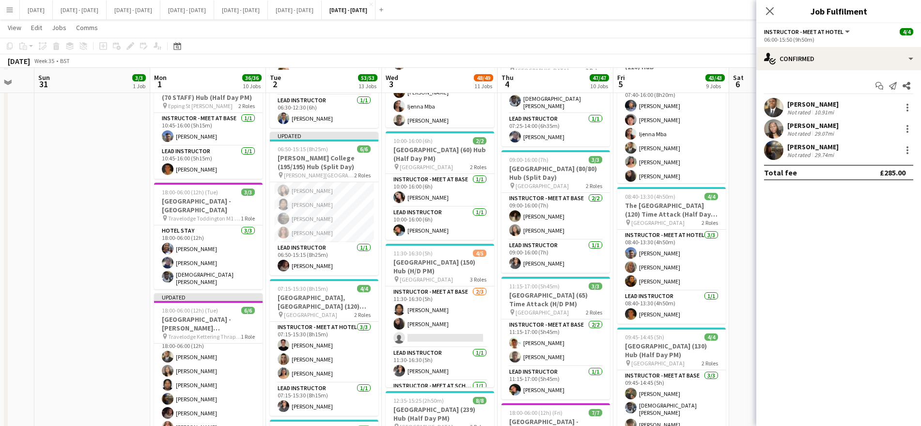
scroll to position [837, 0]
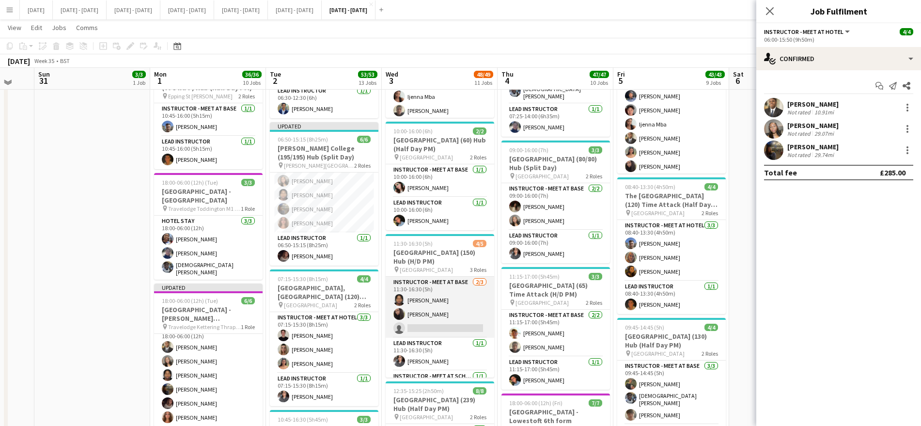
click at [442, 317] on app-card-role "Instructor - Meet at Base [DATE] 11:30-16:30 (5h) [PERSON_NAME] [PERSON_NAME] s…" at bounding box center [440, 307] width 108 height 61
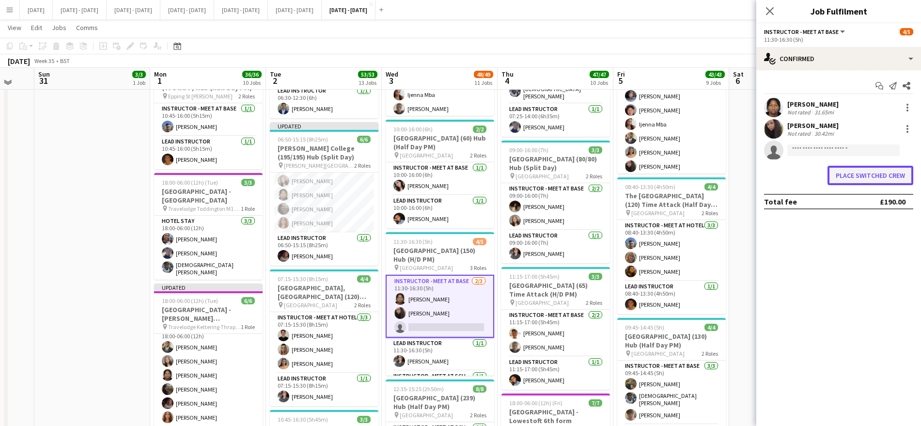
click at [870, 173] on button "Place switched crew" at bounding box center [870, 175] width 86 height 19
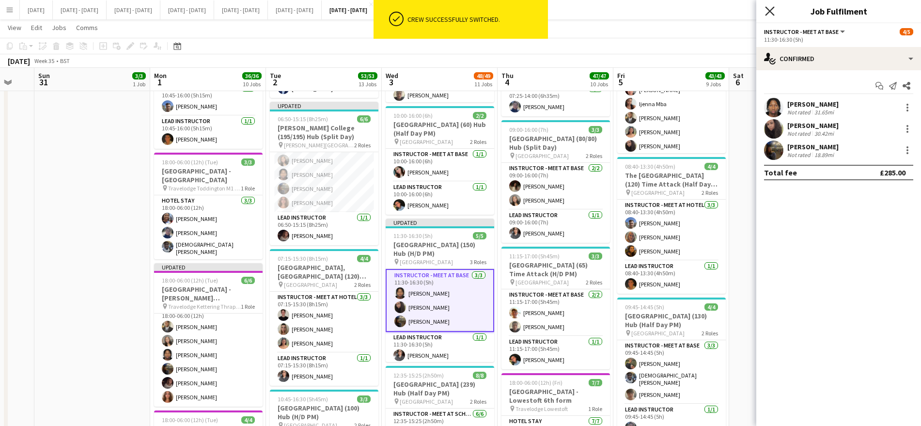
click at [769, 13] on icon "Close pop-in" at bounding box center [769, 10] width 9 height 9
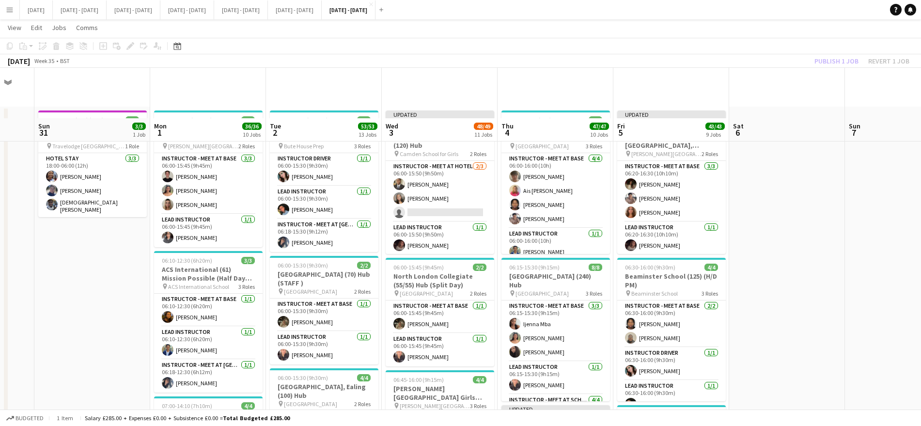
scroll to position [0, 0]
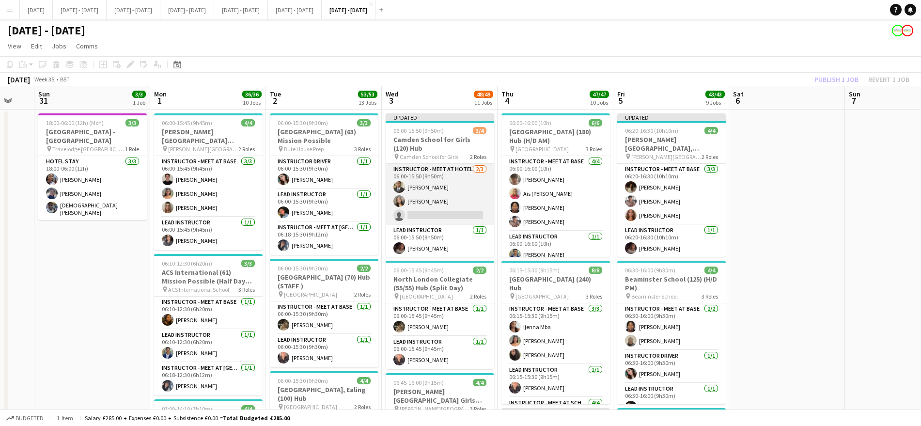
click at [426, 220] on app-card-role "Instructor - Meet at Hotel [DATE] 06:00-15:50 (9h50m) [PERSON_NAME] Adio [PERSO…" at bounding box center [440, 194] width 108 height 61
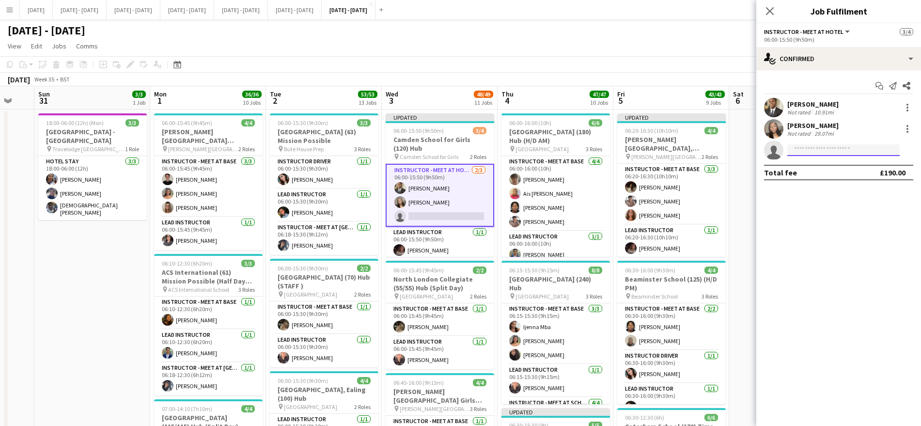
click at [802, 150] on input at bounding box center [843, 150] width 112 height 12
type input "***"
click at [806, 174] on span "[EMAIL_ADDRESS][DOMAIN_NAME]" at bounding box center [843, 172] width 97 height 8
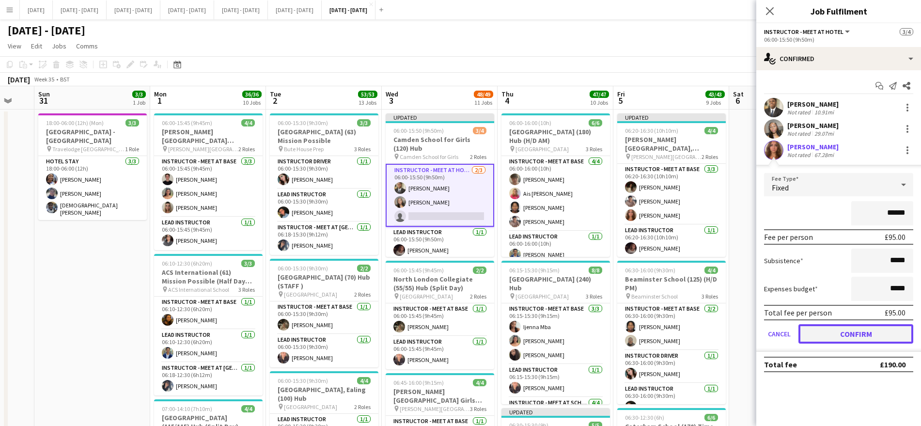
click at [834, 341] on button "Confirm" at bounding box center [855, 333] width 115 height 19
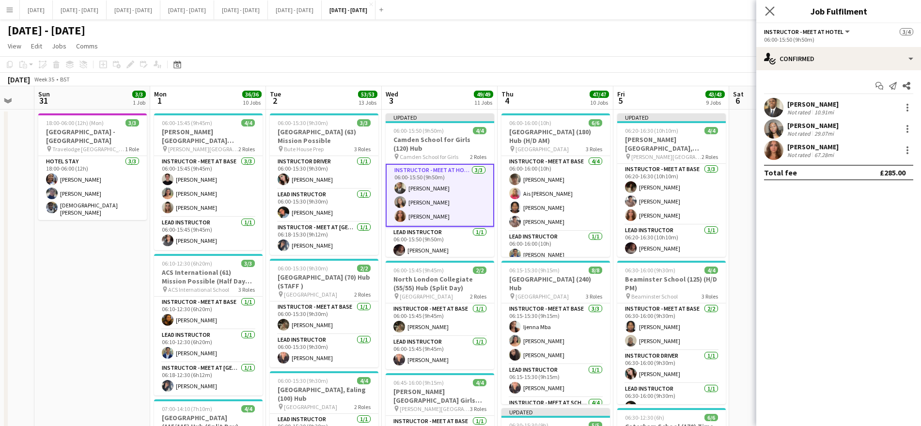
click at [768, 4] on app-icon "Close pop-in" at bounding box center [770, 11] width 14 height 14
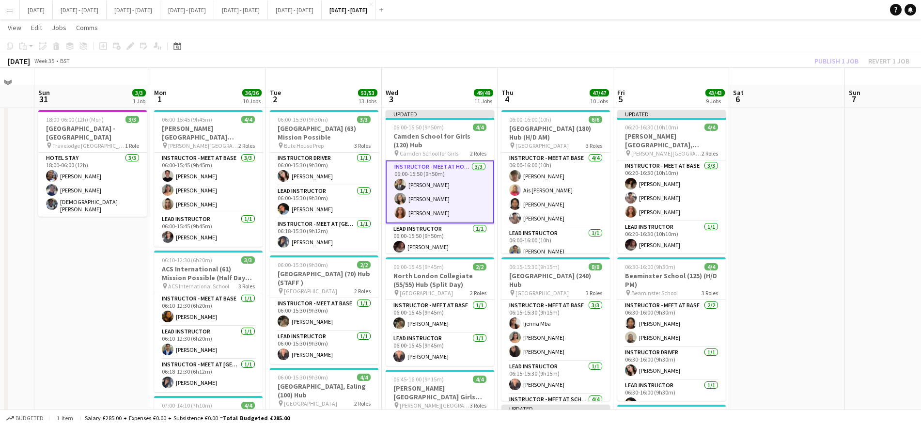
scroll to position [0, 0]
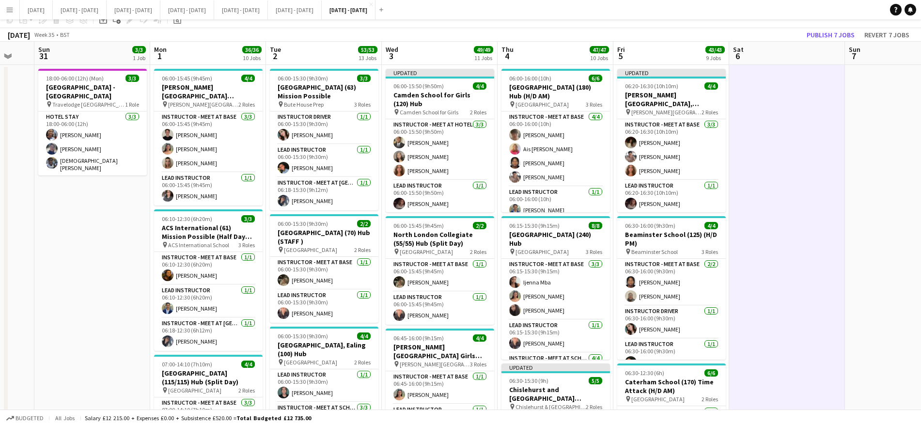
scroll to position [0, 0]
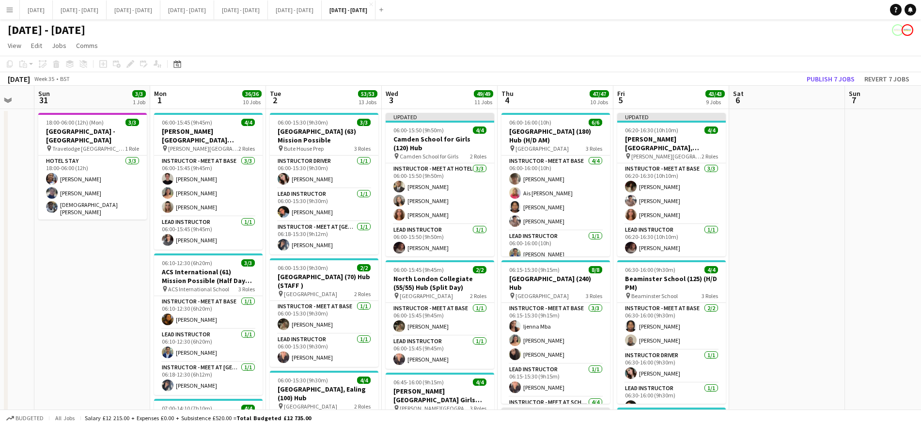
scroll to position [1, 0]
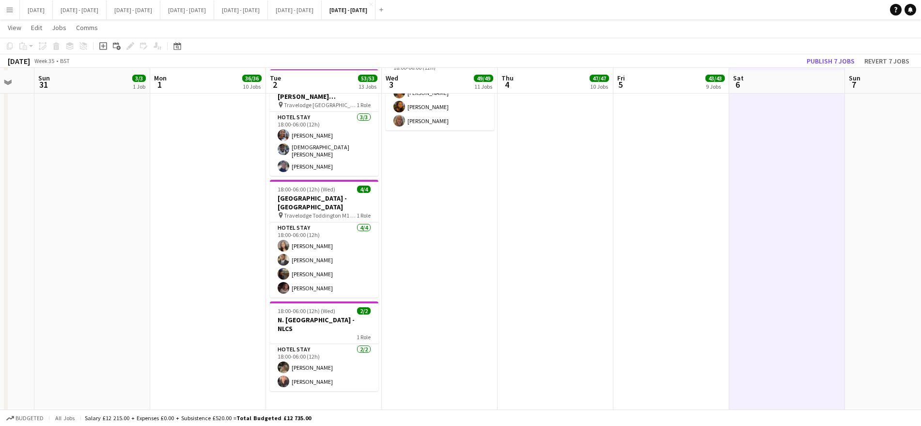
scroll to position [1436, 0]
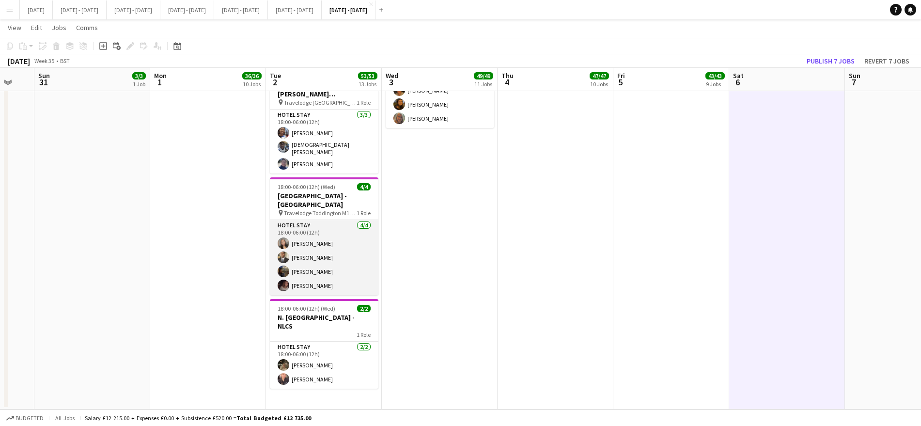
click at [306, 262] on app-card-role "Hotel Stay [DATE] 18:00-06:00 (12h) [PERSON_NAME] [PERSON_NAME] Adio [PERSON_NA…" at bounding box center [324, 257] width 108 height 75
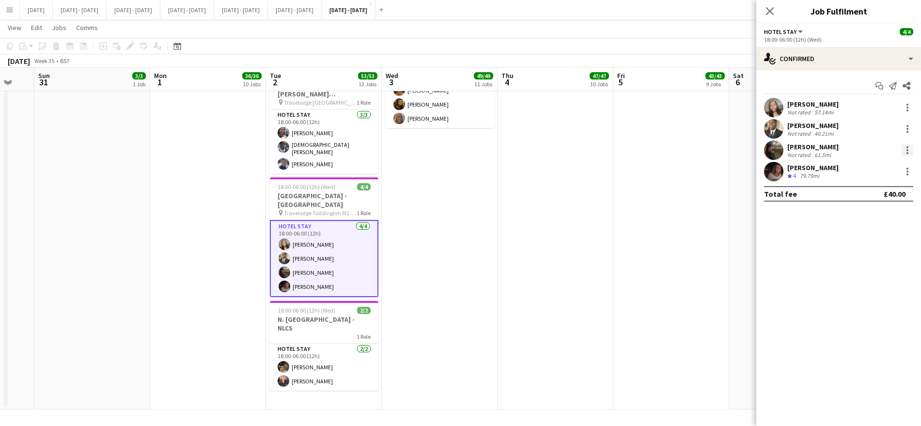
click at [908, 149] on div at bounding box center [907, 150] width 2 height 2
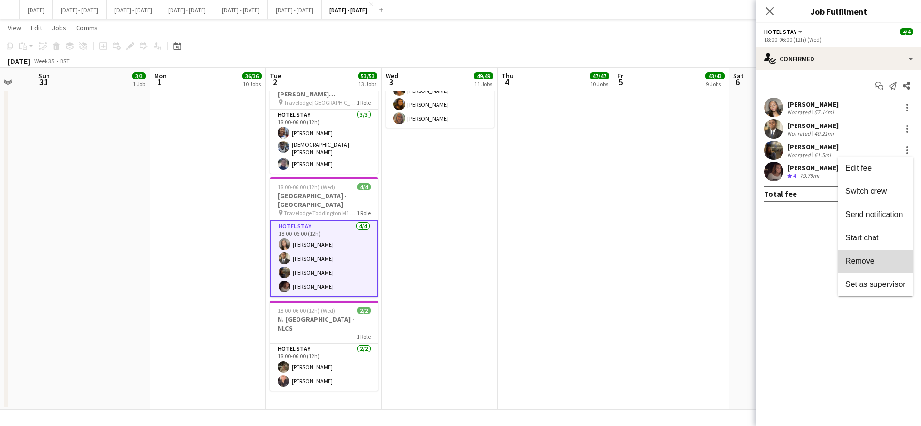
click at [884, 252] on button "Remove" at bounding box center [875, 260] width 76 height 23
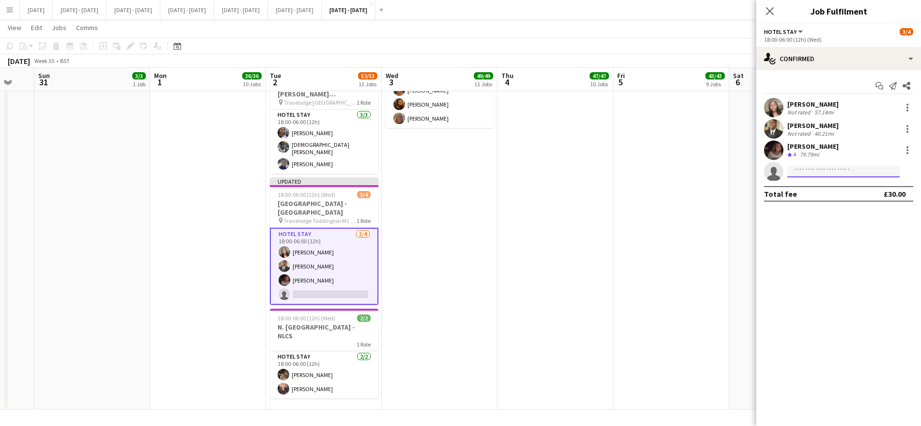
click at [795, 166] on input at bounding box center [843, 172] width 112 height 12
type input "****"
click at [792, 202] on mat-option "[PERSON_NAME] Active [EMAIL_ADDRESS][DOMAIN_NAME] [PHONE_NUMBER]" at bounding box center [843, 192] width 112 height 23
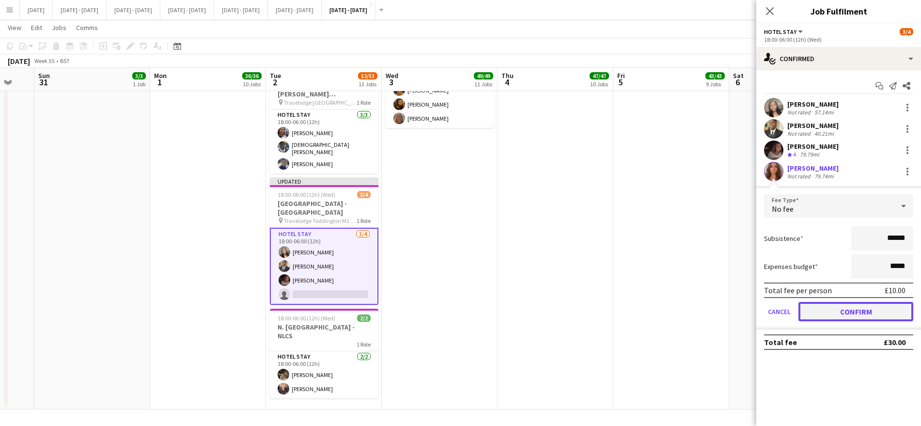
click at [856, 315] on button "Confirm" at bounding box center [855, 311] width 115 height 19
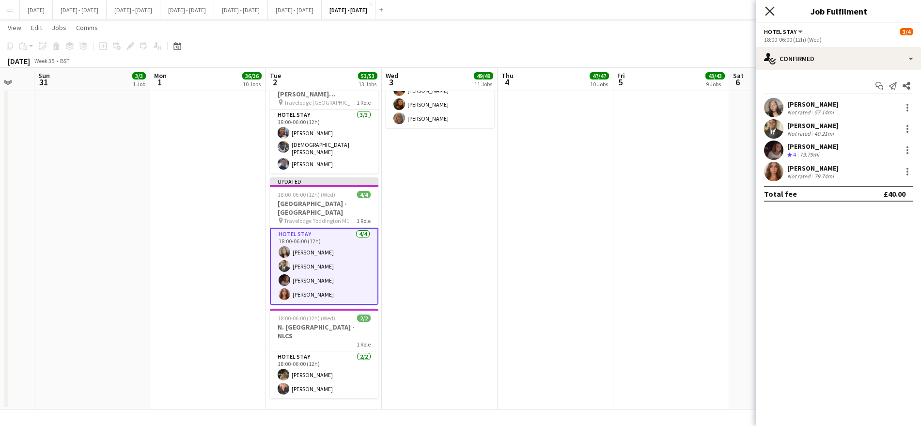
click at [767, 9] on icon "Close pop-in" at bounding box center [769, 10] width 9 height 9
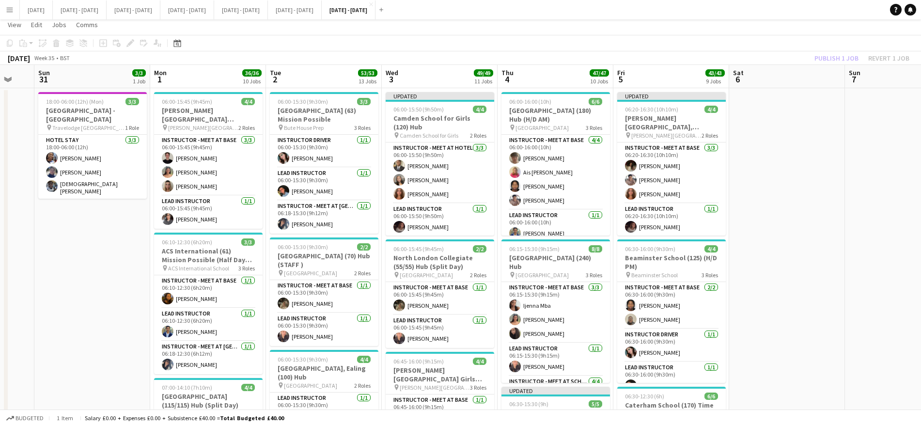
scroll to position [0, 0]
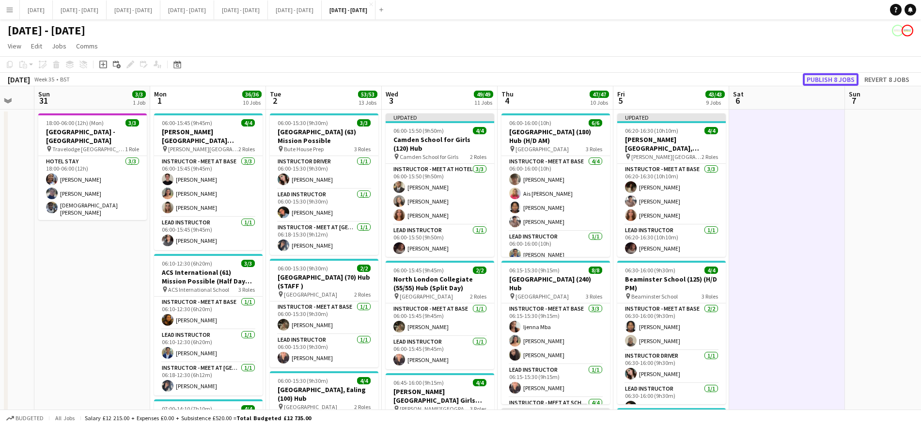
click at [849, 77] on button "Publish 8 jobs" at bounding box center [831, 79] width 56 height 13
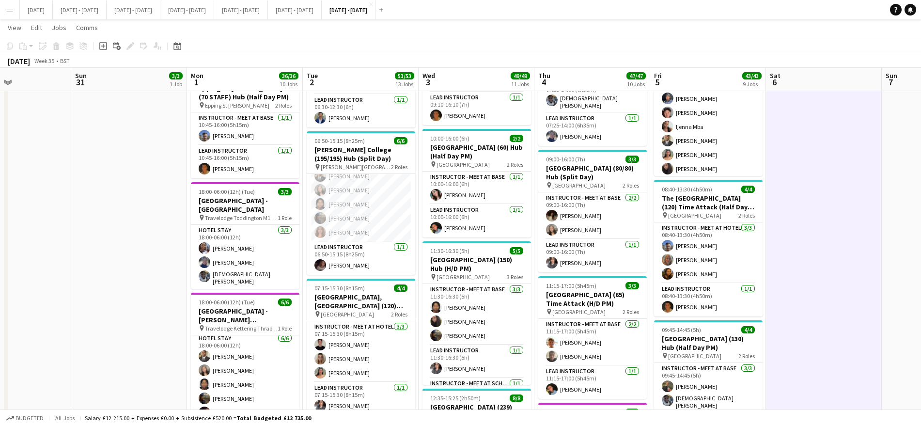
scroll to position [808, 0]
click at [802, 286] on app-date-cell at bounding box center [824, 169] width 116 height 1737
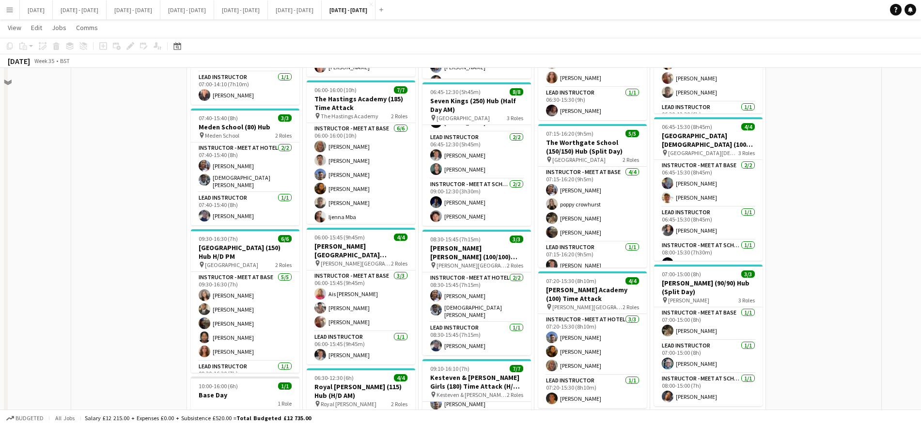
scroll to position [433, 0]
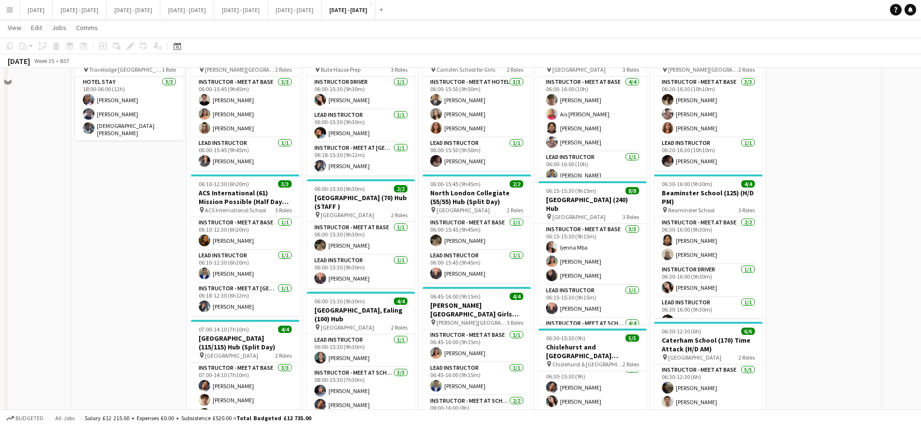
scroll to position [0, 0]
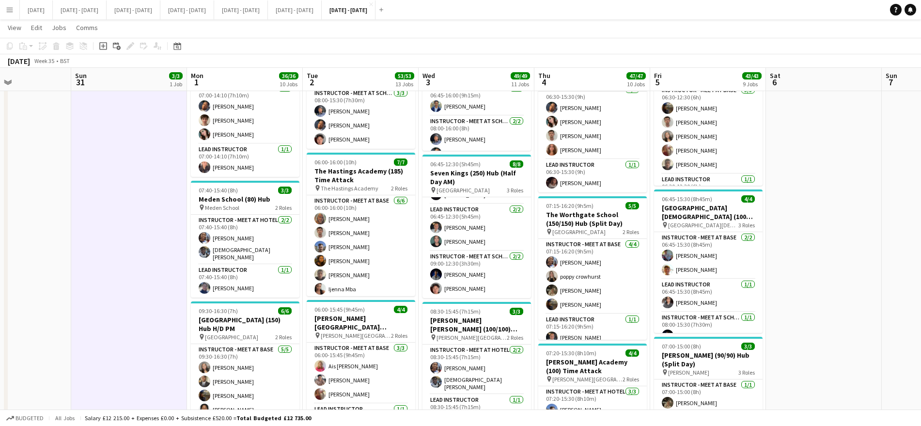
scroll to position [362, 0]
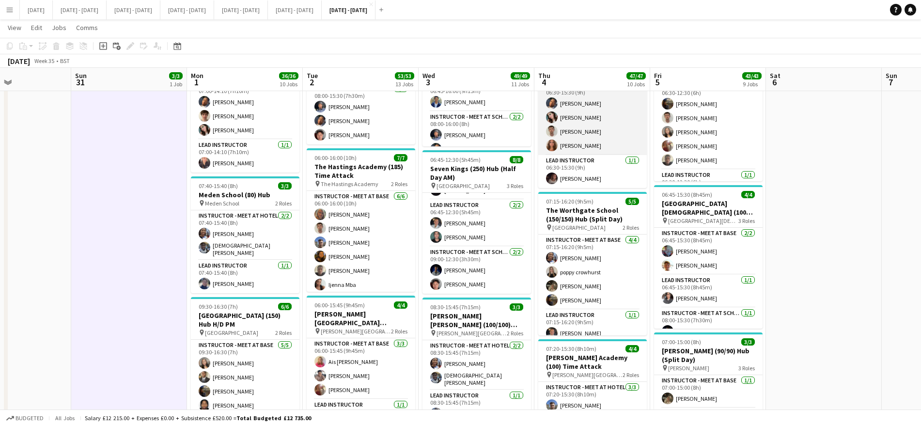
click at [620, 142] on app-card-role "Instructor - Meet at Base [DATE] 06:30-15:30 (9h) [PERSON_NAME] [PERSON_NAME] […" at bounding box center [592, 117] width 108 height 75
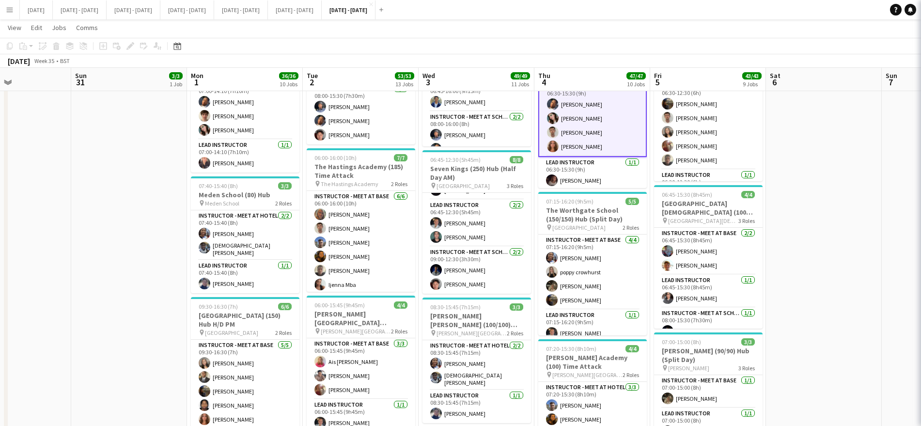
scroll to position [8, 0]
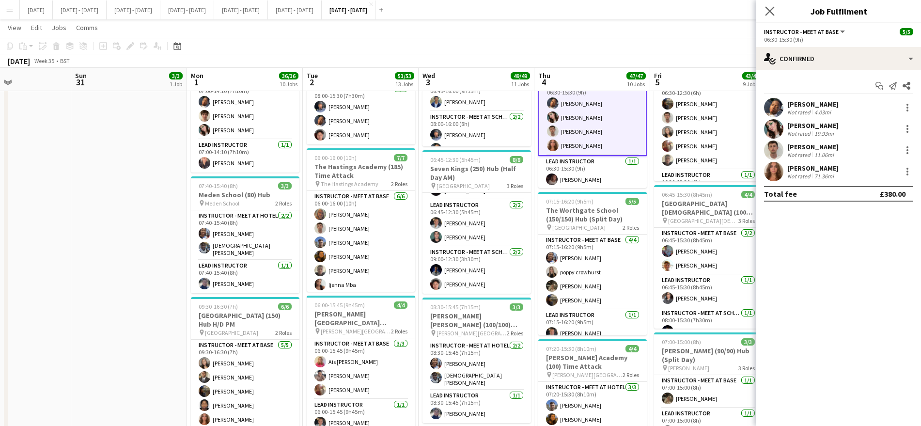
click at [776, 16] on app-icon "Close pop-in" at bounding box center [770, 11] width 14 height 14
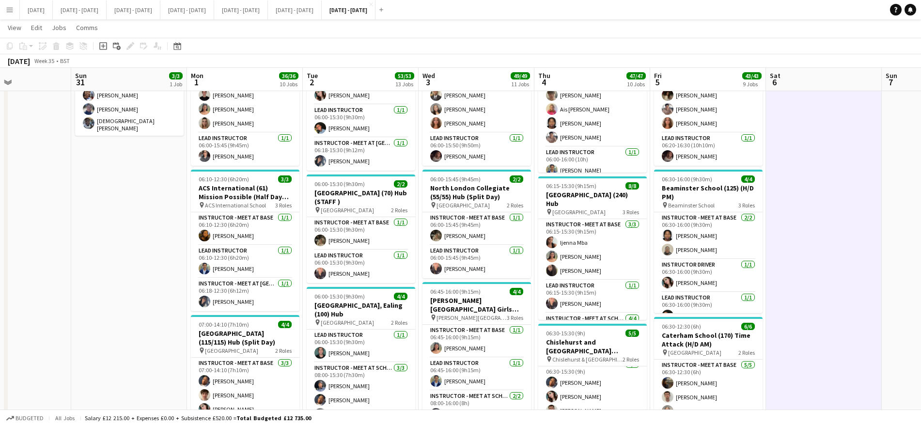
scroll to position [81, 0]
